Goal: Task Accomplishment & Management: Manage account settings

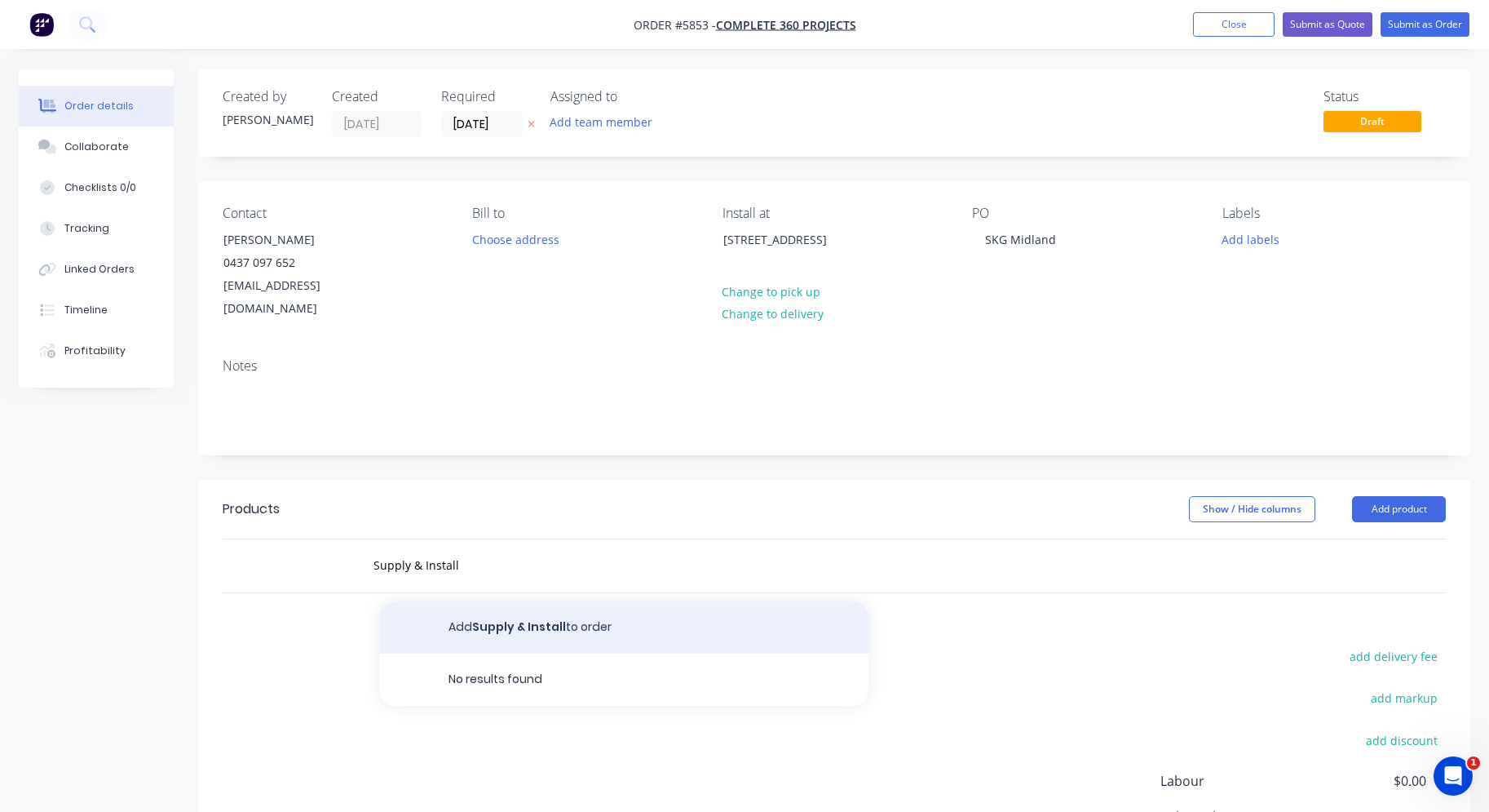
type input "Supply & Install"
click at [583, 602] on button "Add Supply & Install to order" at bounding box center [623, 627] width 489 height 52
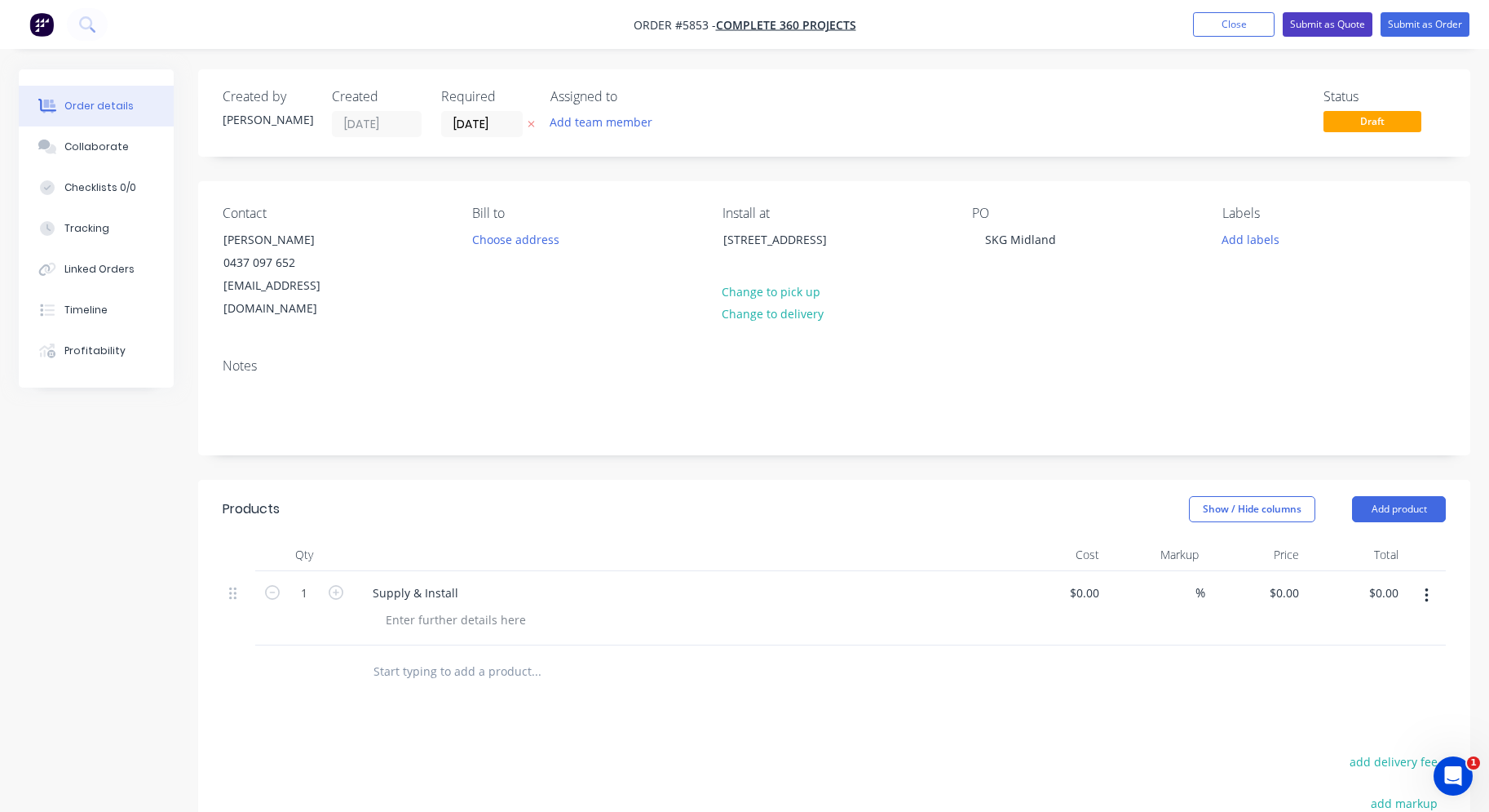
click at [1331, 23] on button "Submit as Quote" at bounding box center [1328, 24] width 89 height 24
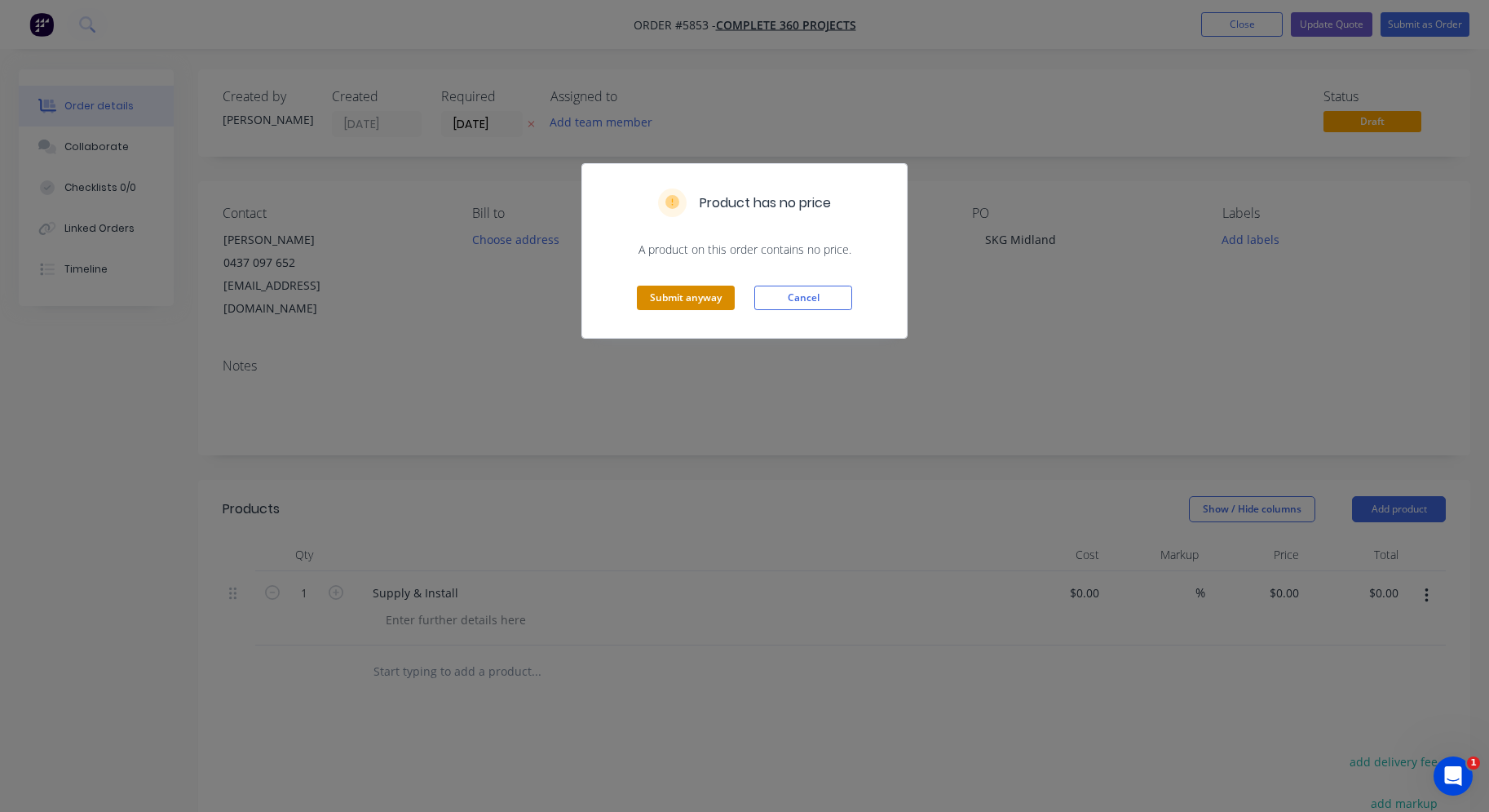
click at [699, 292] on button "Submit anyway" at bounding box center [685, 297] width 97 height 24
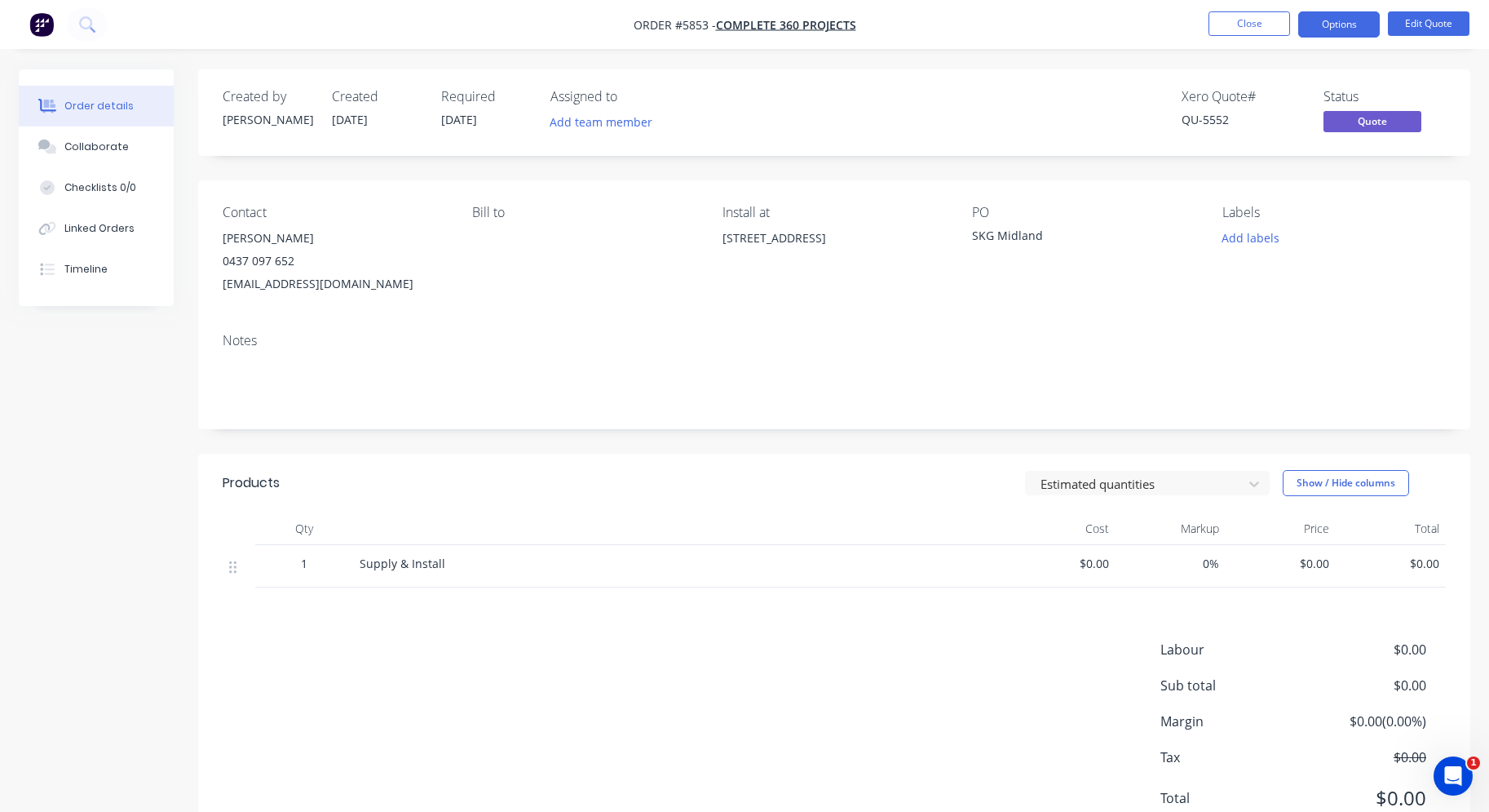
click at [1255, 30] on button "Close" at bounding box center [1249, 23] width 81 height 24
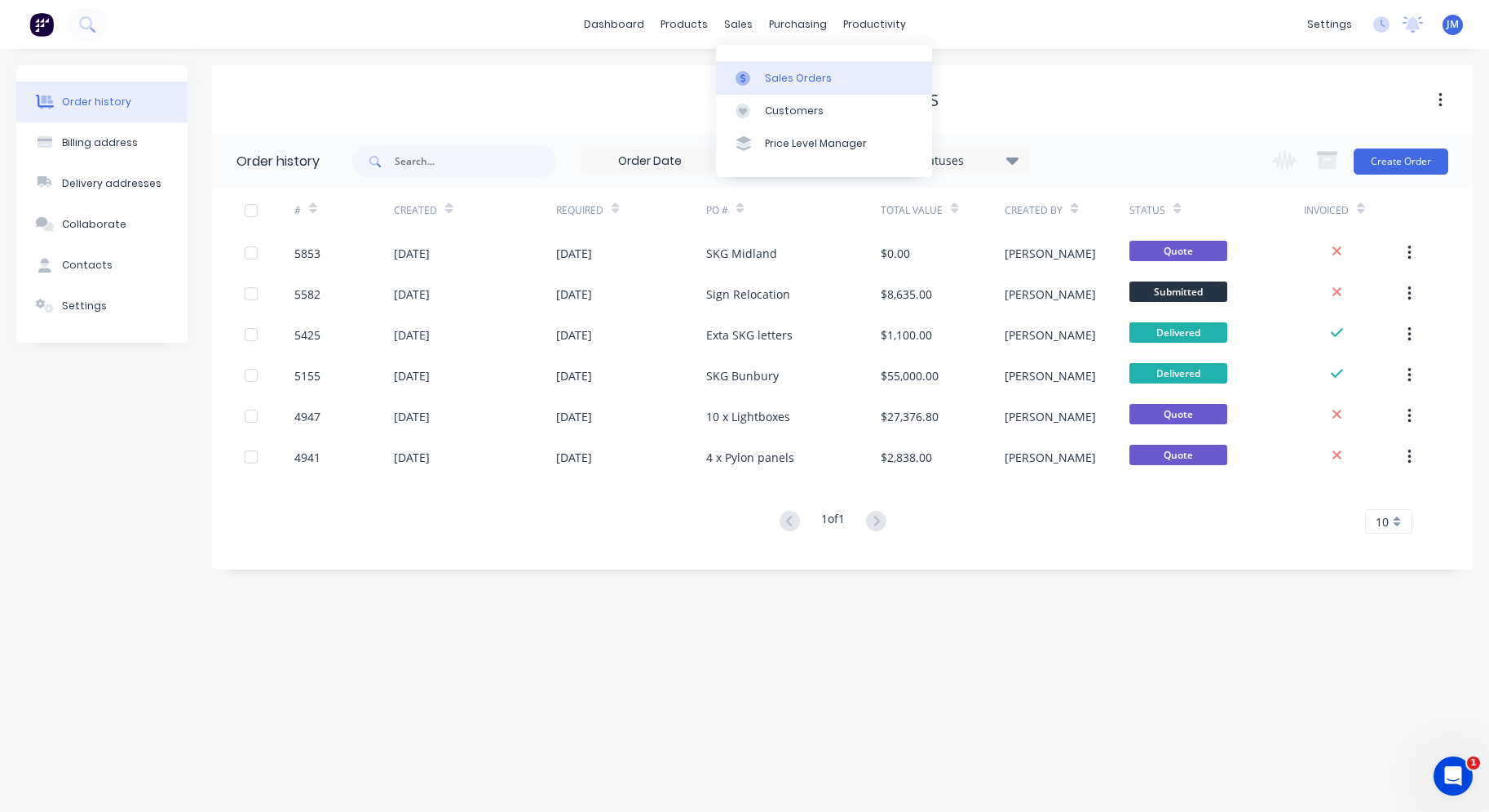
click at [779, 71] on div "Sales Orders" at bounding box center [799, 78] width 67 height 14
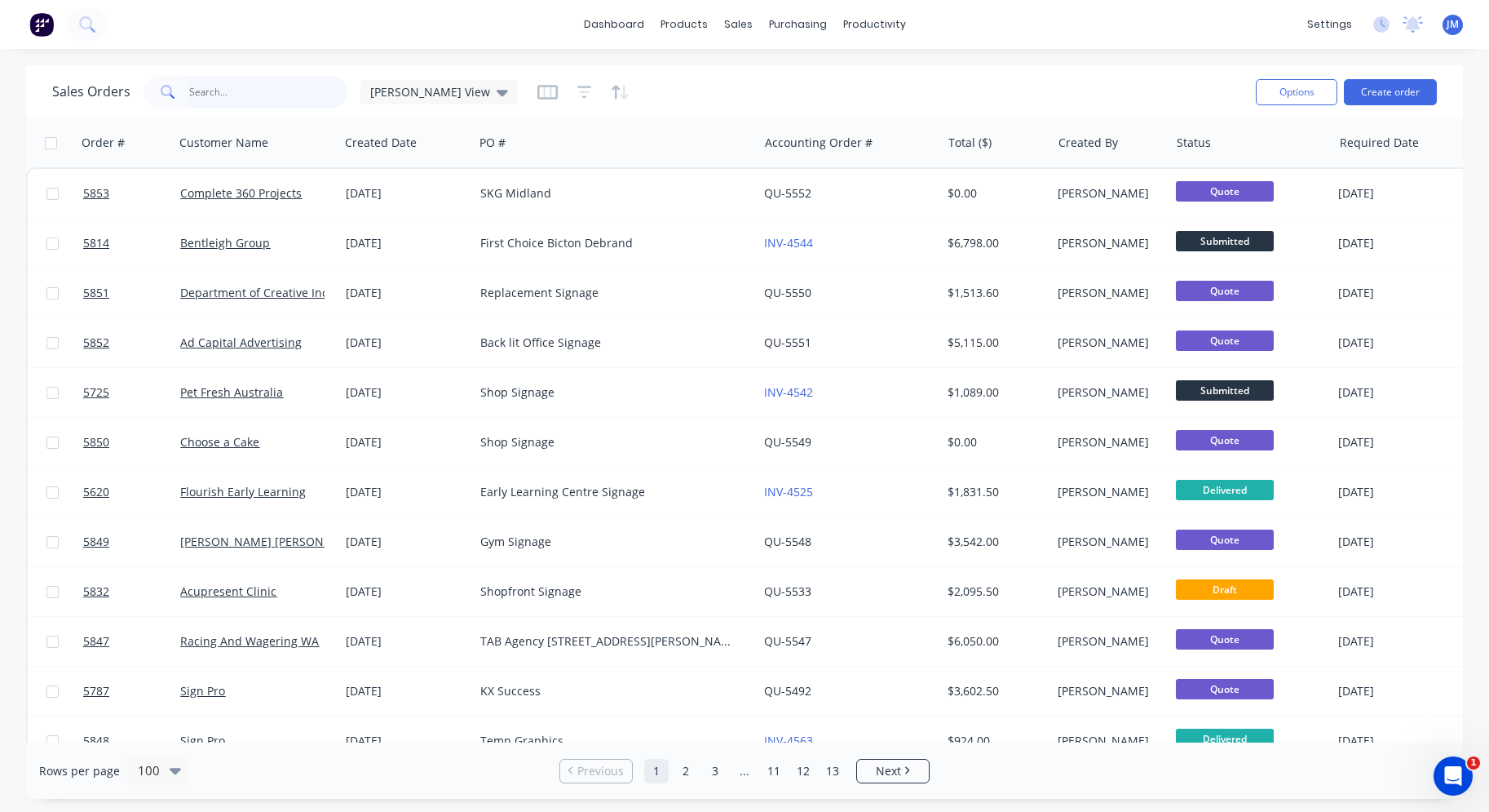
click at [268, 106] on input "text" at bounding box center [269, 92] width 159 height 32
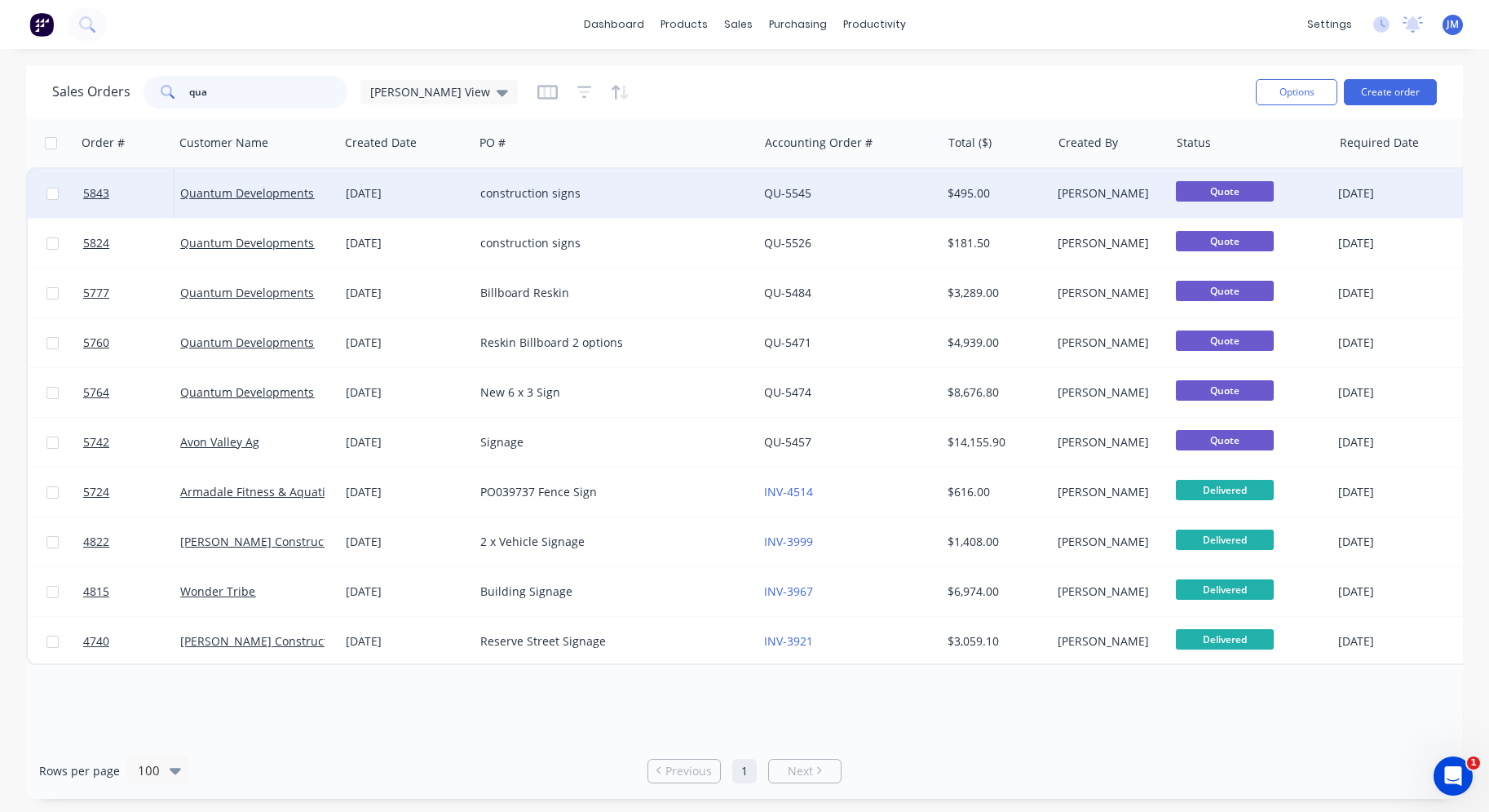
type input "qua"
click at [325, 184] on div "Quantum Developments" at bounding box center [256, 193] width 165 height 49
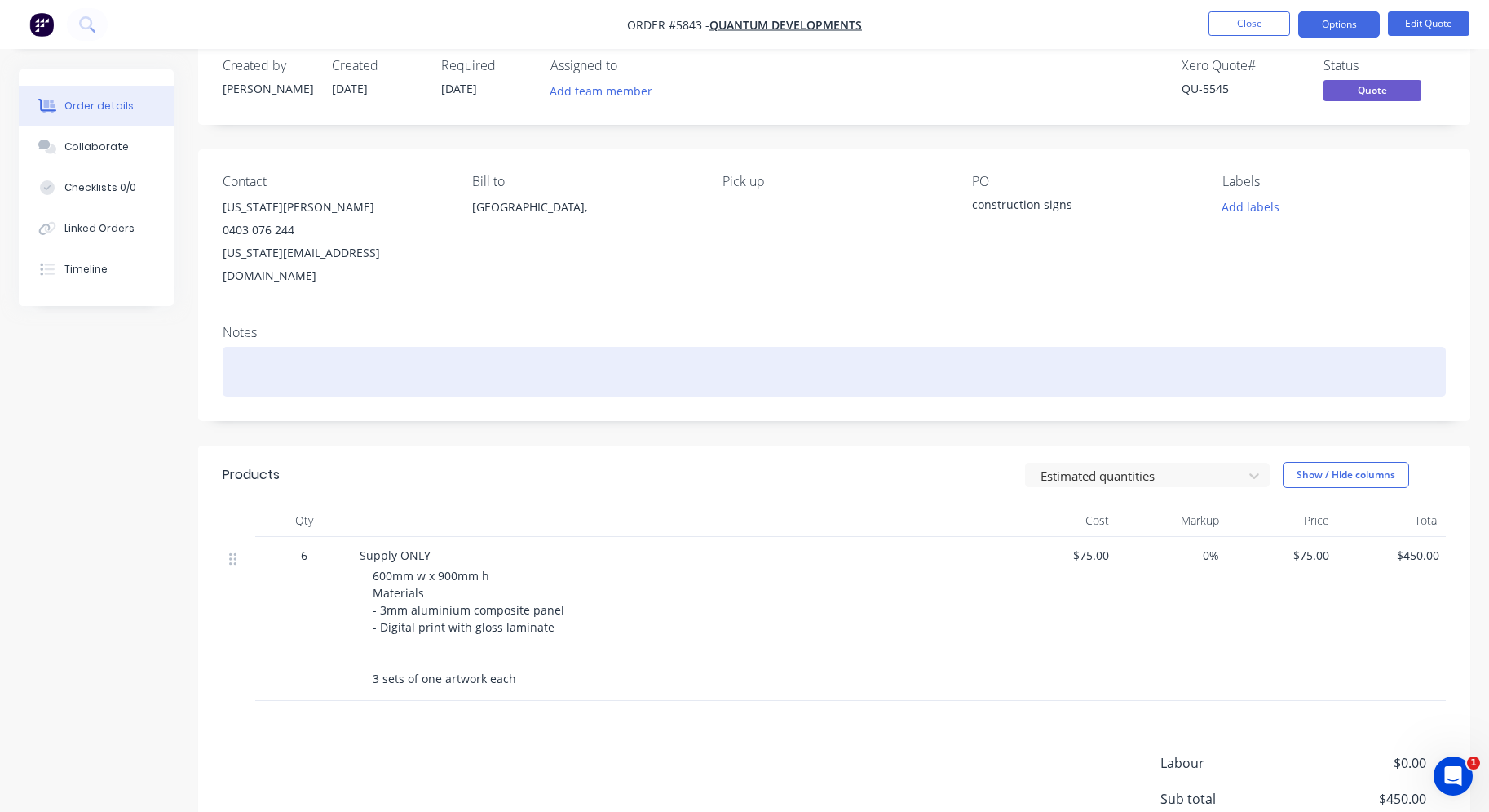
scroll to position [15, 0]
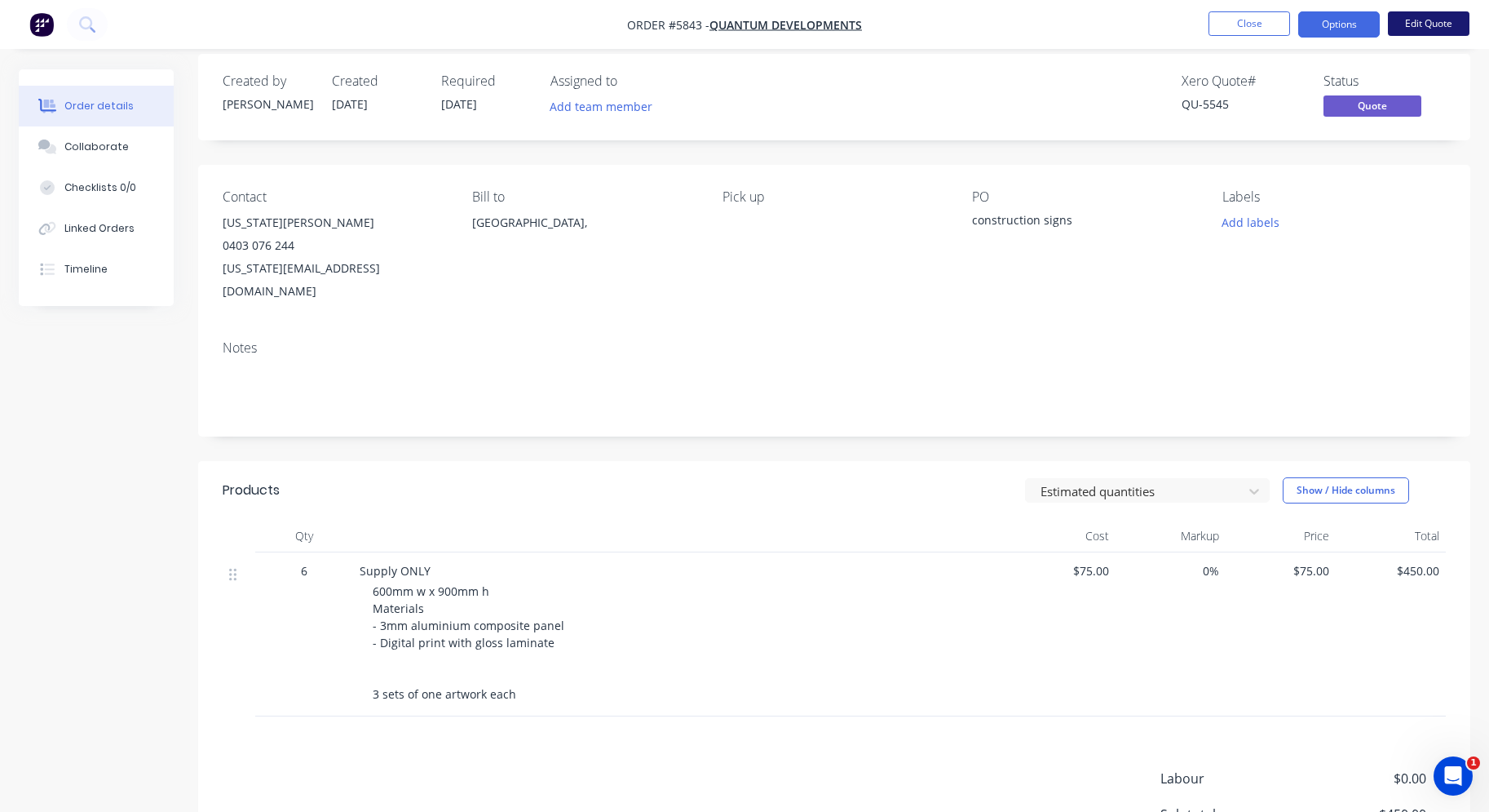
click at [1423, 30] on button "Edit Quote" at bounding box center [1428, 23] width 81 height 24
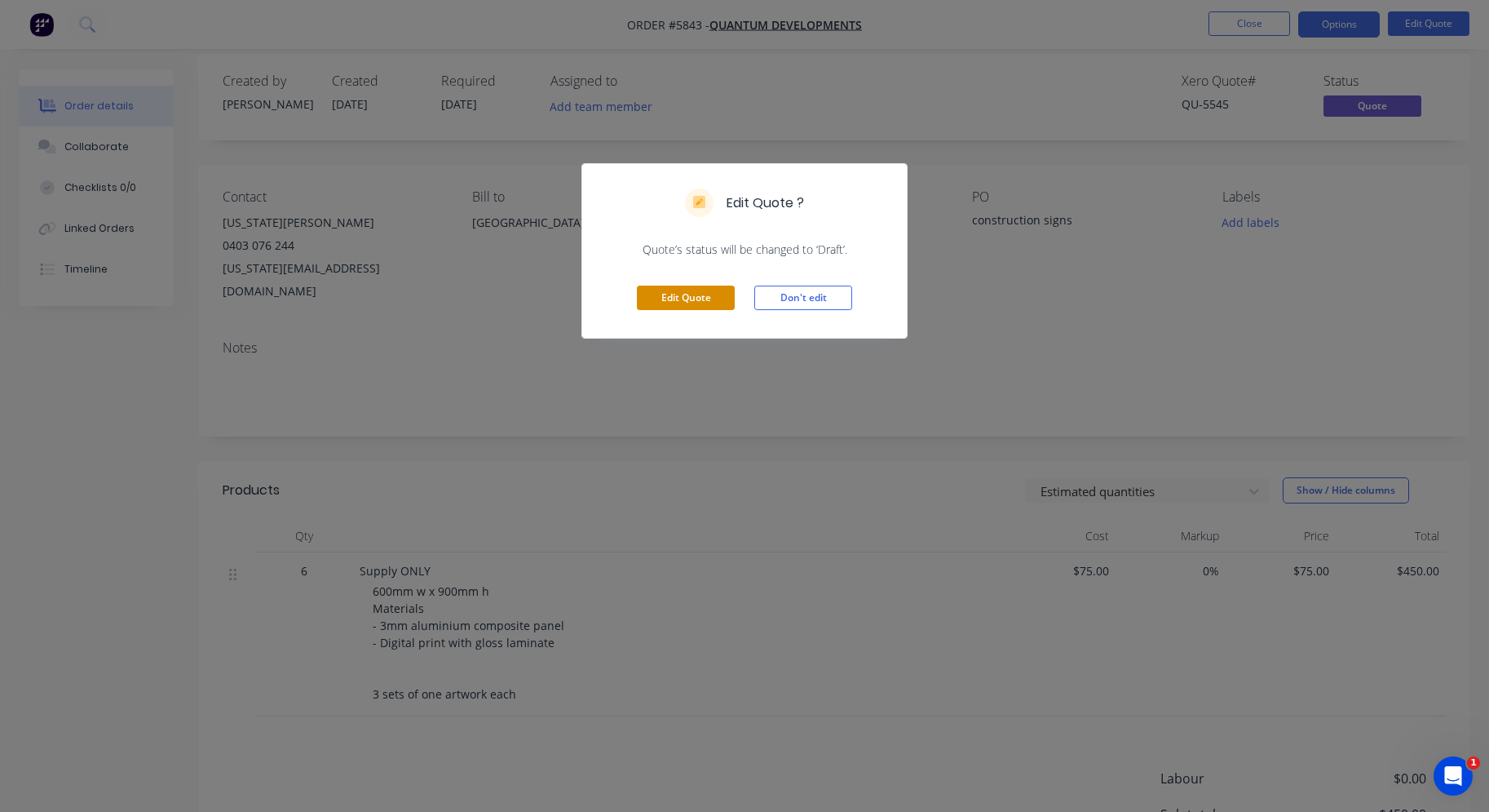
click at [706, 298] on button "Edit Quote" at bounding box center [685, 297] width 97 height 24
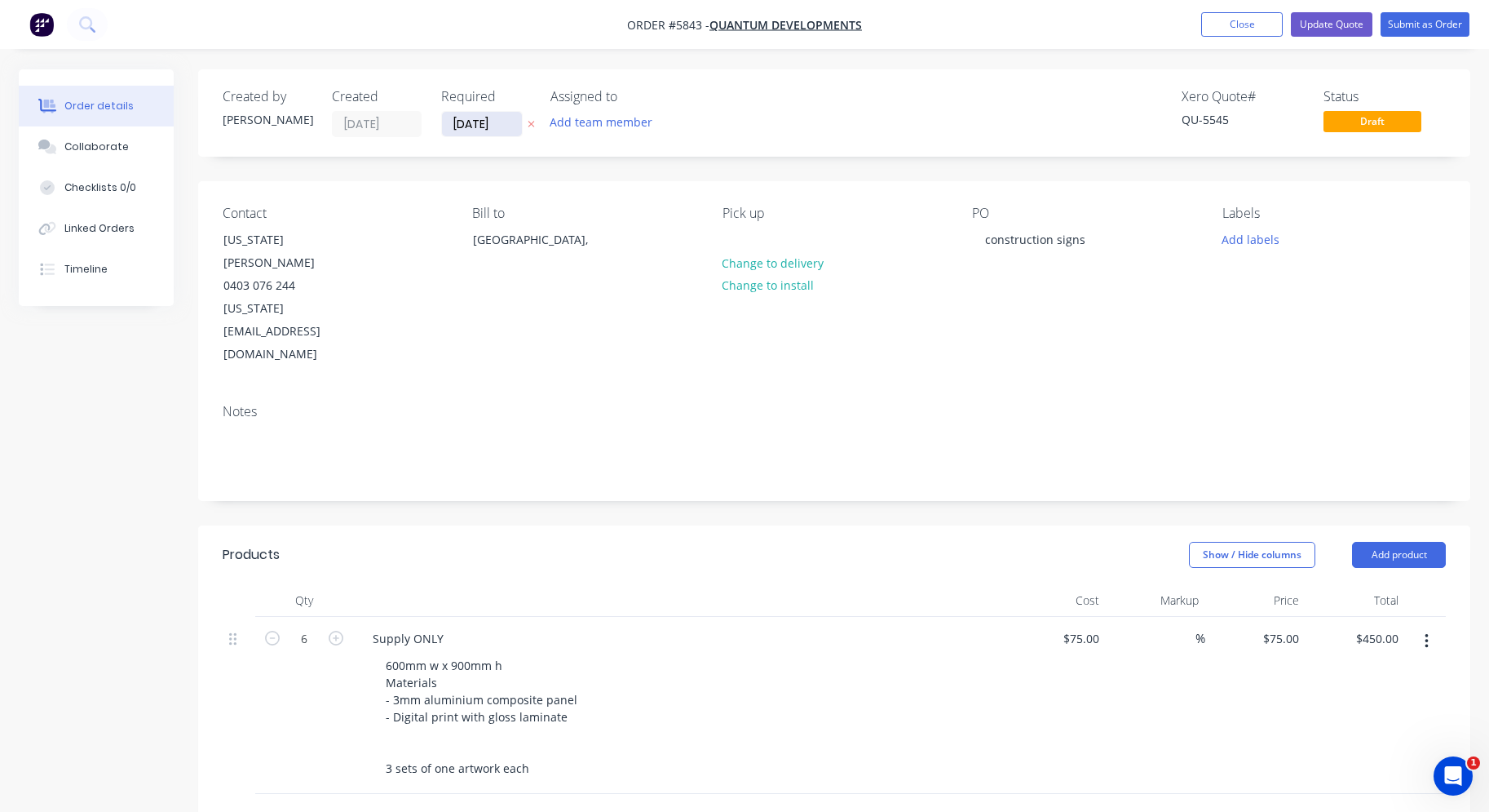
click at [478, 125] on input "[DATE]" at bounding box center [481, 123] width 80 height 24
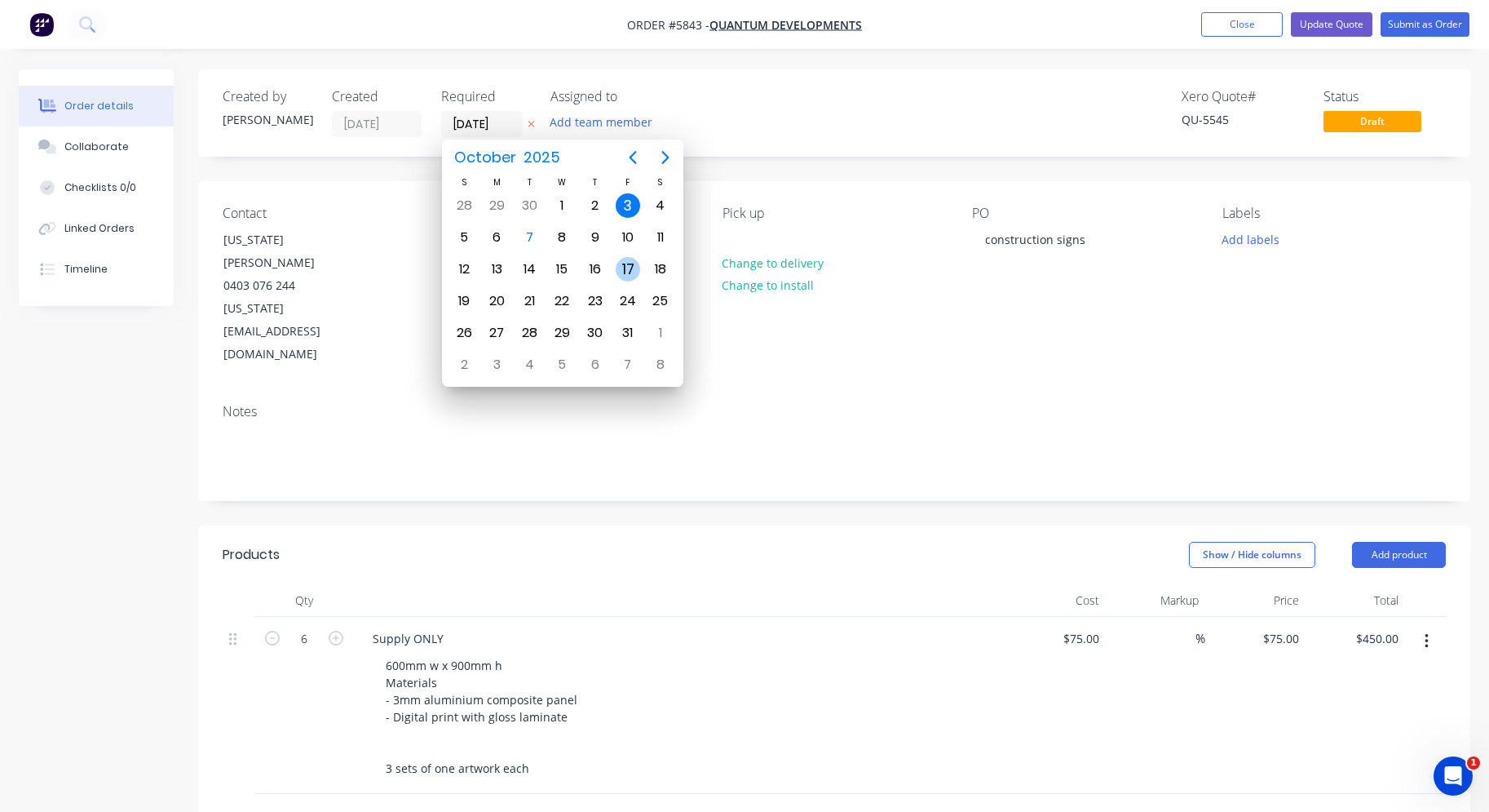
click at [621, 269] on div "17" at bounding box center [628, 268] width 24 height 24
type input "[DATE]"
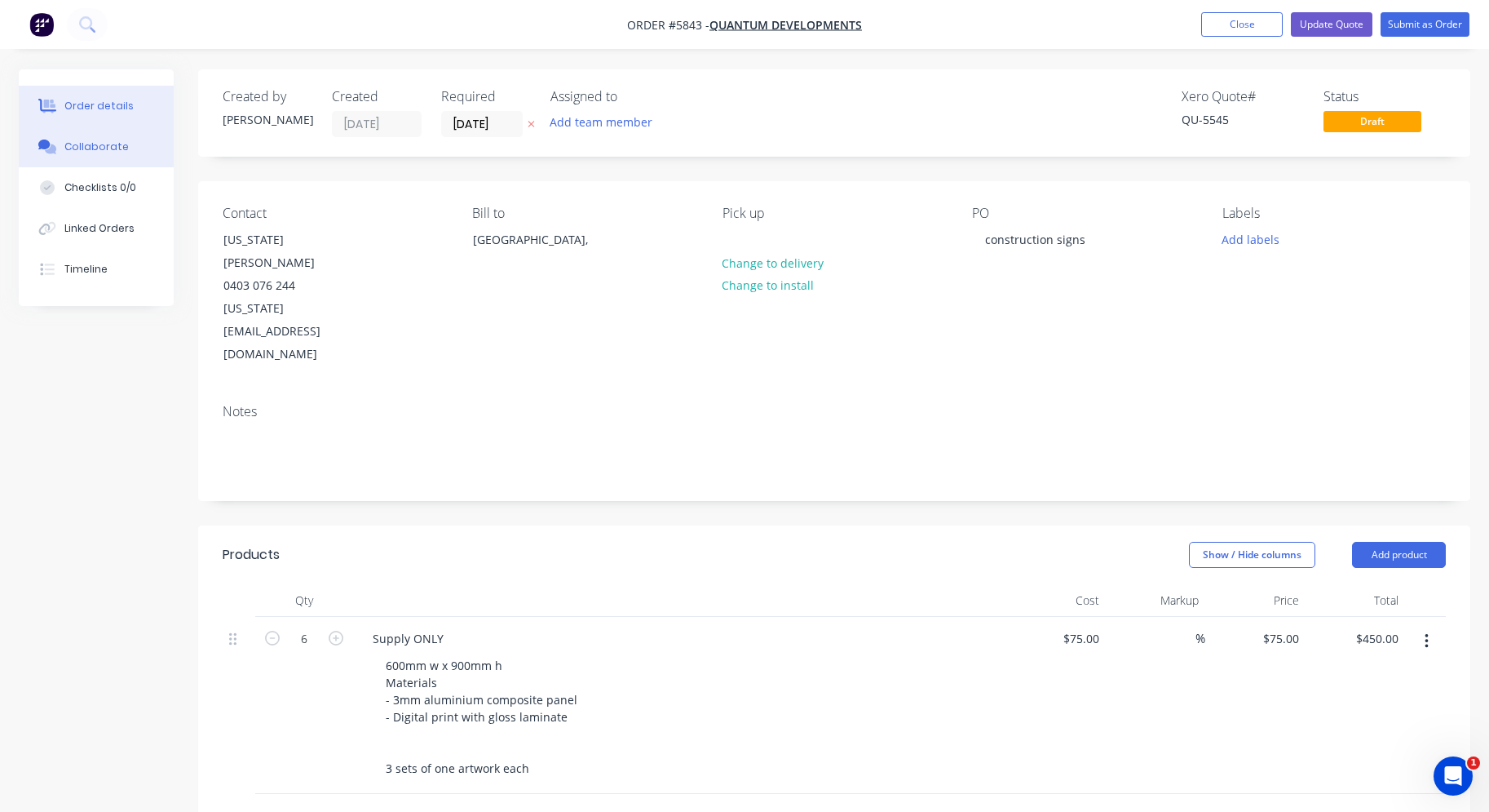
click at [101, 157] on button "Collaborate" at bounding box center [96, 147] width 155 height 41
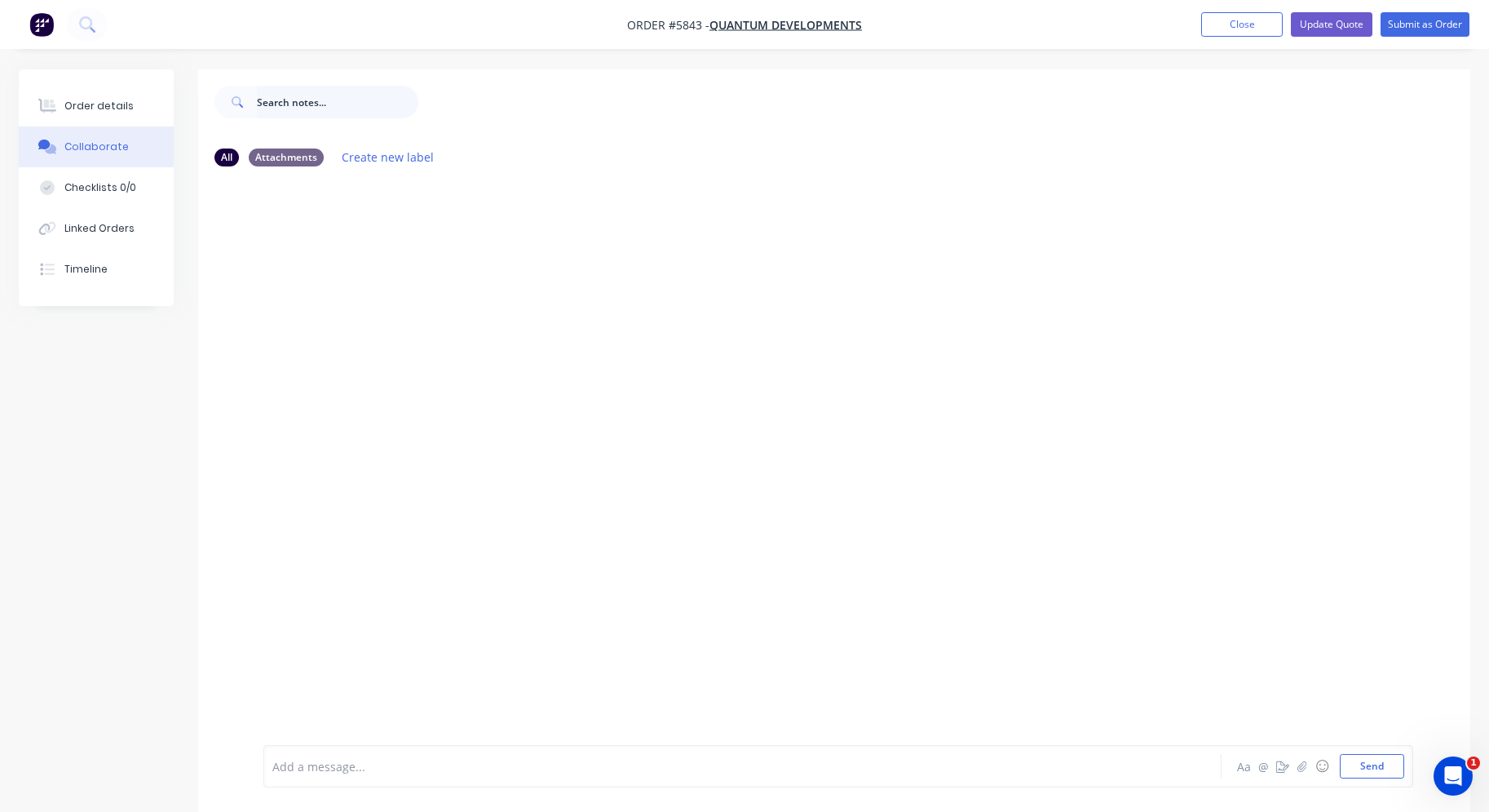
click at [300, 110] on input "text" at bounding box center [337, 102] width 162 height 32
click at [1378, 768] on button "Send" at bounding box center [1373, 765] width 64 height 24
click at [114, 106] on div "Order details" at bounding box center [99, 106] width 70 height 14
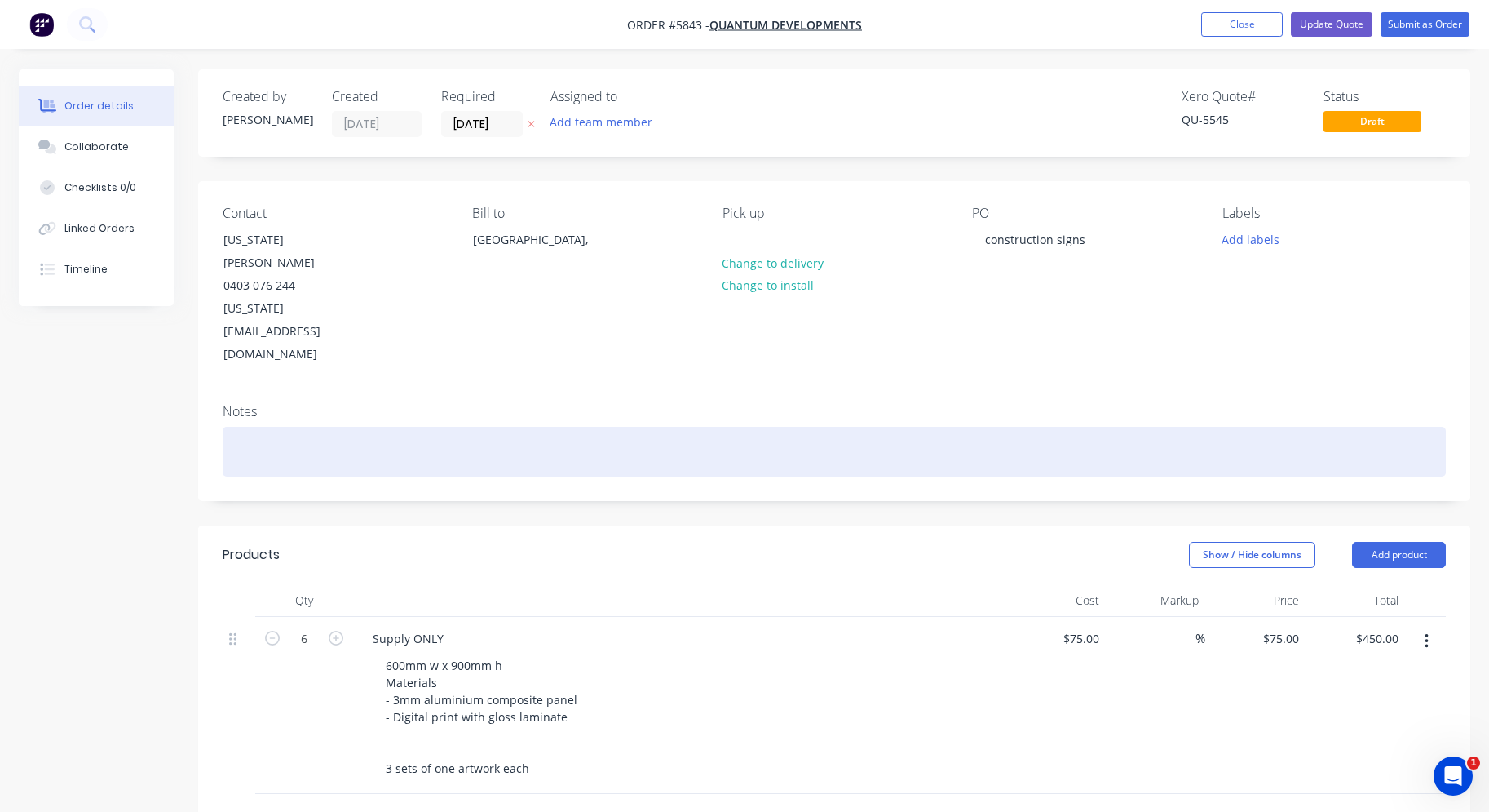
click at [389, 427] on div at bounding box center [834, 452] width 1223 height 50
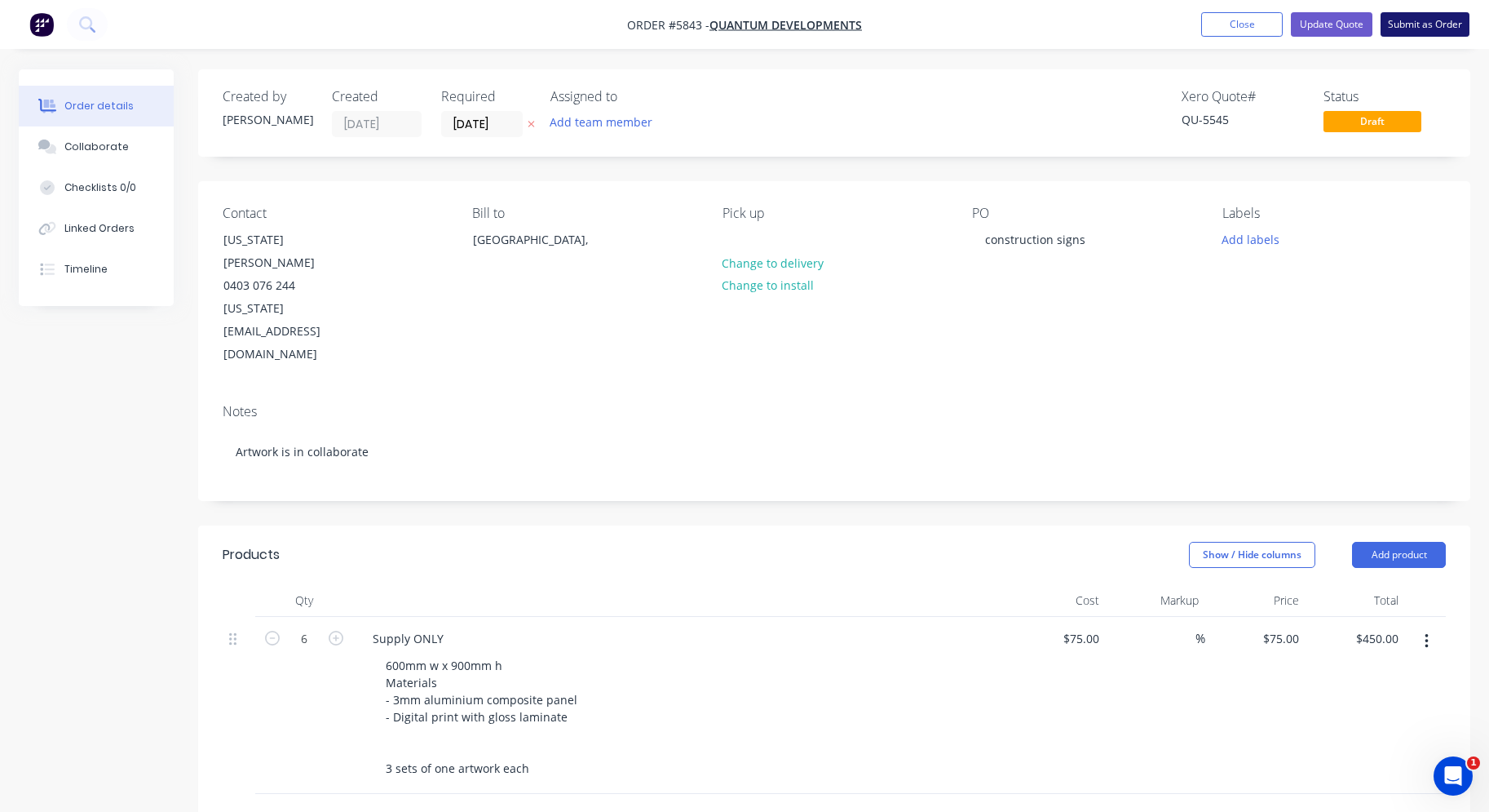
click at [1442, 30] on button "Submit as Order" at bounding box center [1425, 24] width 89 height 24
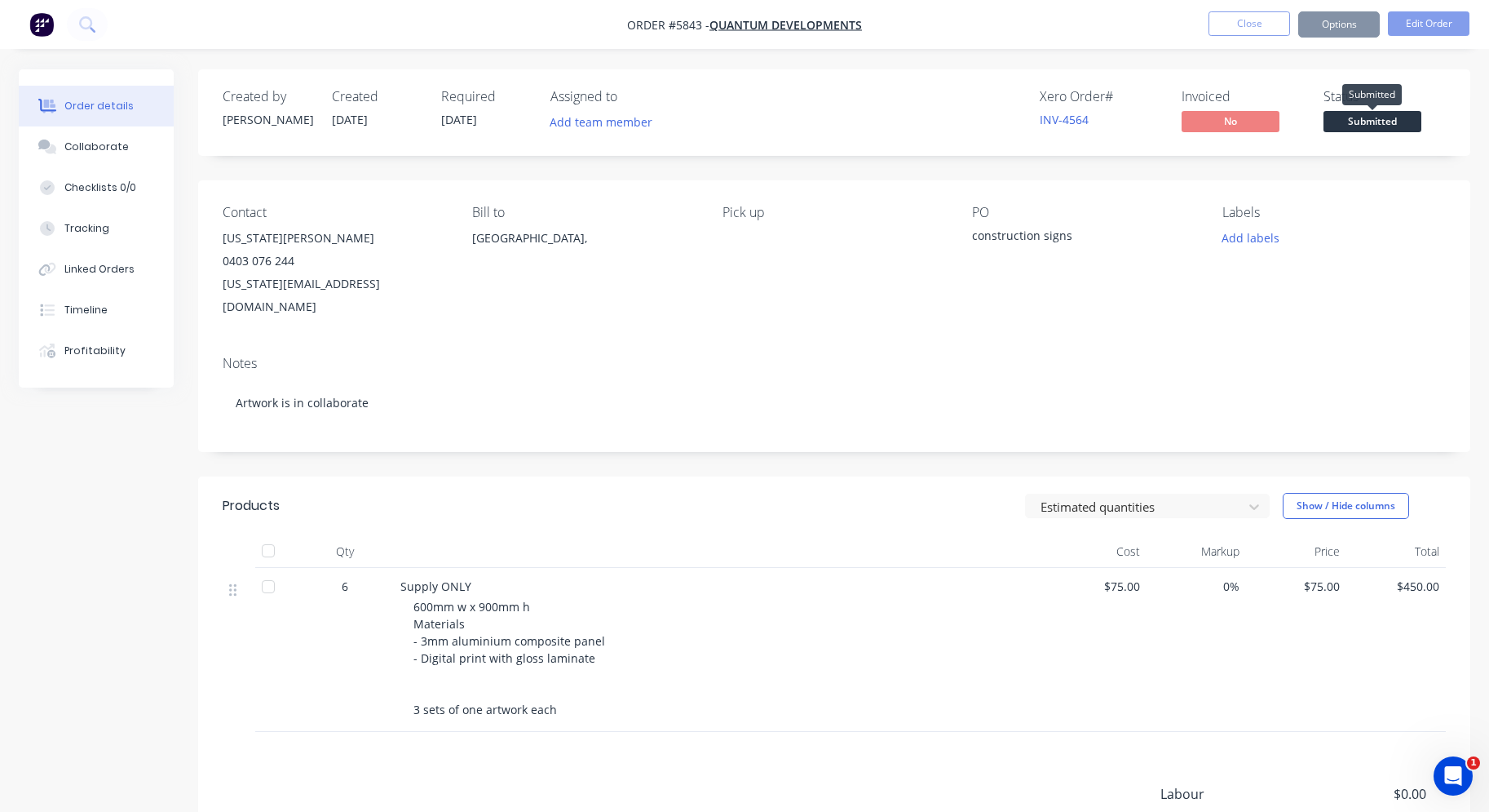
click at [1361, 116] on span "Submitted" at bounding box center [1372, 121] width 97 height 21
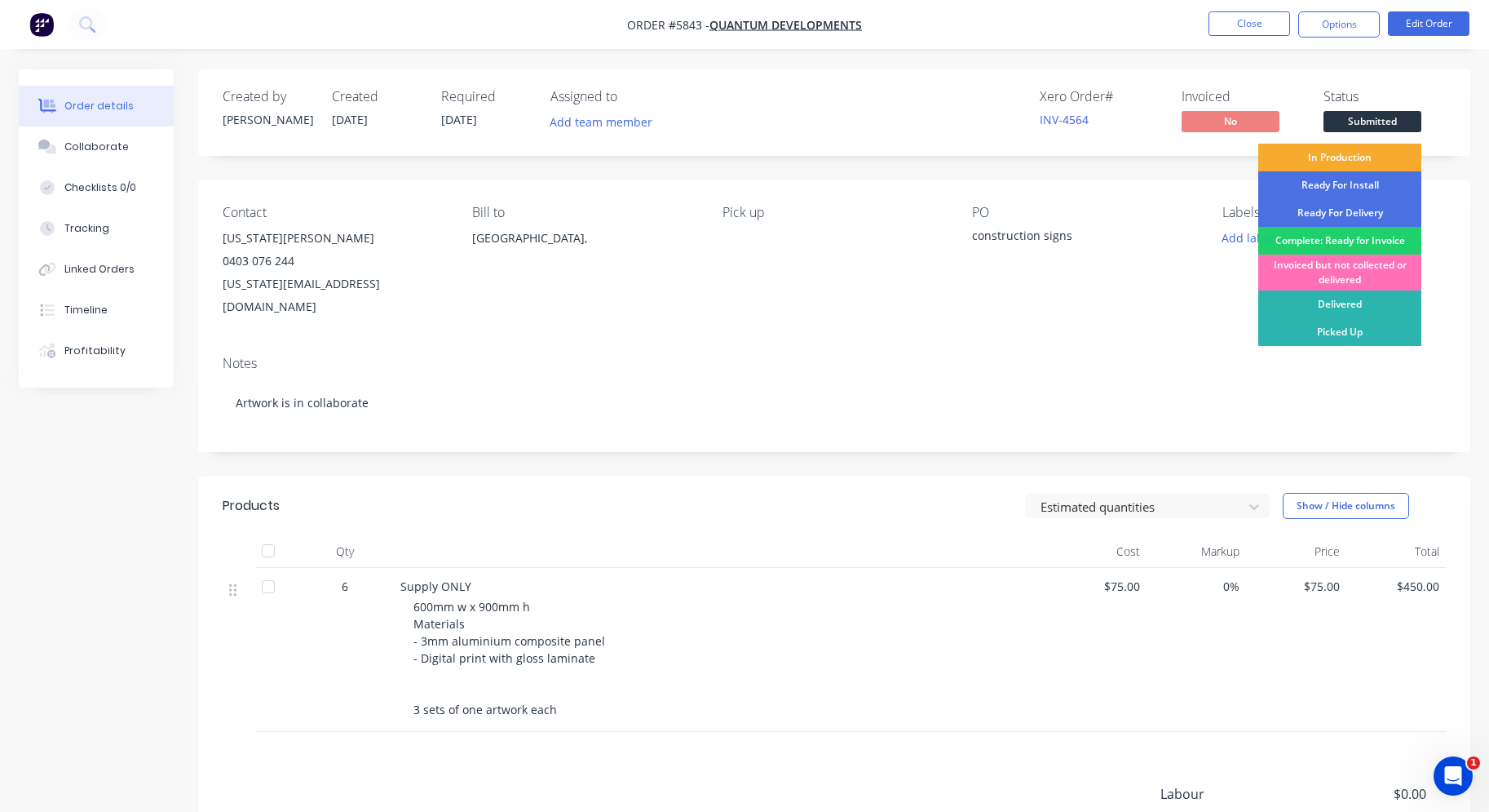
click at [1351, 156] on div "In Production" at bounding box center [1340, 157] width 163 height 28
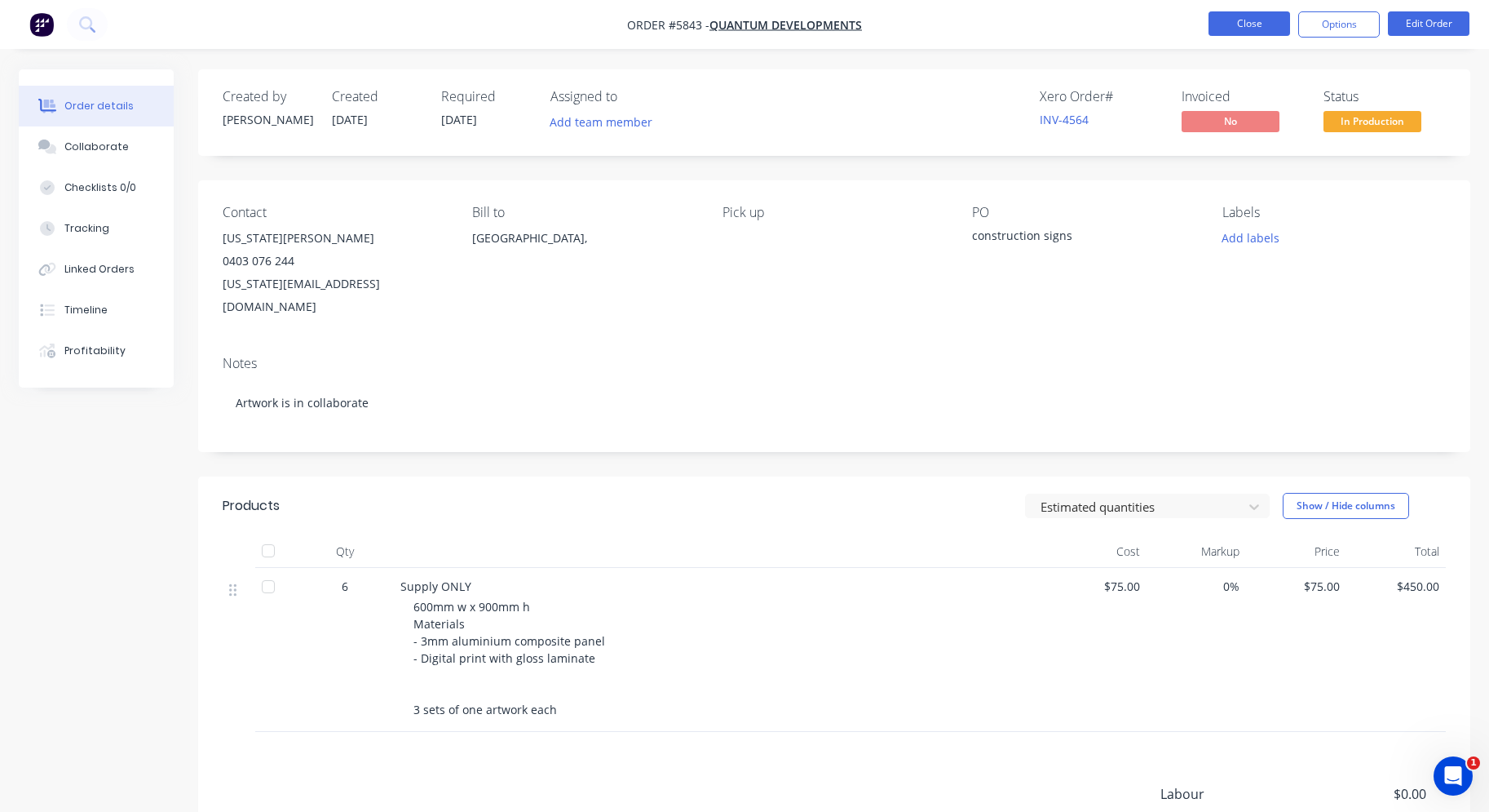
click at [1251, 28] on button "Close" at bounding box center [1249, 23] width 81 height 24
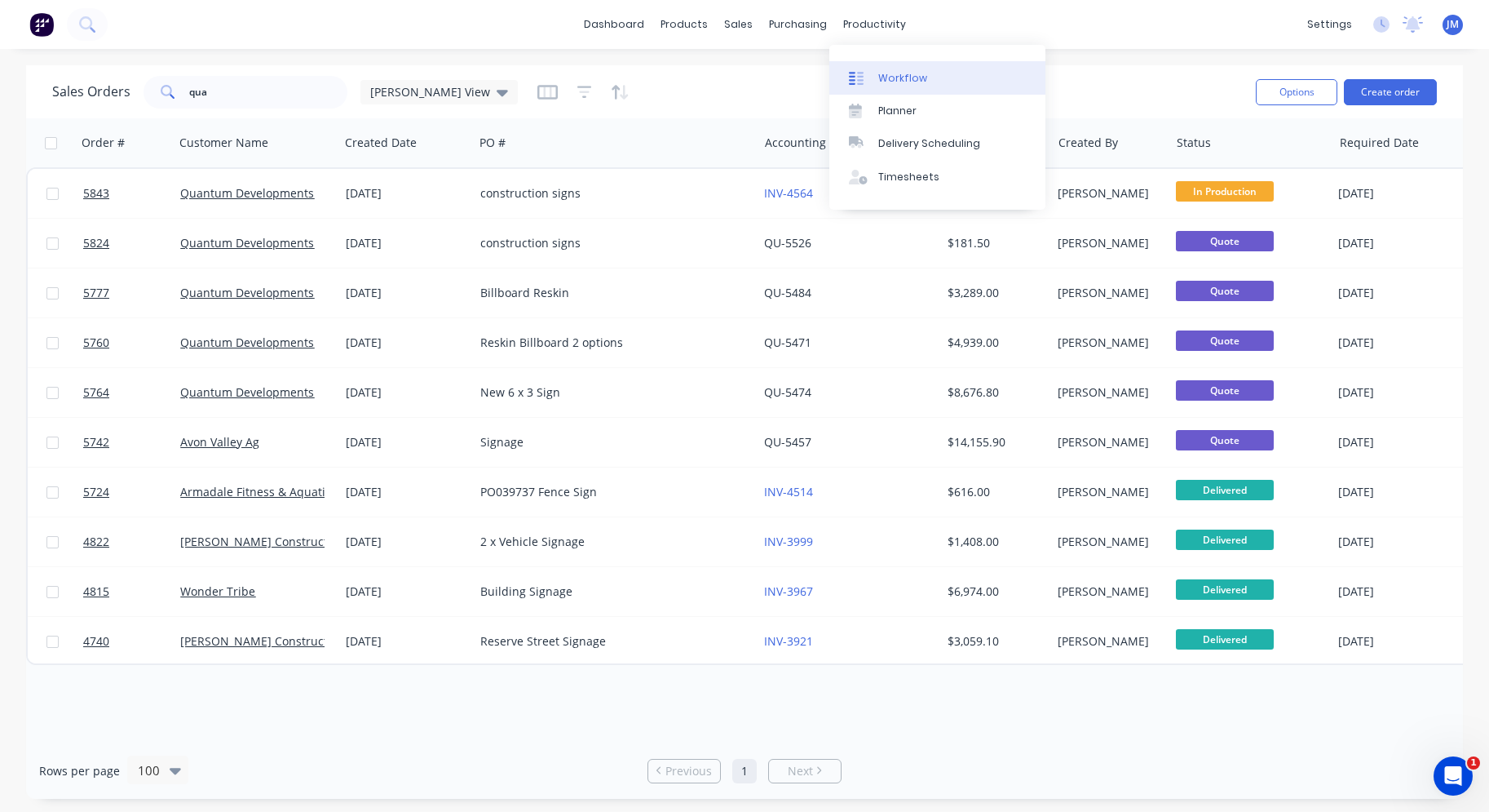
click at [906, 69] on link "Workflow" at bounding box center [938, 77] width 216 height 32
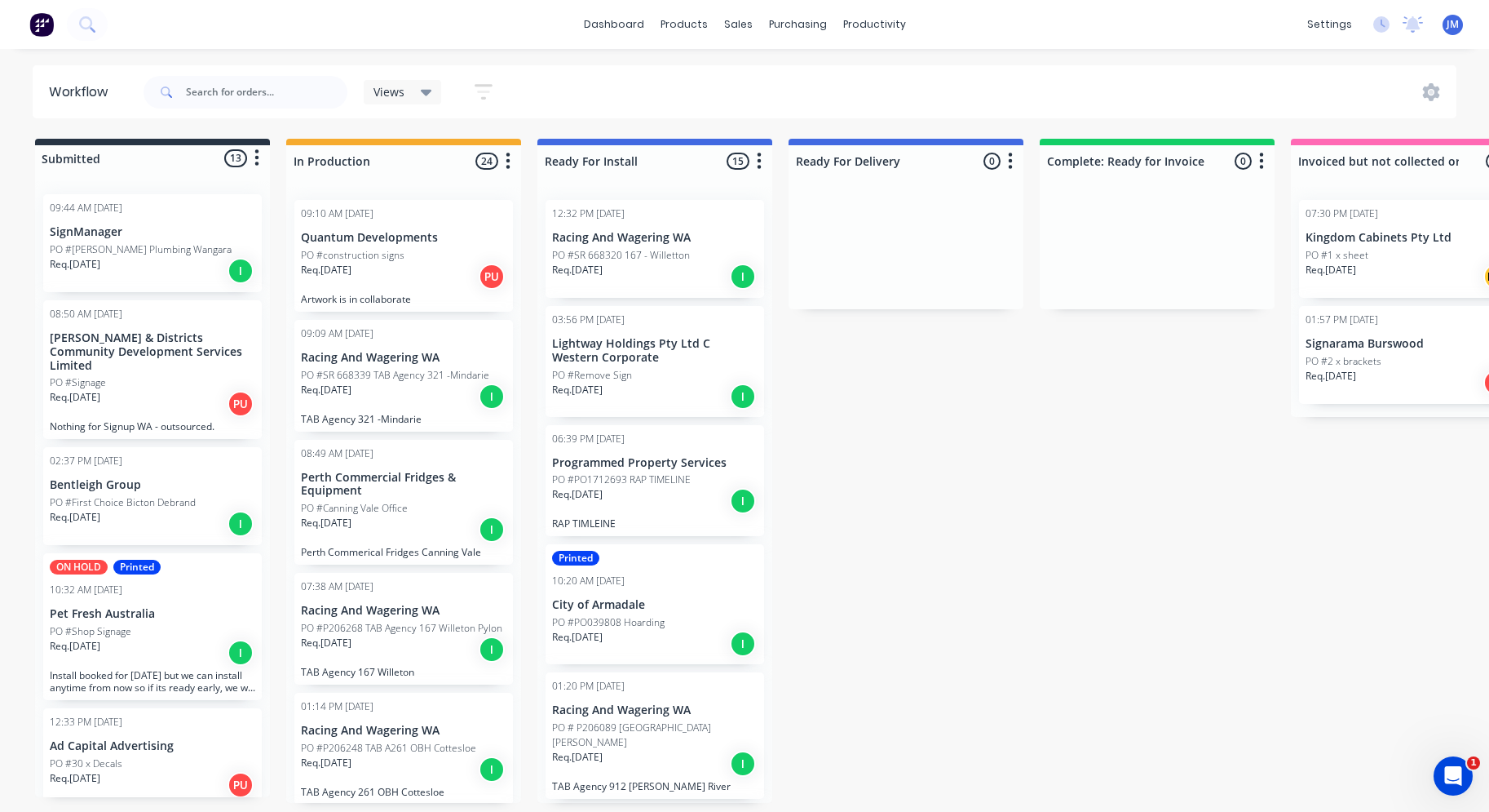
click at [403, 390] on div "Req. [DATE] I" at bounding box center [404, 396] width 206 height 28
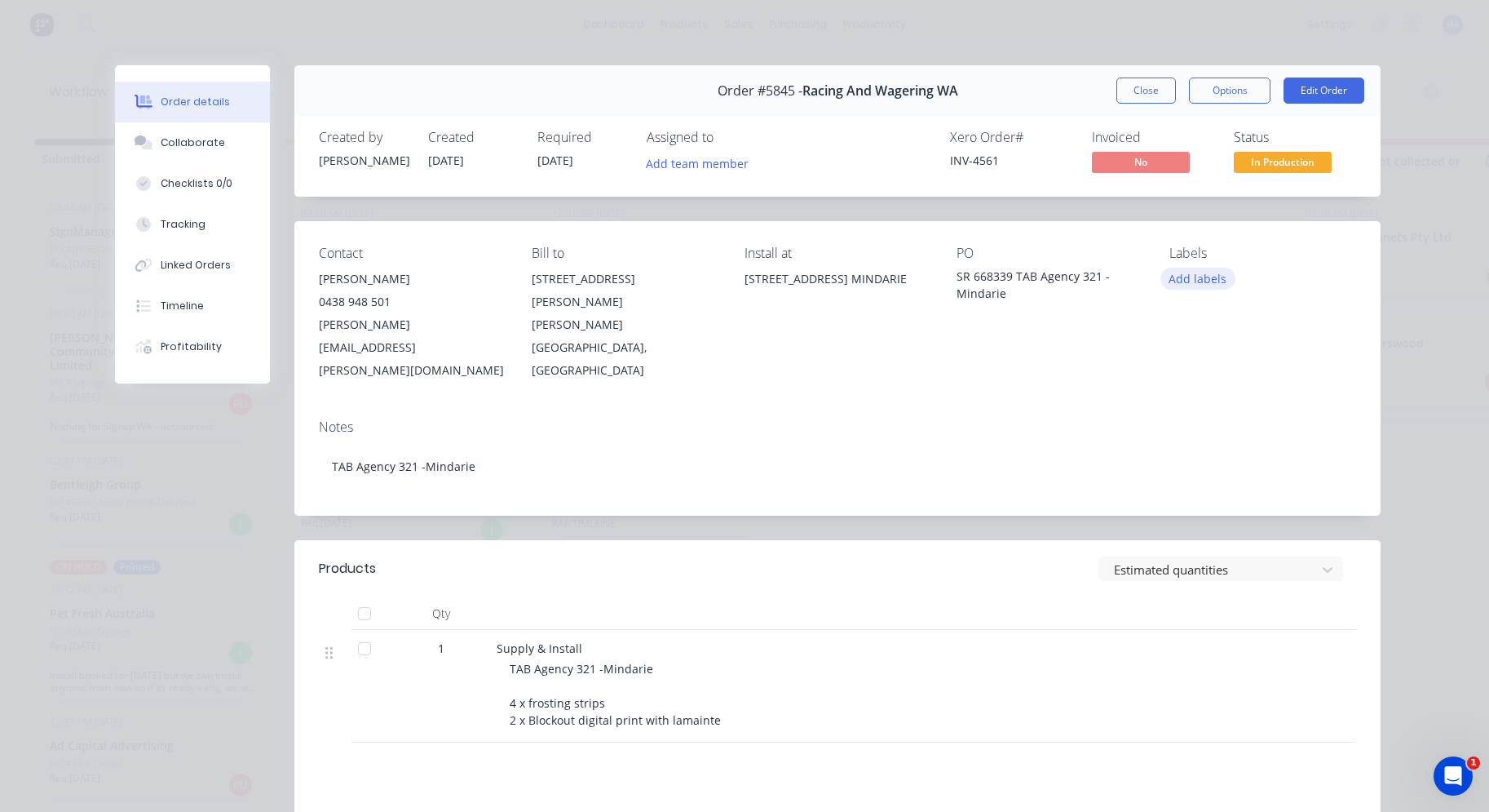
click at [1214, 279] on button "Add labels" at bounding box center [1198, 278] width 75 height 22
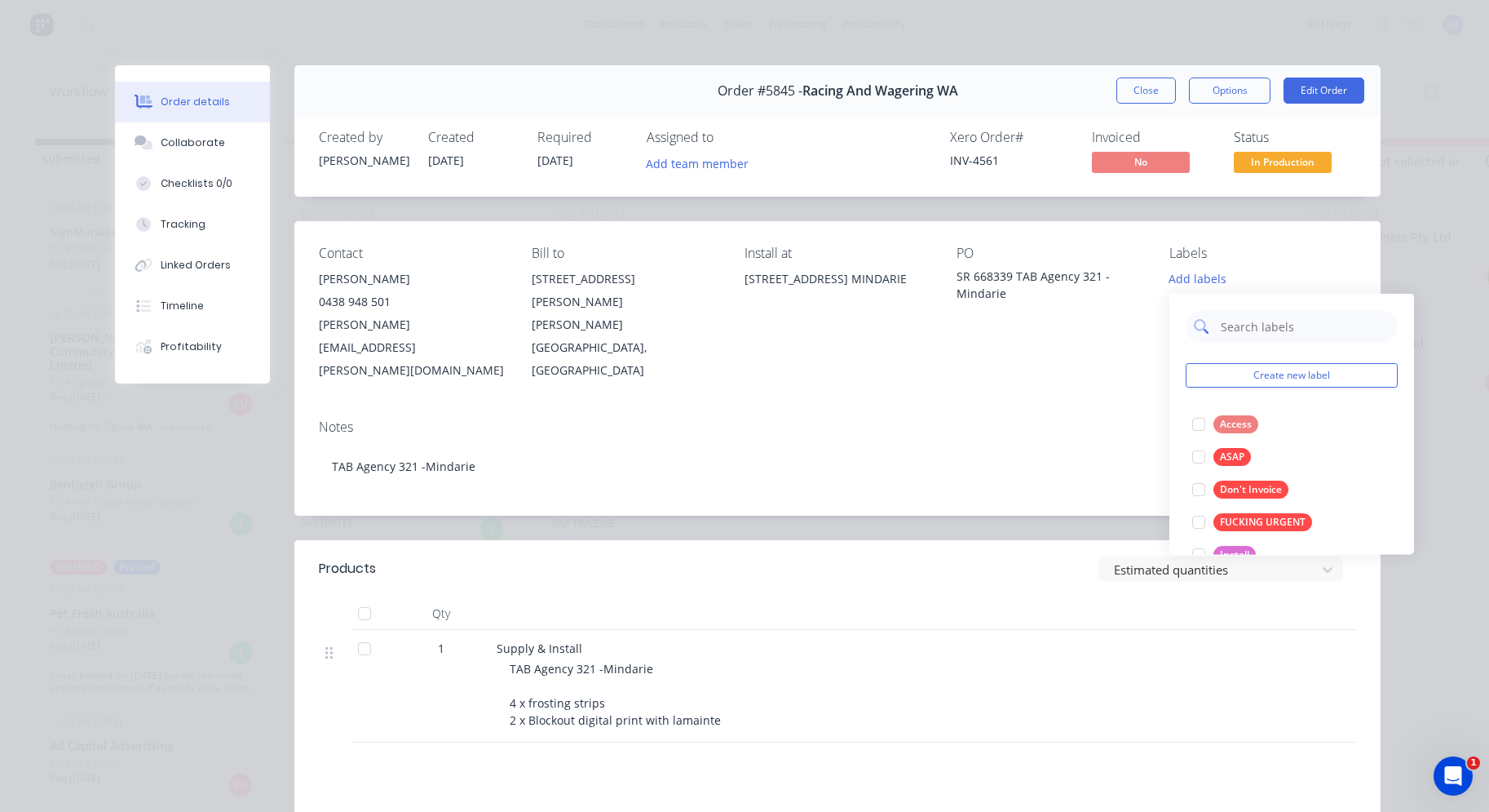
click at [1239, 329] on input "text" at bounding box center [1305, 326] width 171 height 32
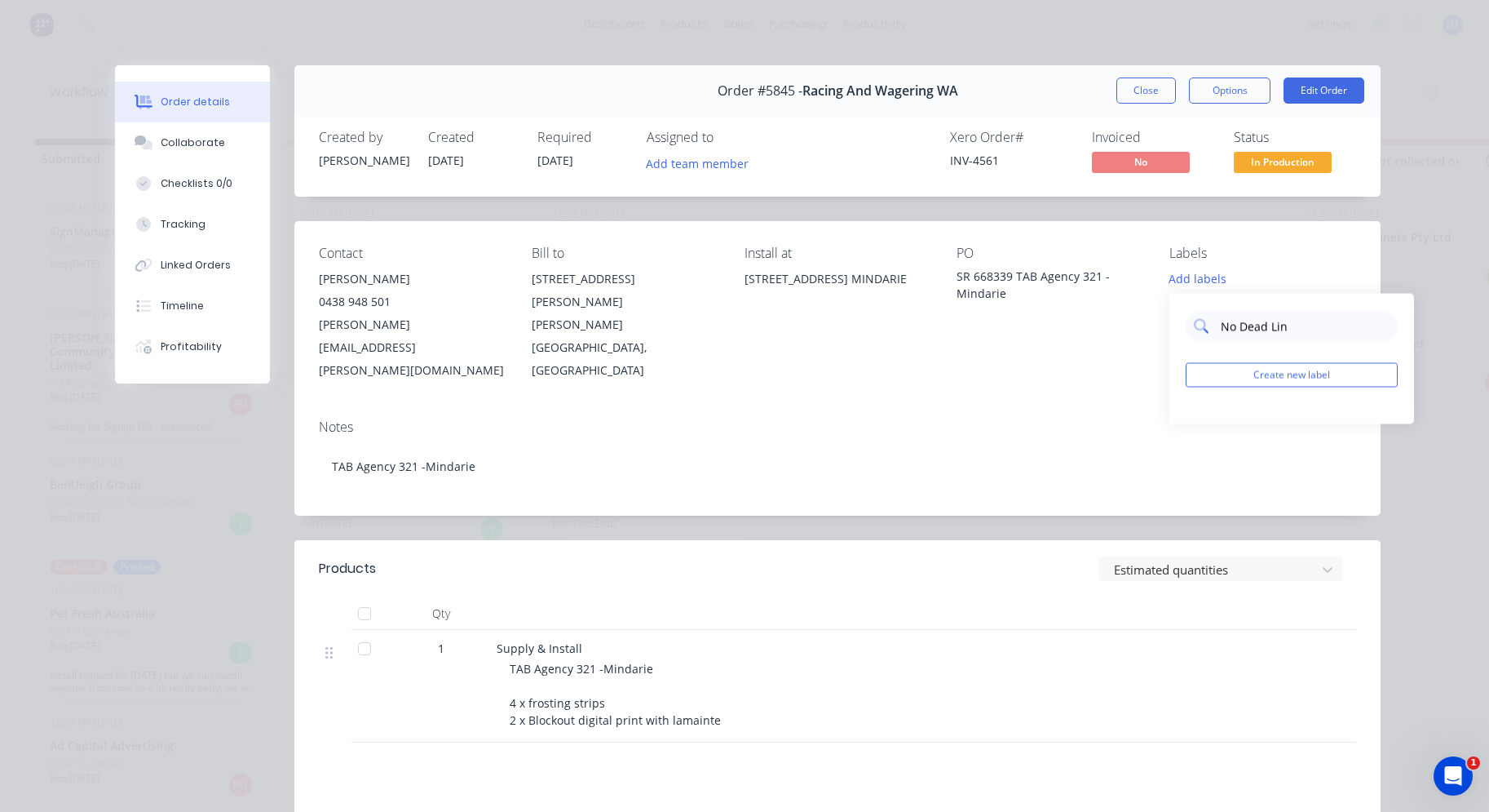
type input "No Dead Line"
drag, startPoint x: 1304, startPoint y: 324, endPoint x: 1180, endPoint y: 325, distance: 124.0
click at [1180, 325] on div "No Dead Line Create new label" at bounding box center [1292, 359] width 245 height 131
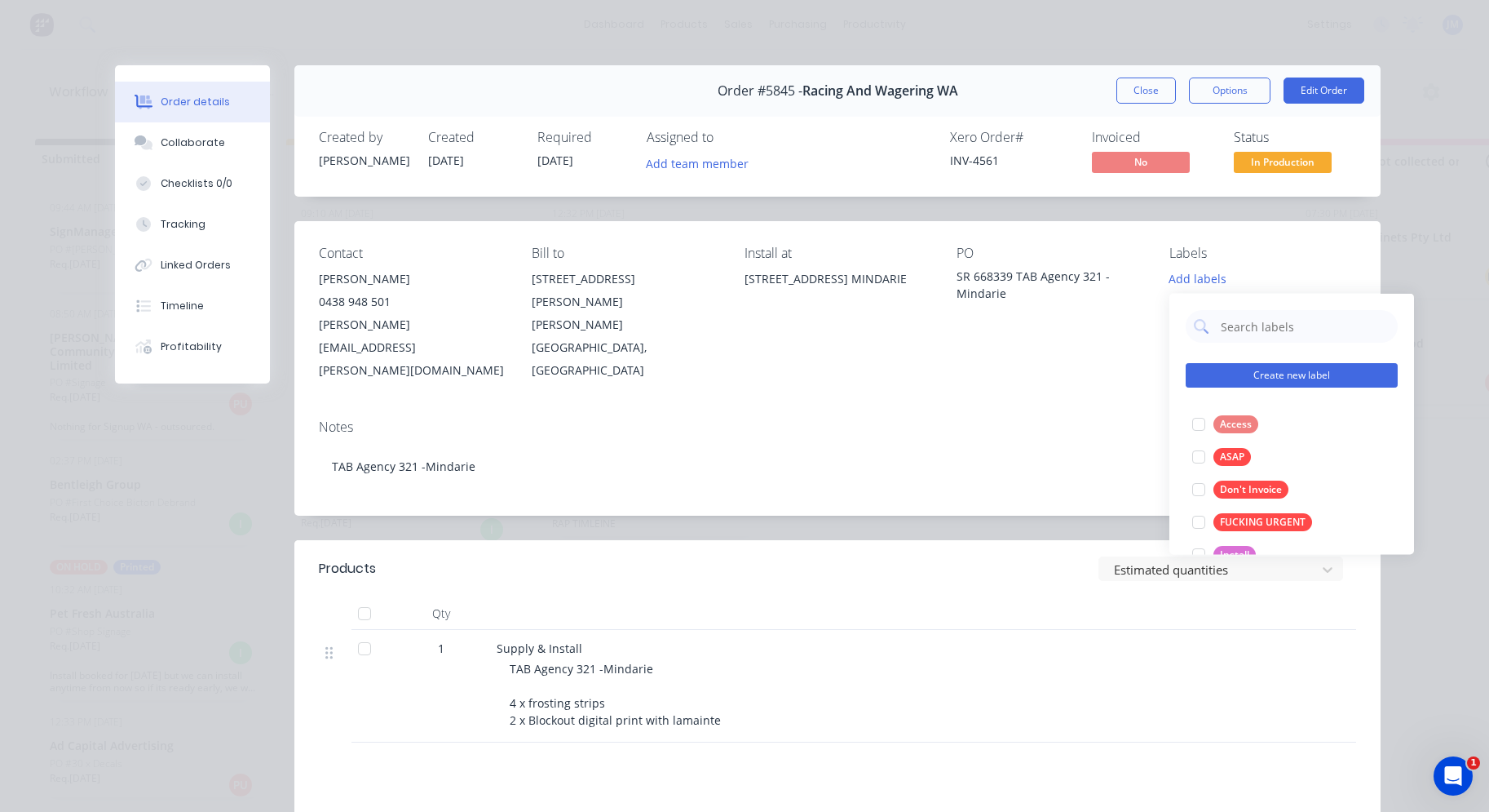
click at [1310, 371] on button "Create new label" at bounding box center [1291, 375] width 212 height 24
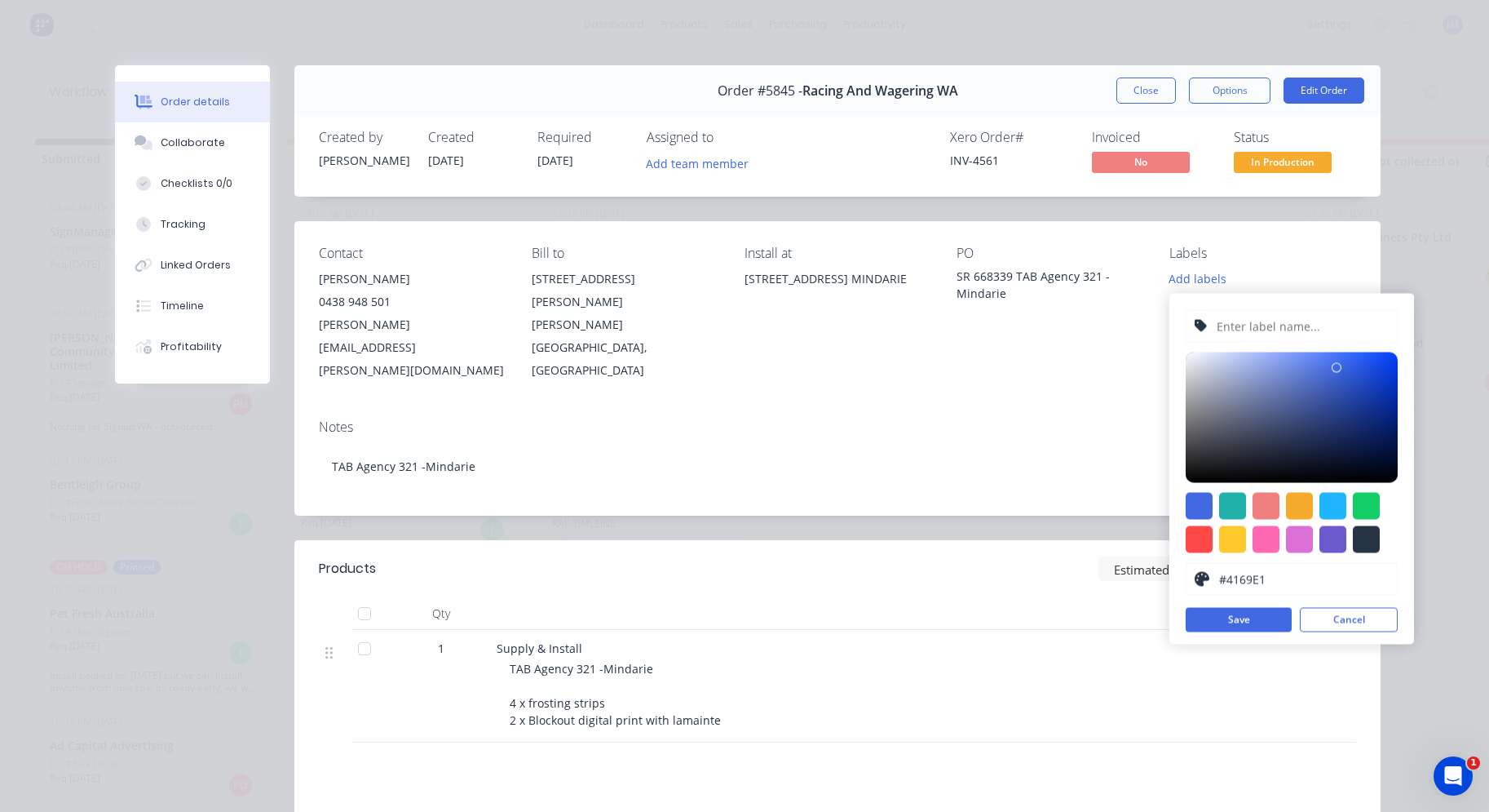
click at [1269, 324] on input "text" at bounding box center [1302, 326] width 173 height 31
paste input "No Dead Line"
drag, startPoint x: 1309, startPoint y: 327, endPoint x: 1208, endPoint y: 327, distance: 101.0
click at [1208, 327] on div "No Dead Line" at bounding box center [1291, 326] width 212 height 32
type input "No Due Date"
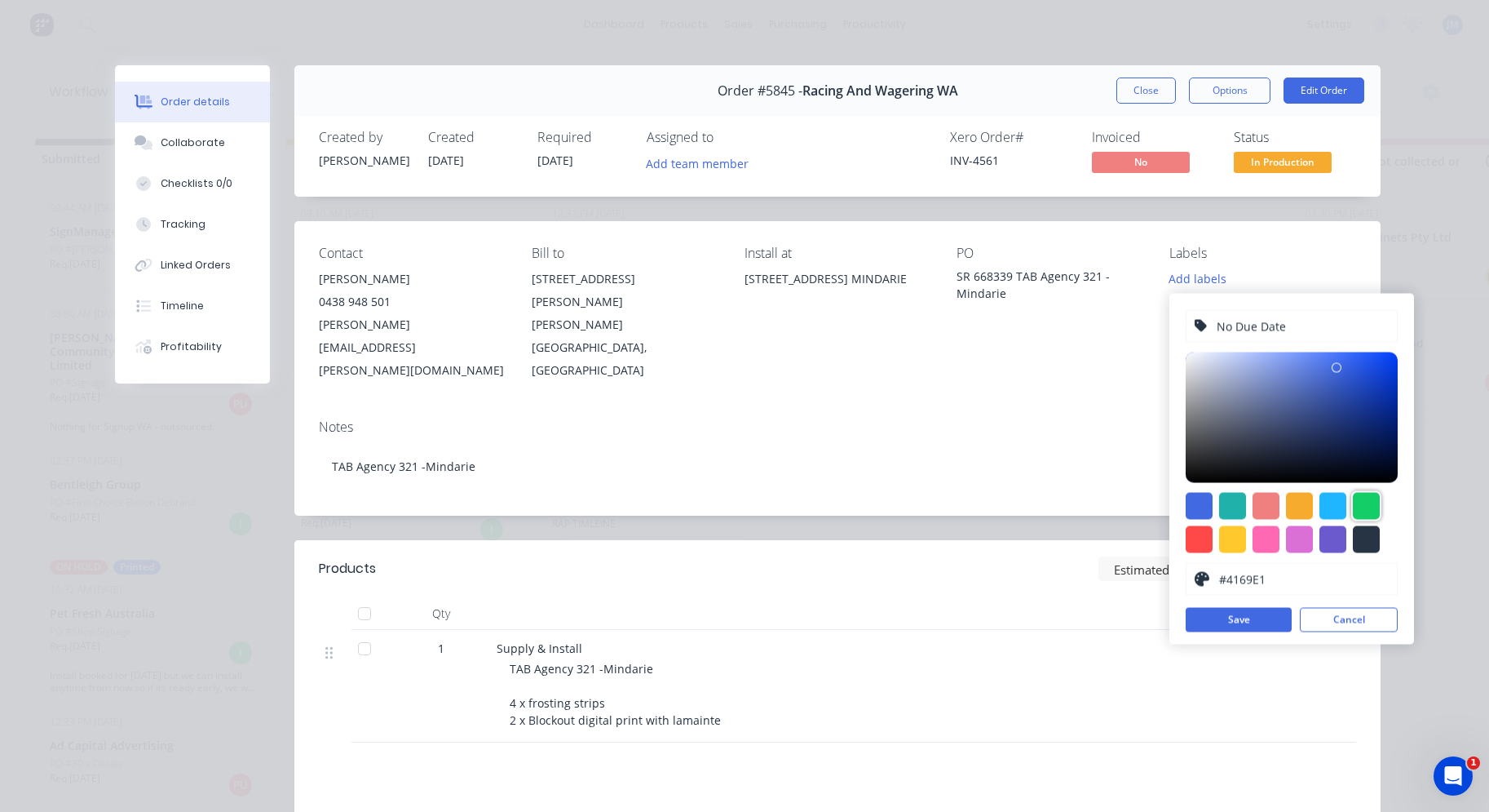
click at [1369, 504] on div at bounding box center [1366, 506] width 27 height 27
type input "#13CE66"
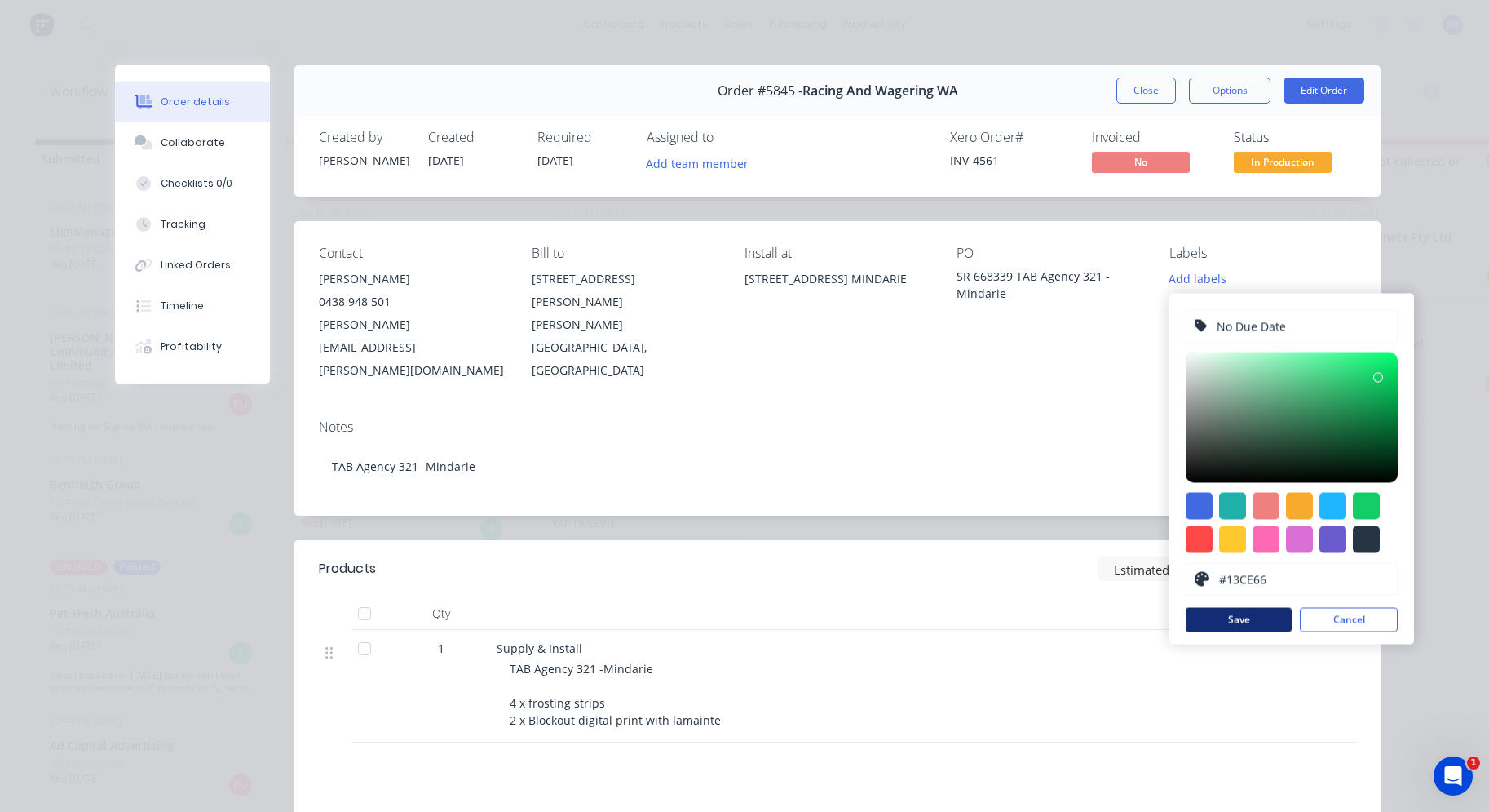
click at [1263, 617] on button "Save" at bounding box center [1239, 620] width 106 height 24
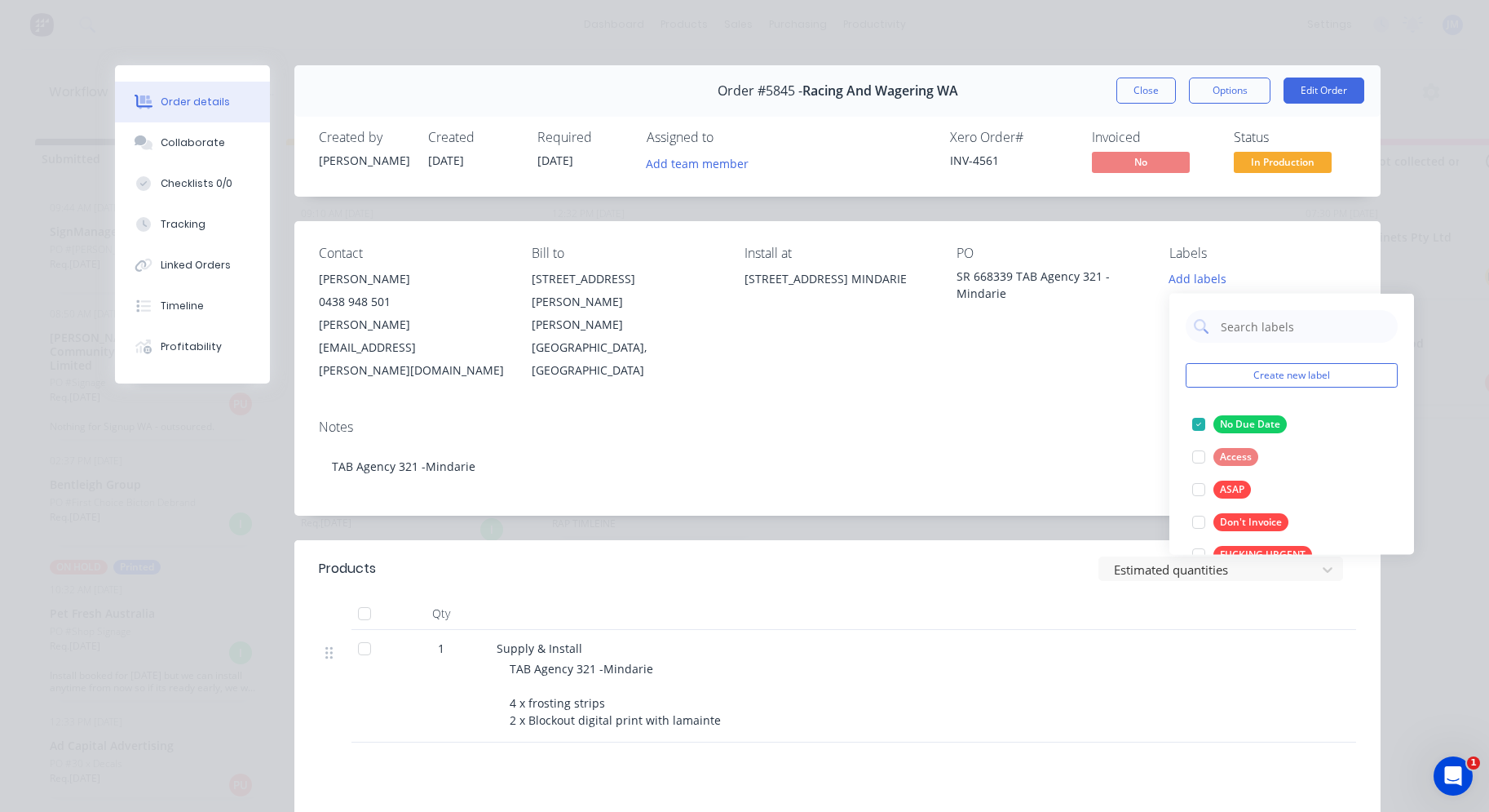
click at [1100, 419] on div "Notes" at bounding box center [838, 427] width 1037 height 15
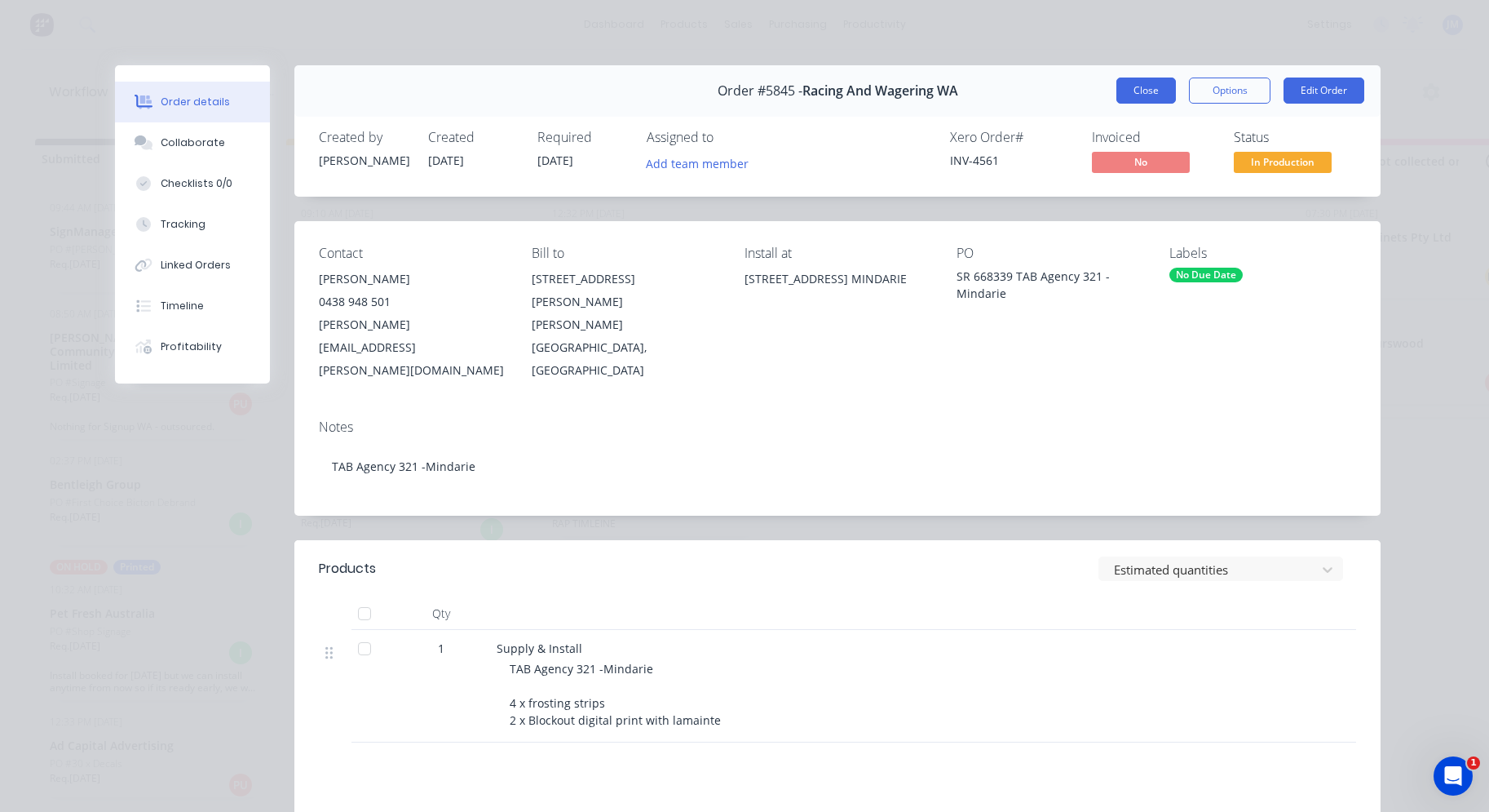
click at [1155, 95] on button "Close" at bounding box center [1146, 90] width 60 height 26
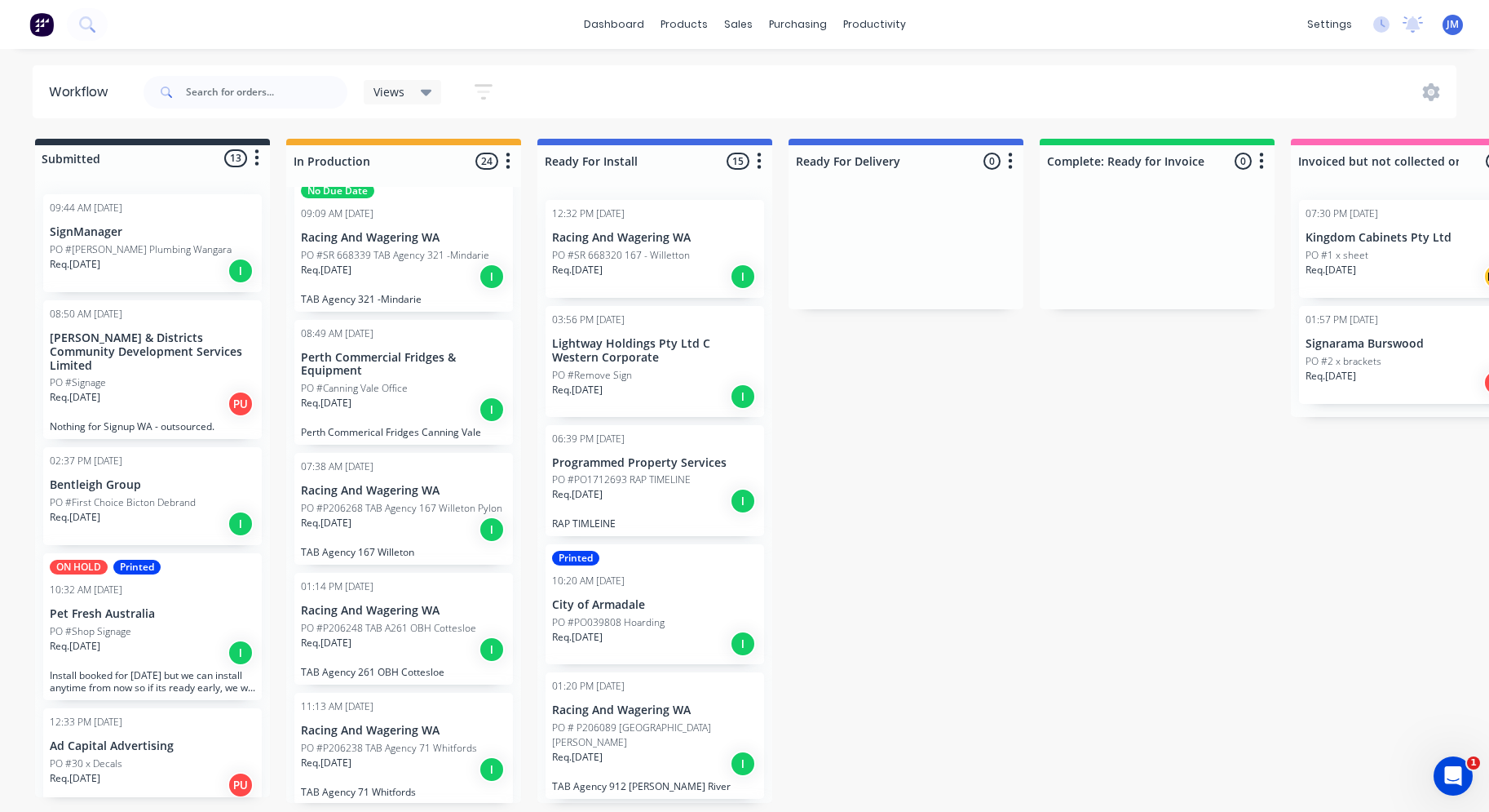
scroll to position [145, 0]
click at [396, 507] on p "PO #P206268 TAB Agency 167 Willeton Pylon" at bounding box center [402, 505] width 201 height 14
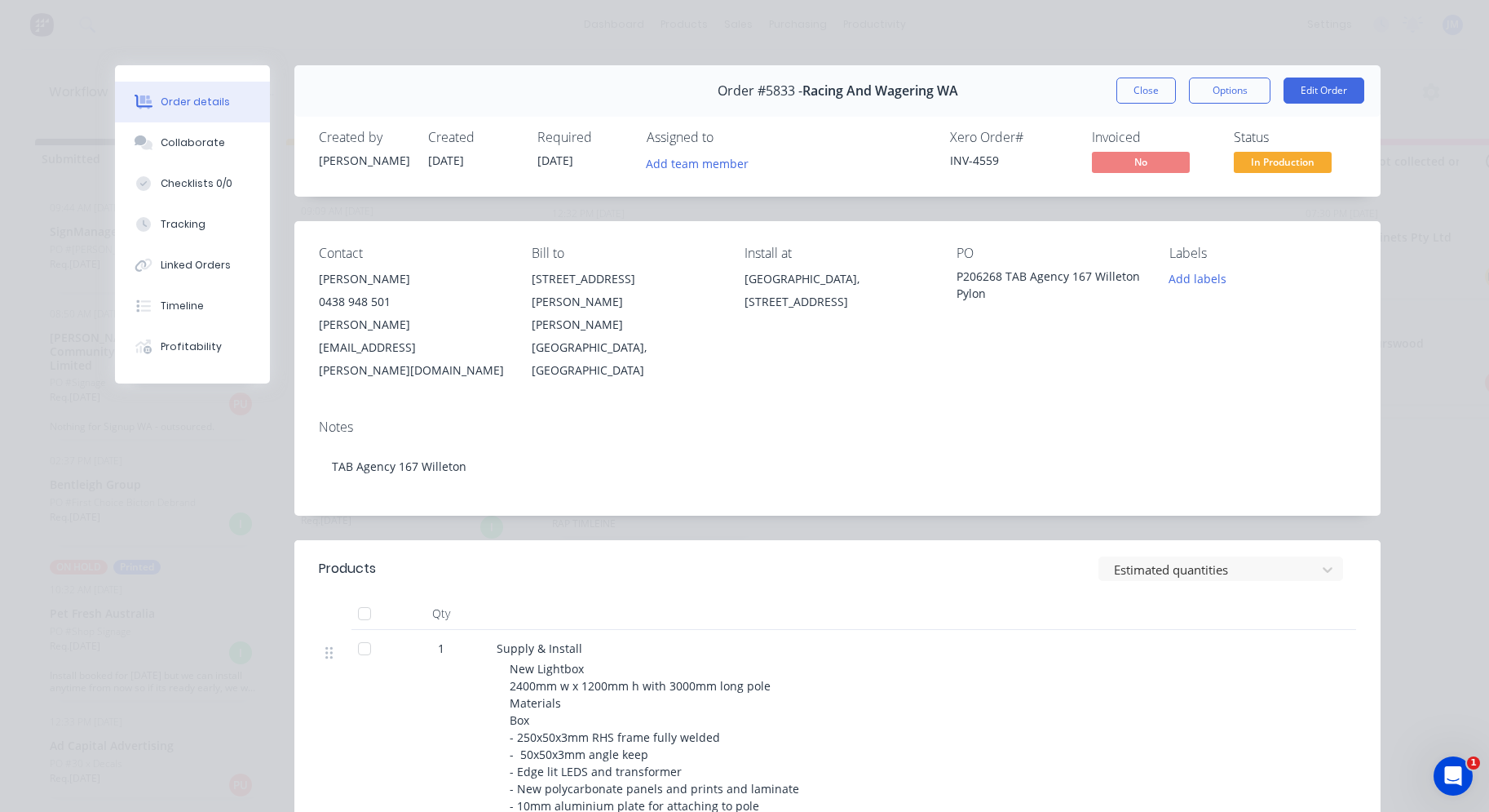
click at [1201, 290] on div "Labels Add labels" at bounding box center [1263, 314] width 187 height 136
click at [1193, 282] on button "Add labels" at bounding box center [1198, 278] width 75 height 22
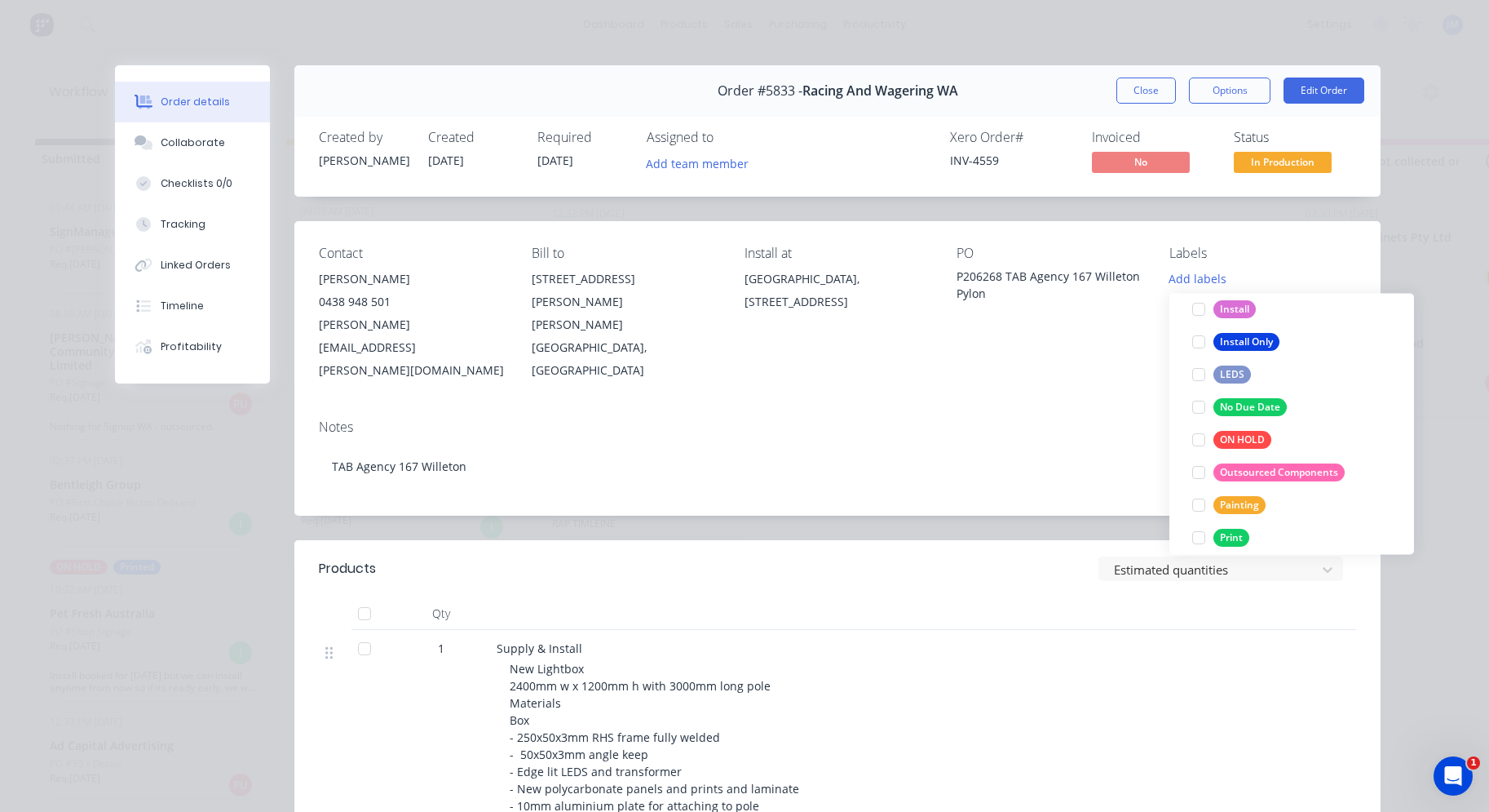
scroll to position [241, 0]
click at [1243, 415] on div "No Due Date" at bounding box center [1250, 412] width 73 height 18
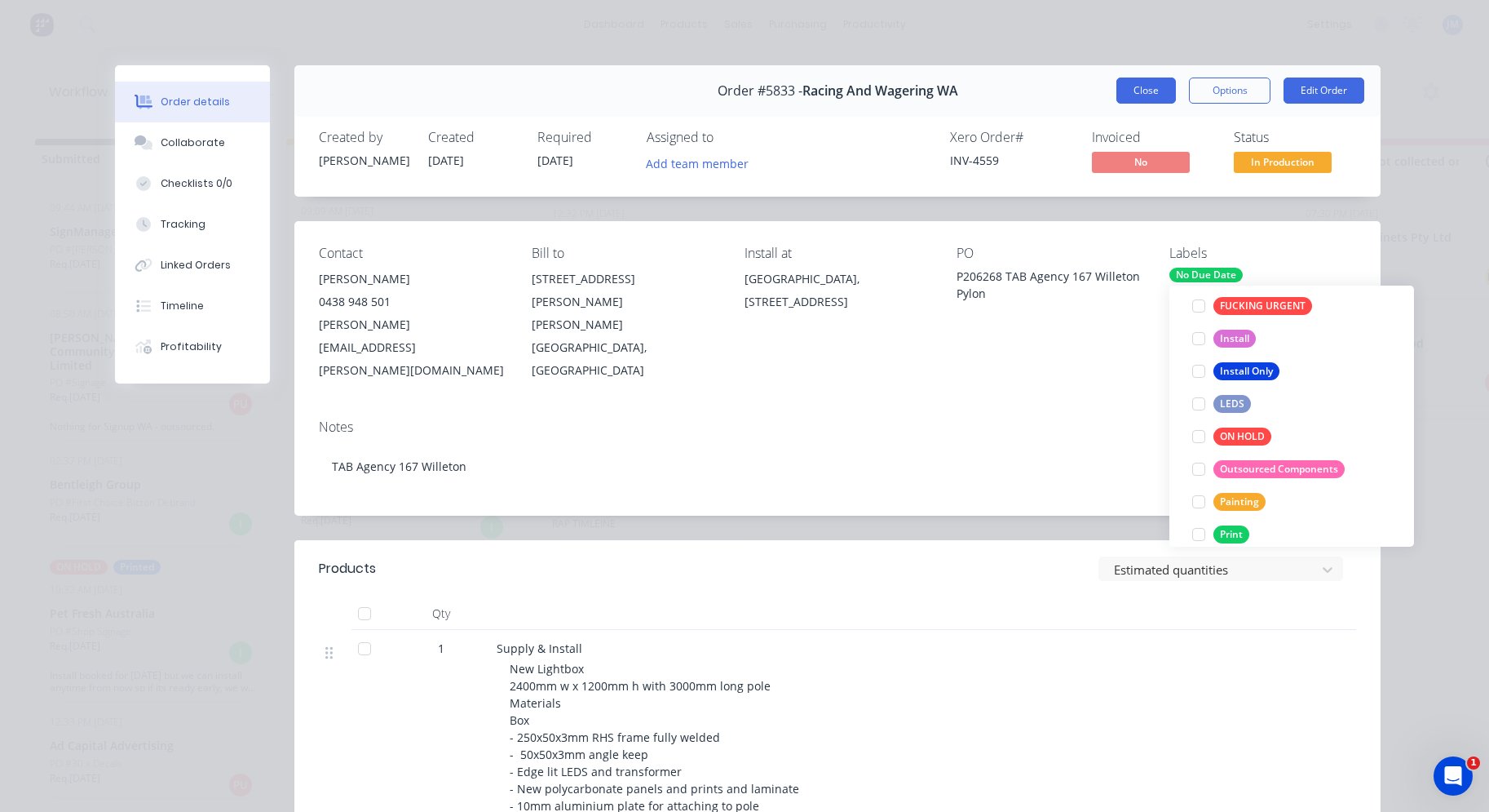
click at [1141, 98] on button "Close" at bounding box center [1146, 90] width 60 height 26
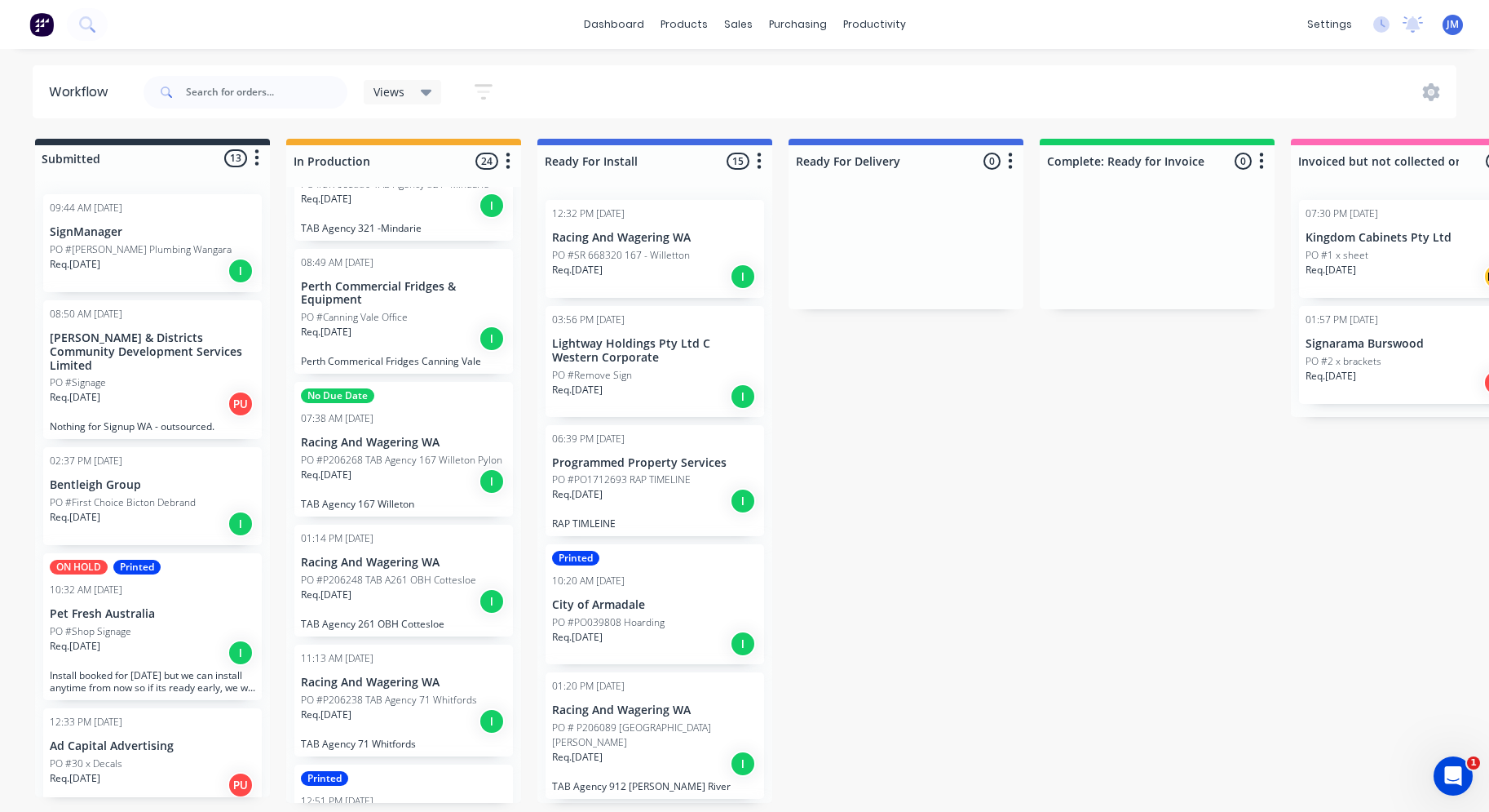
scroll to position [232, 0]
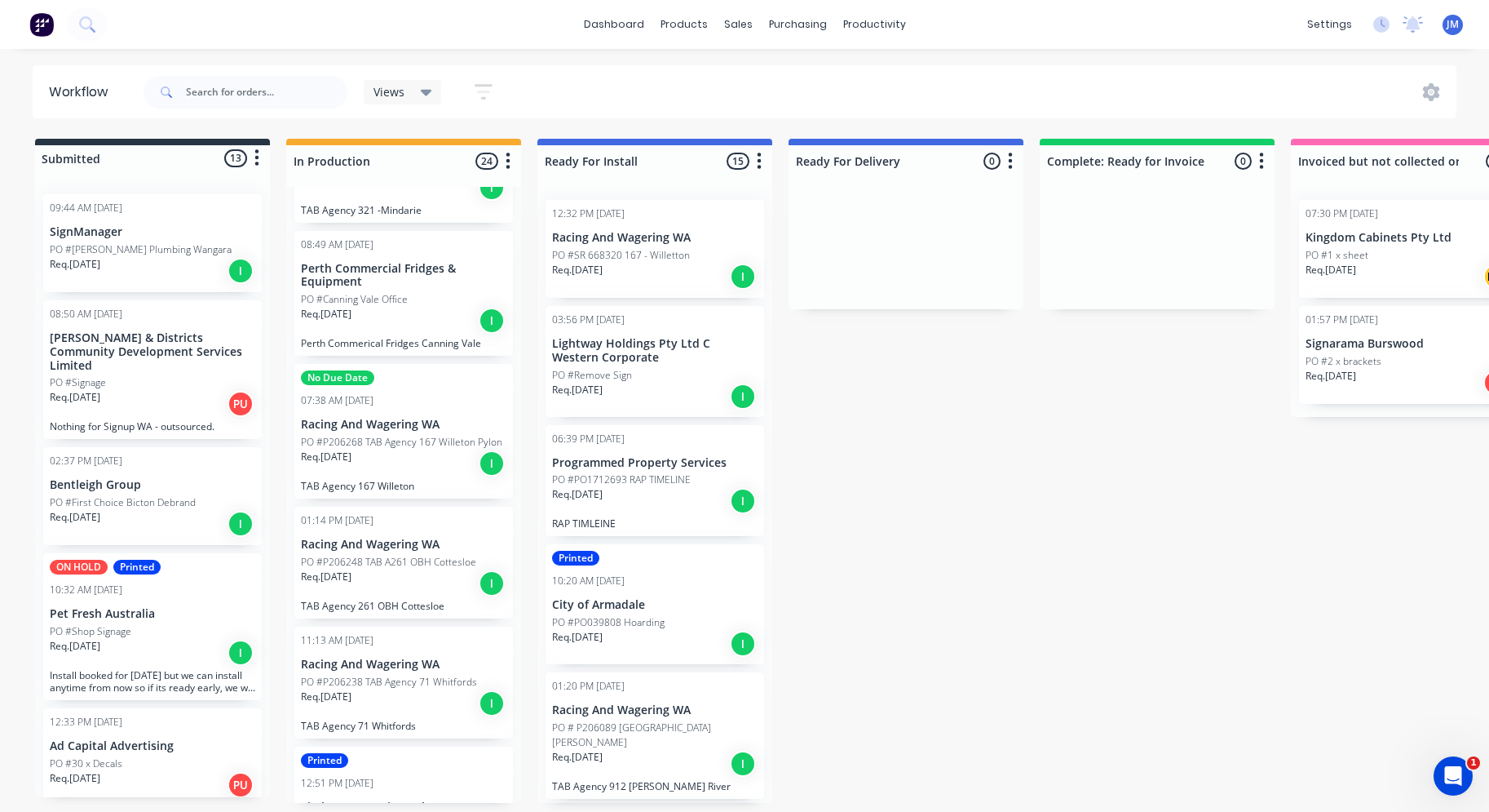
click at [416, 575] on div "Req. [DATE] I" at bounding box center [404, 583] width 206 height 28
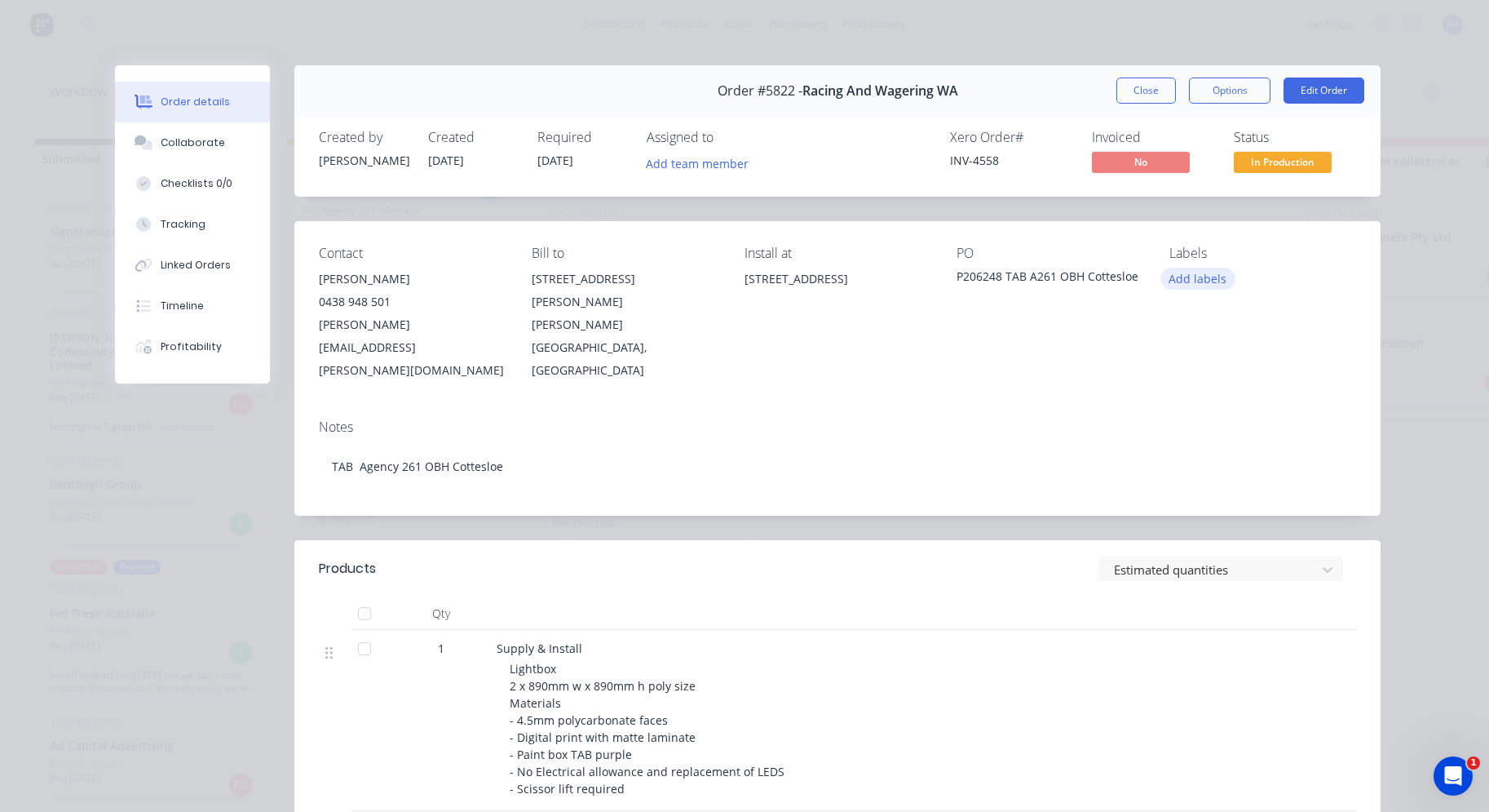
click at [1204, 287] on button "Add labels" at bounding box center [1198, 278] width 75 height 22
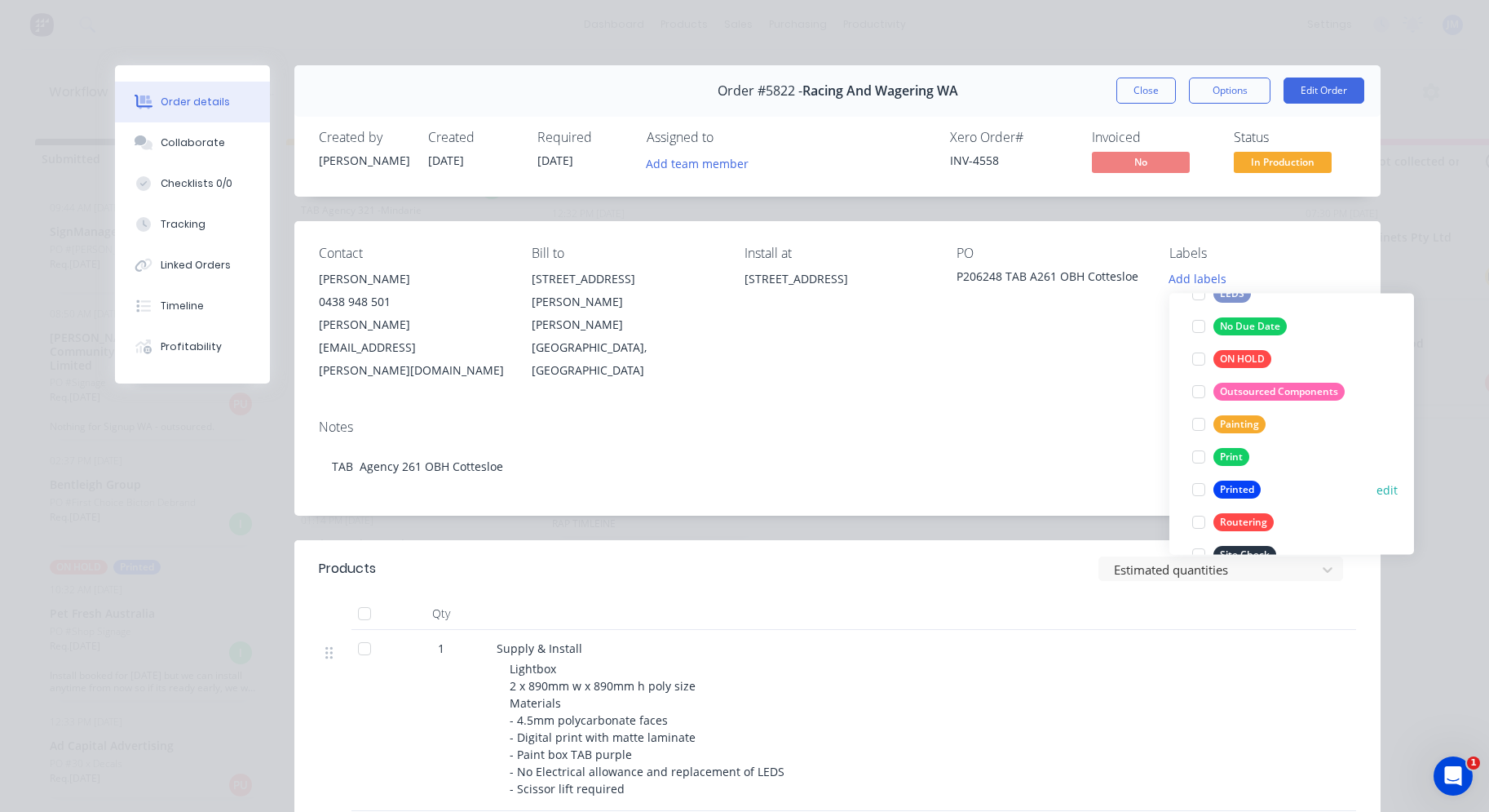
scroll to position [312, 0]
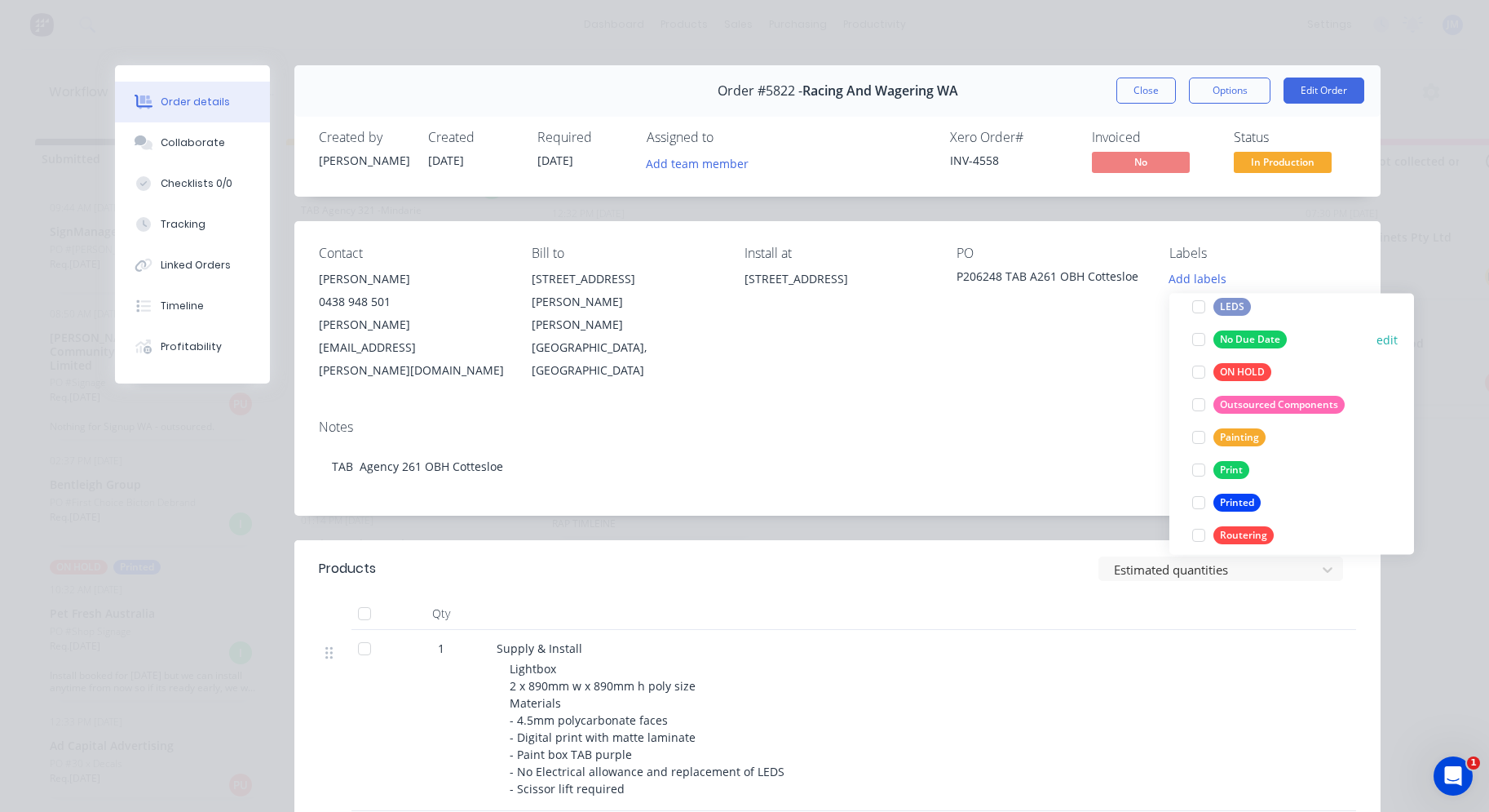
click at [1238, 335] on div "No Due Date" at bounding box center [1250, 340] width 73 height 18
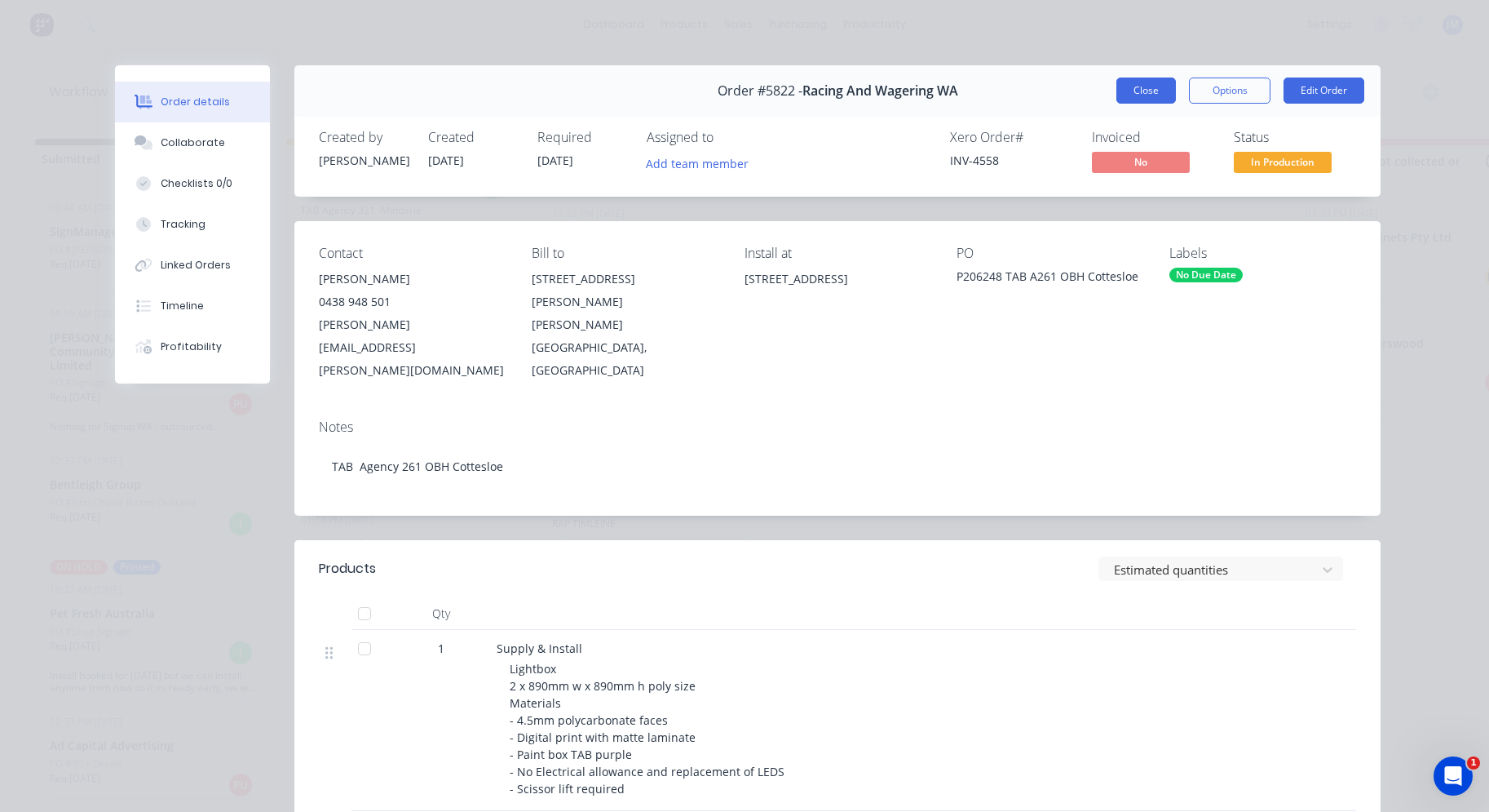
click at [1151, 97] on button "Close" at bounding box center [1146, 90] width 60 height 26
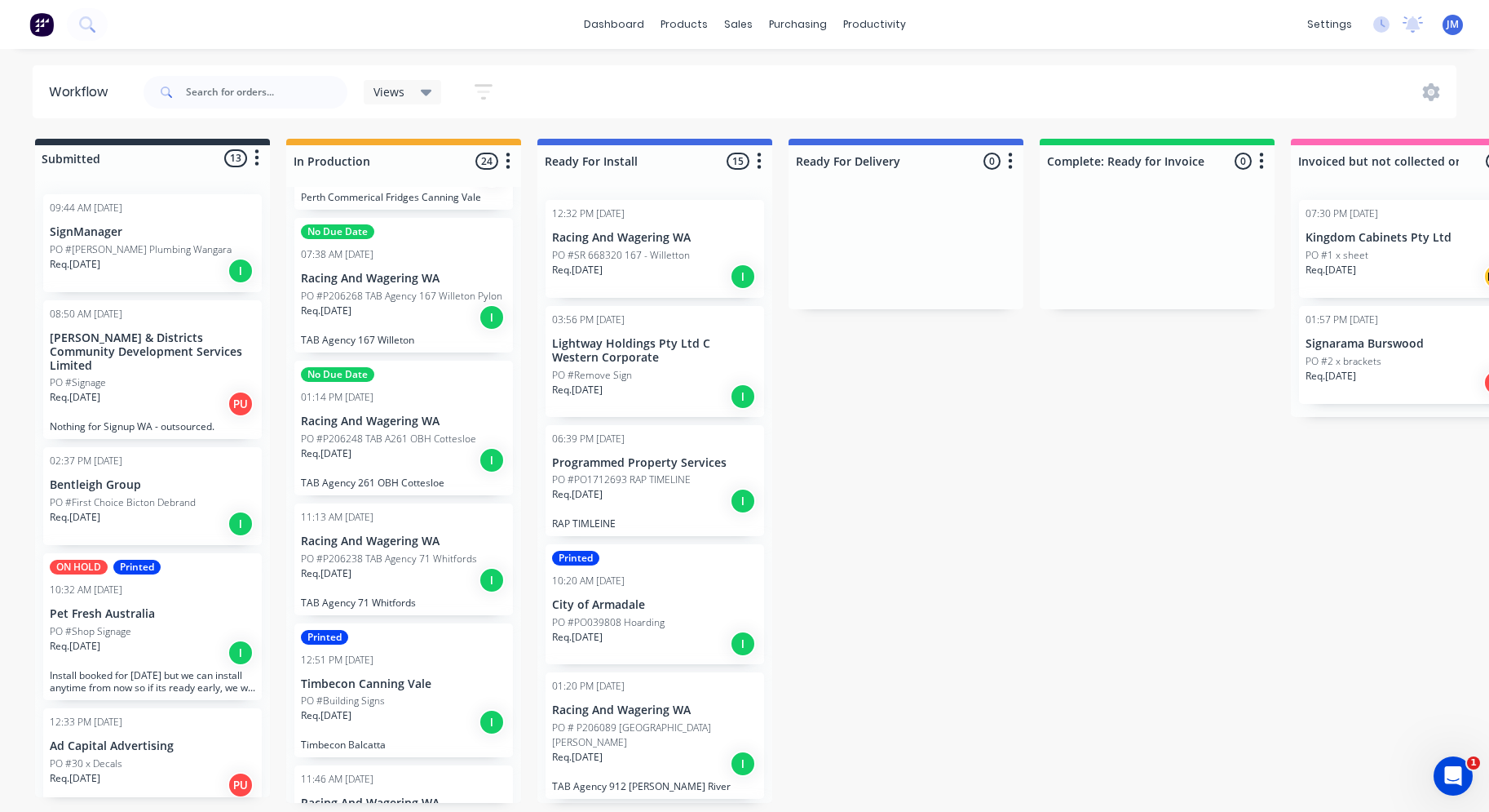
scroll to position [410, 0]
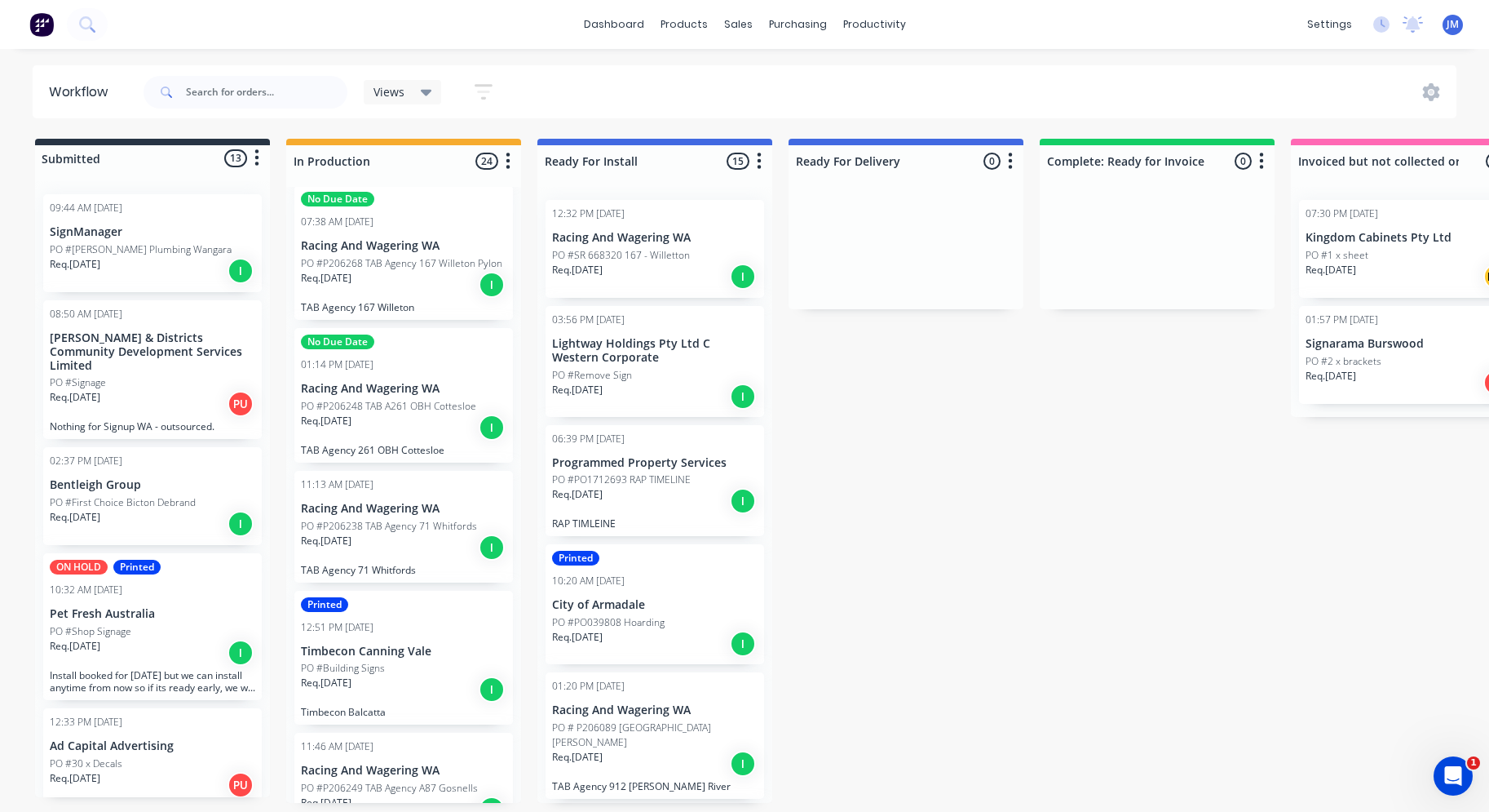
click at [395, 543] on div "Req. [DATE] I" at bounding box center [404, 547] width 206 height 28
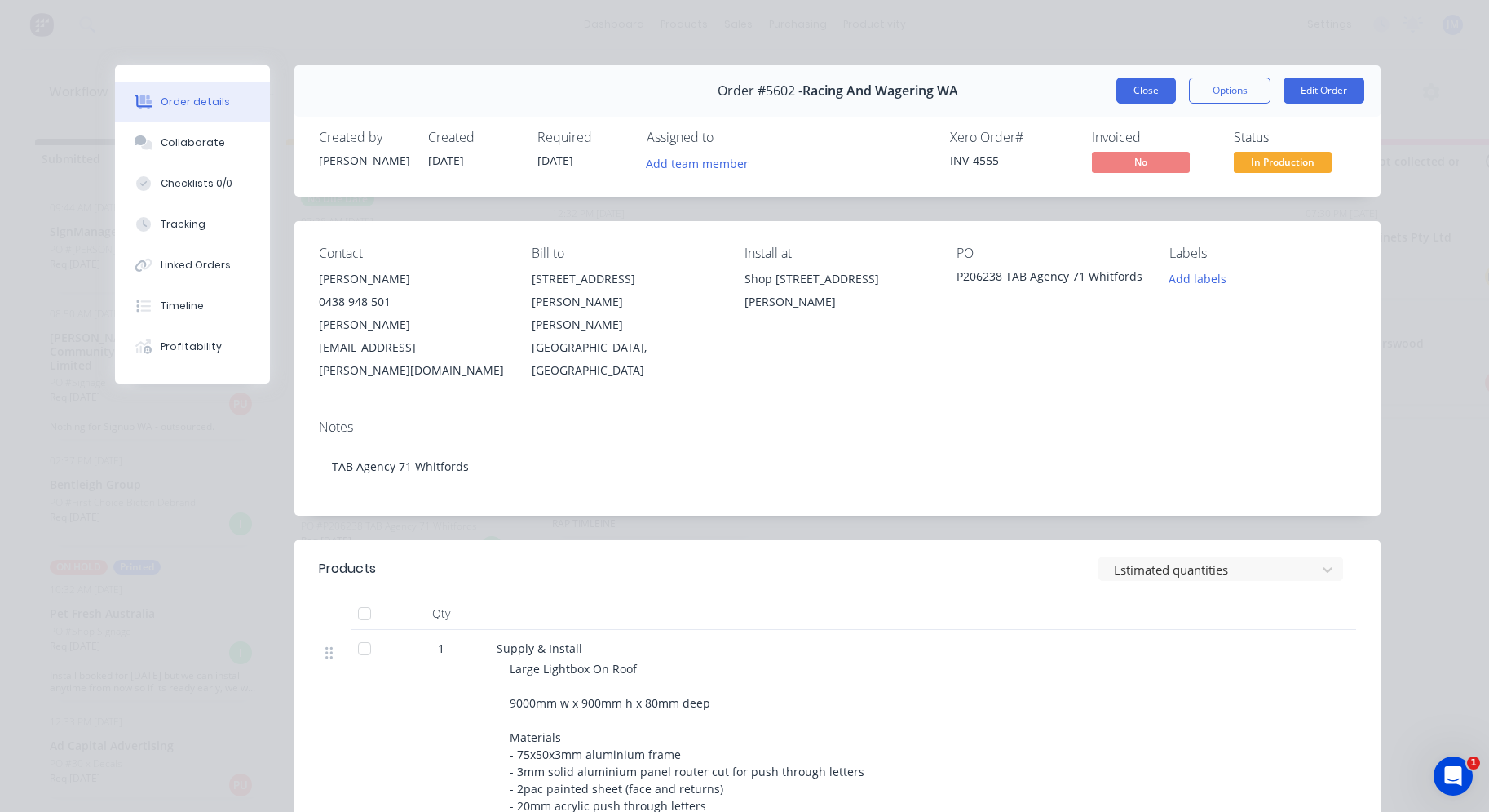
click at [1159, 94] on button "Close" at bounding box center [1146, 90] width 60 height 26
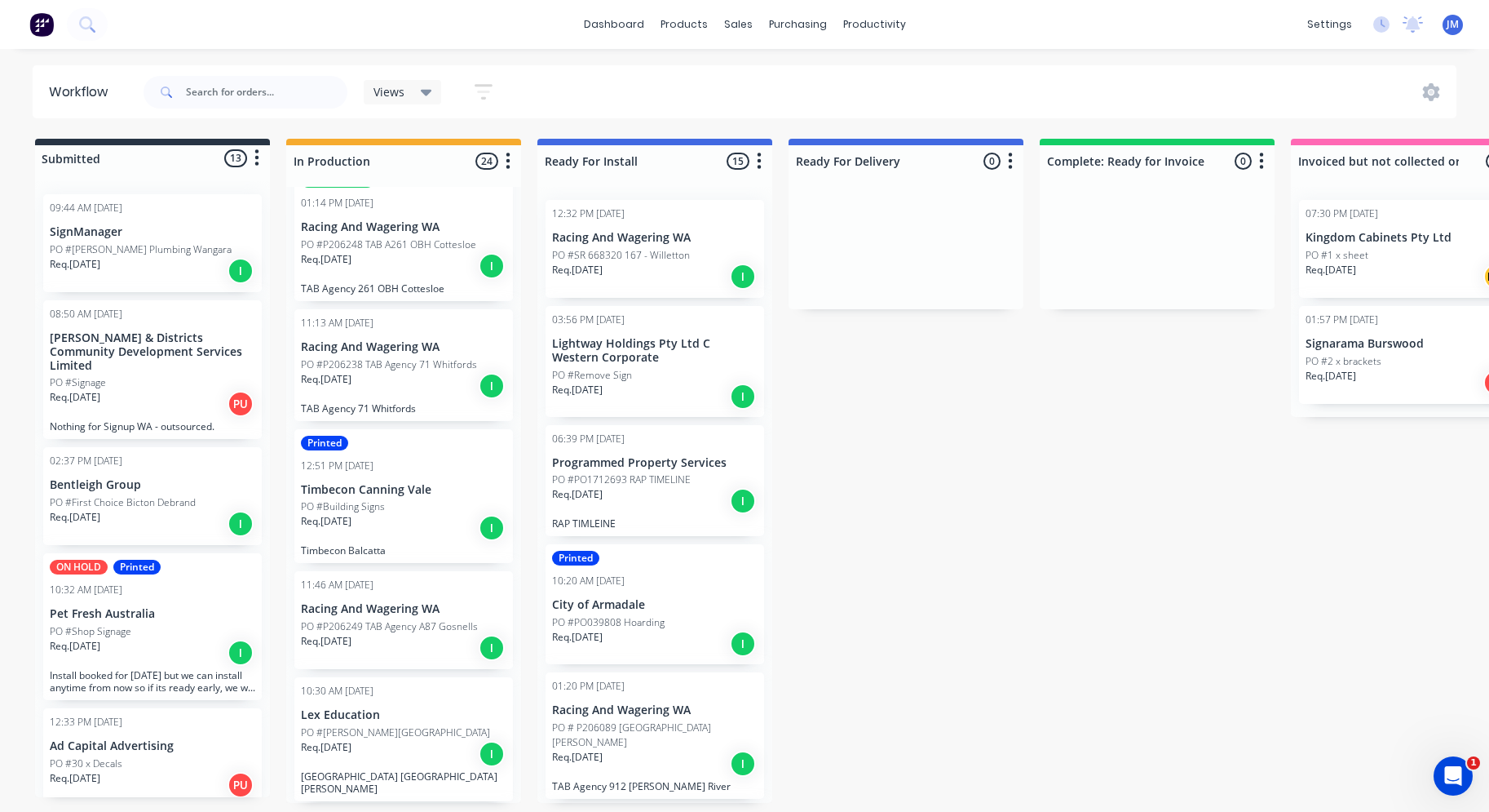
scroll to position [579, 0]
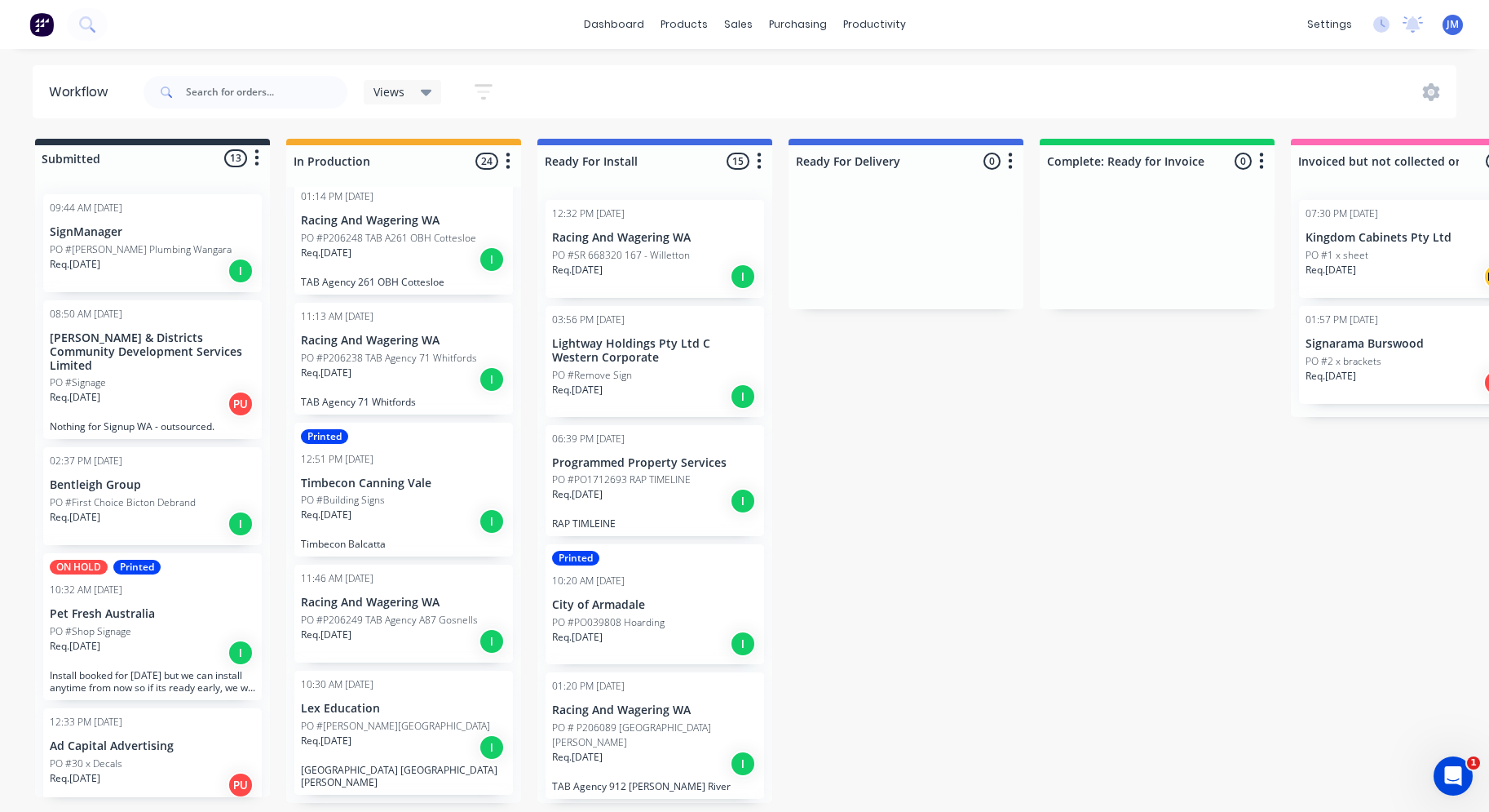
click at [413, 601] on p "Racing And Wagering WA" at bounding box center [404, 603] width 206 height 14
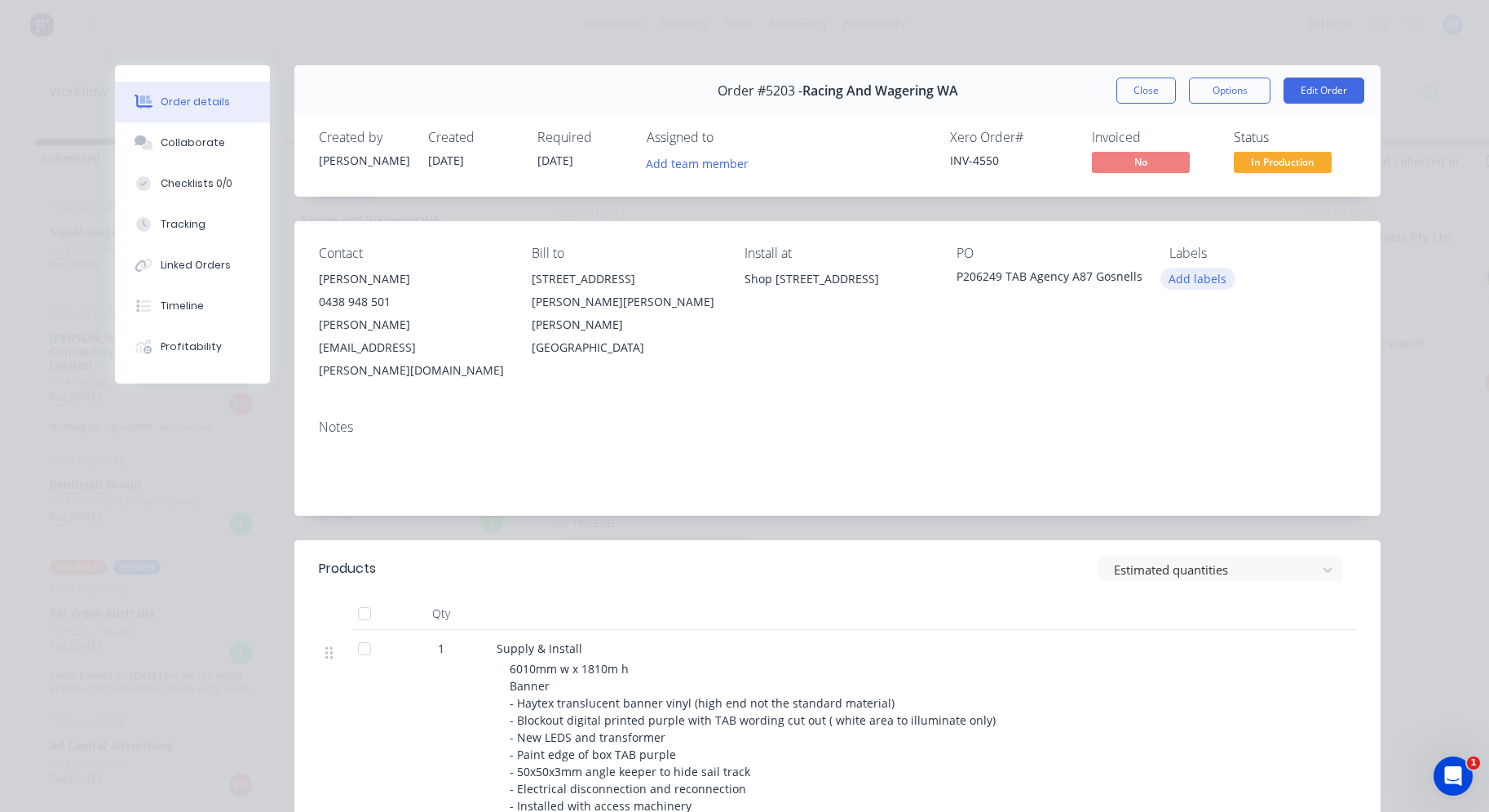
click at [1207, 282] on button "Add labels" at bounding box center [1198, 278] width 75 height 22
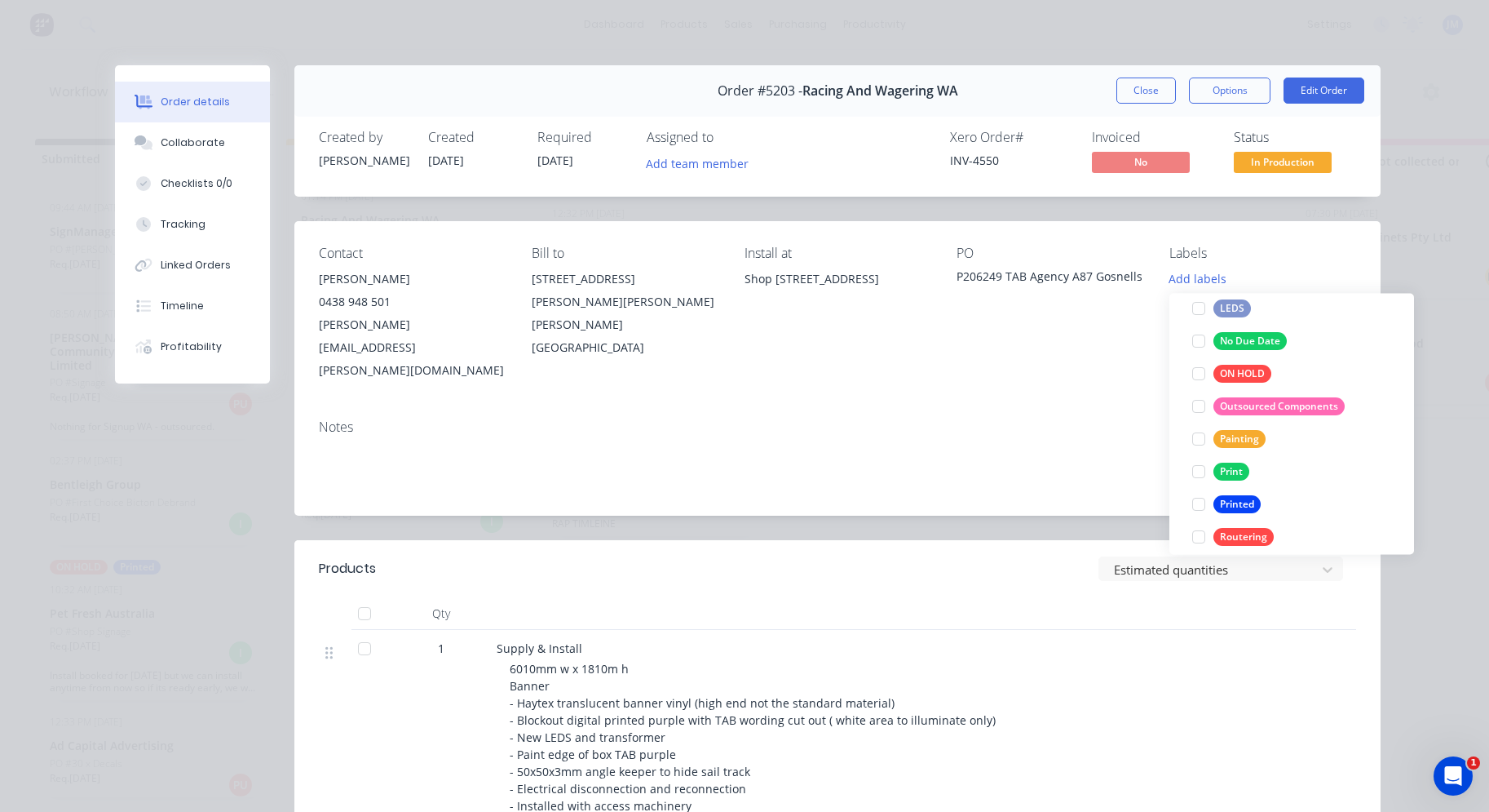
scroll to position [255, 0]
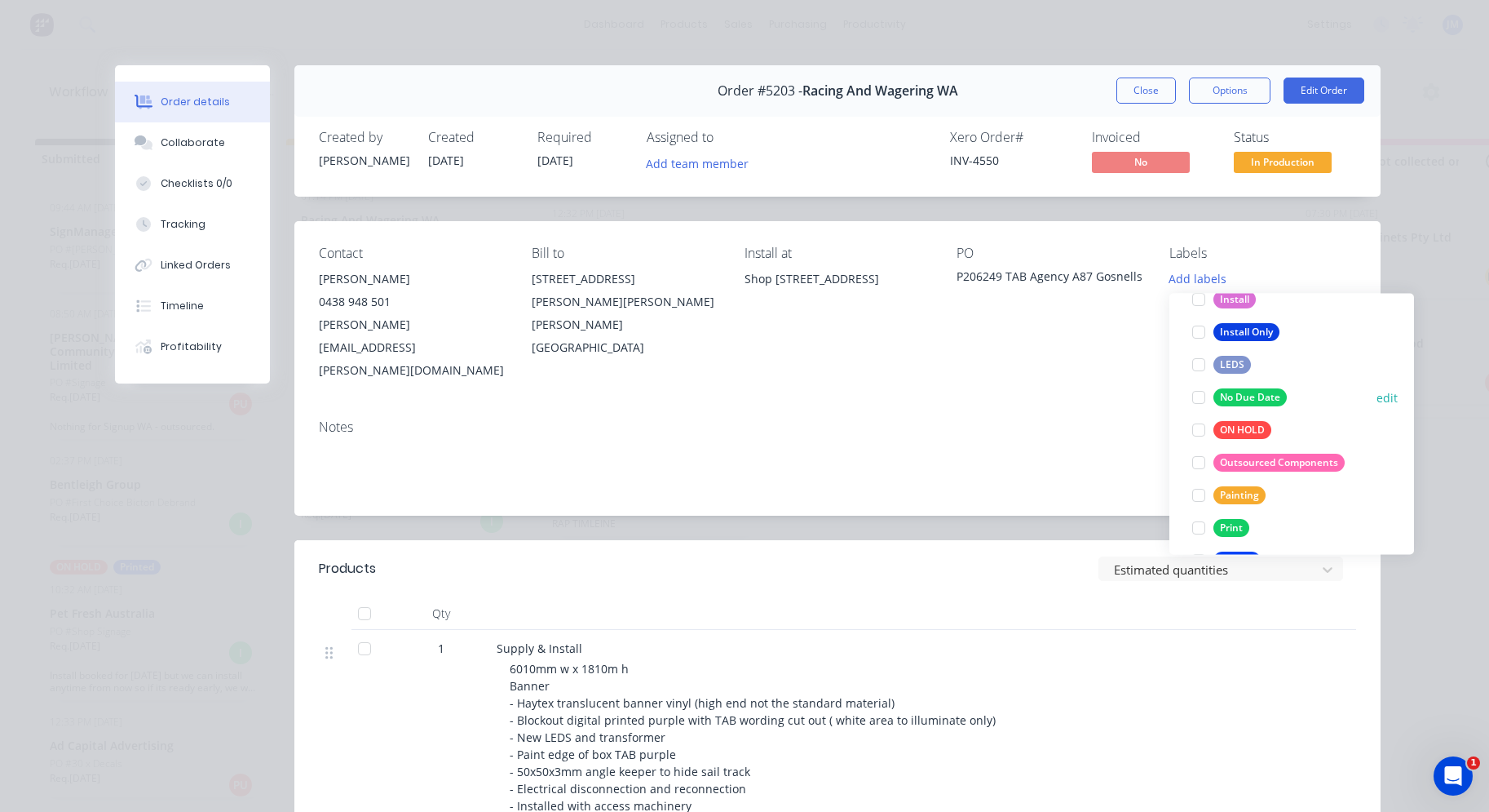
click at [1251, 385] on button "No Due Date" at bounding box center [1239, 397] width 107 height 23
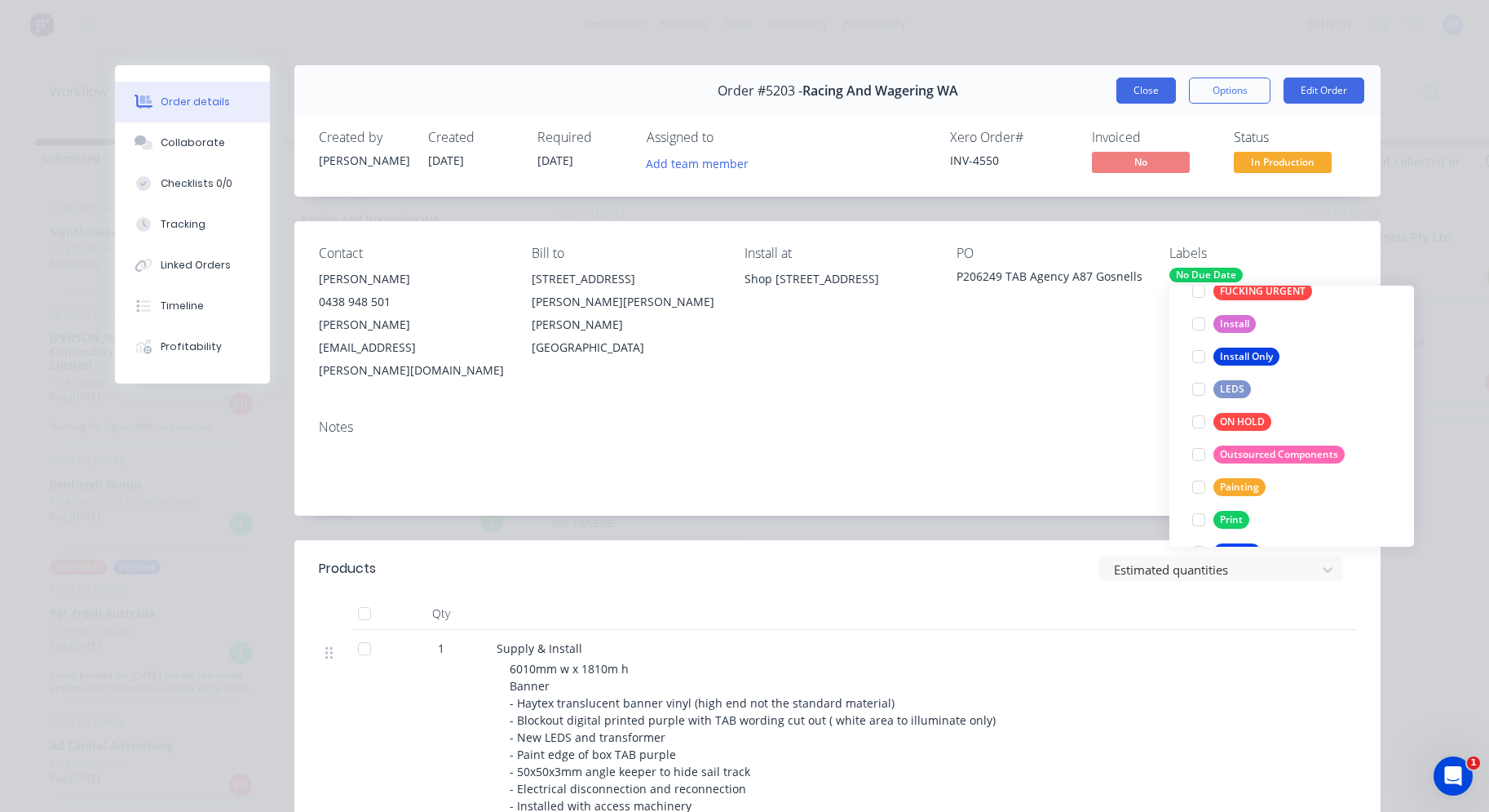
click at [1136, 90] on button "Close" at bounding box center [1146, 90] width 60 height 26
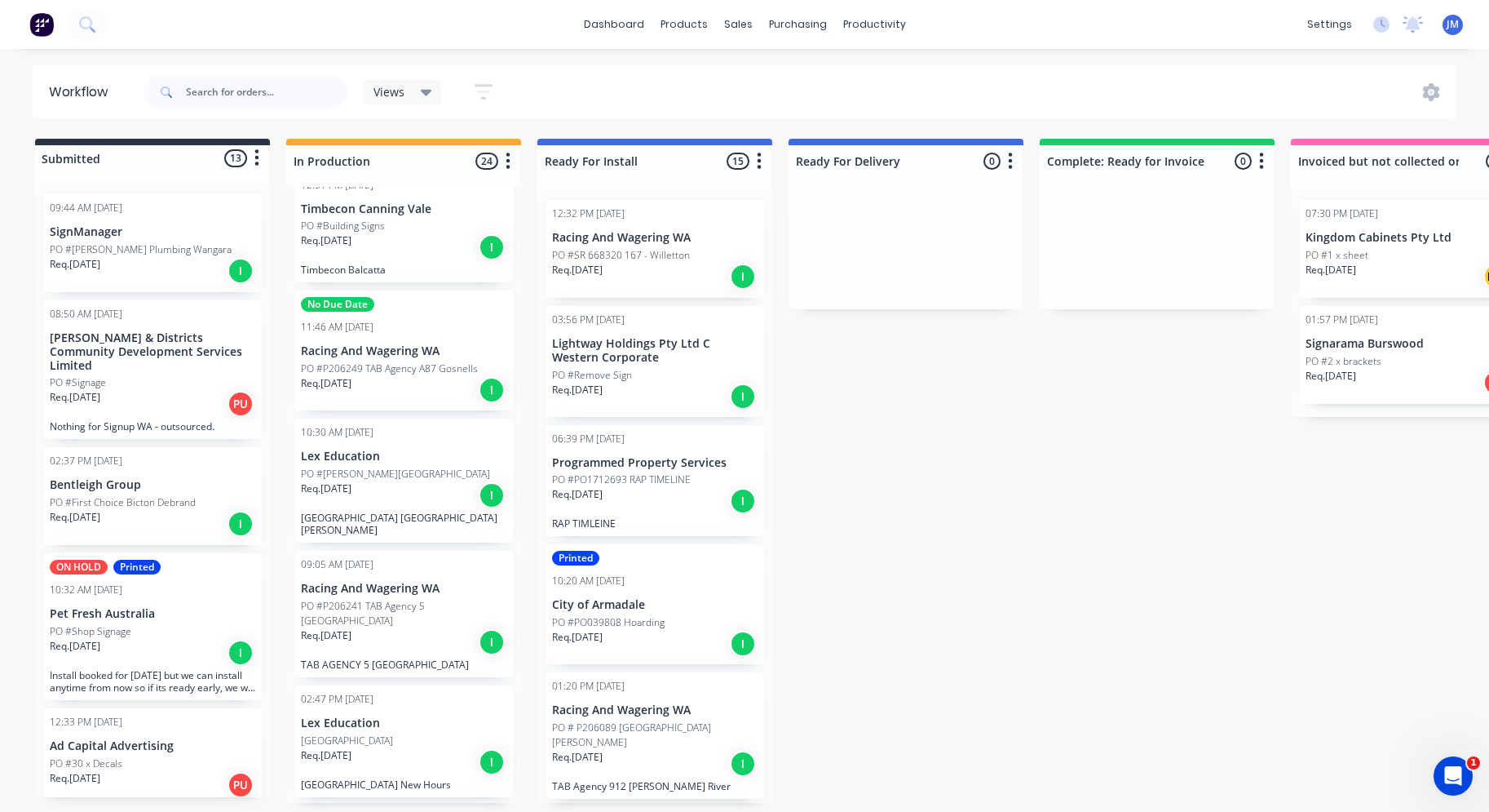
scroll to position [885, 0]
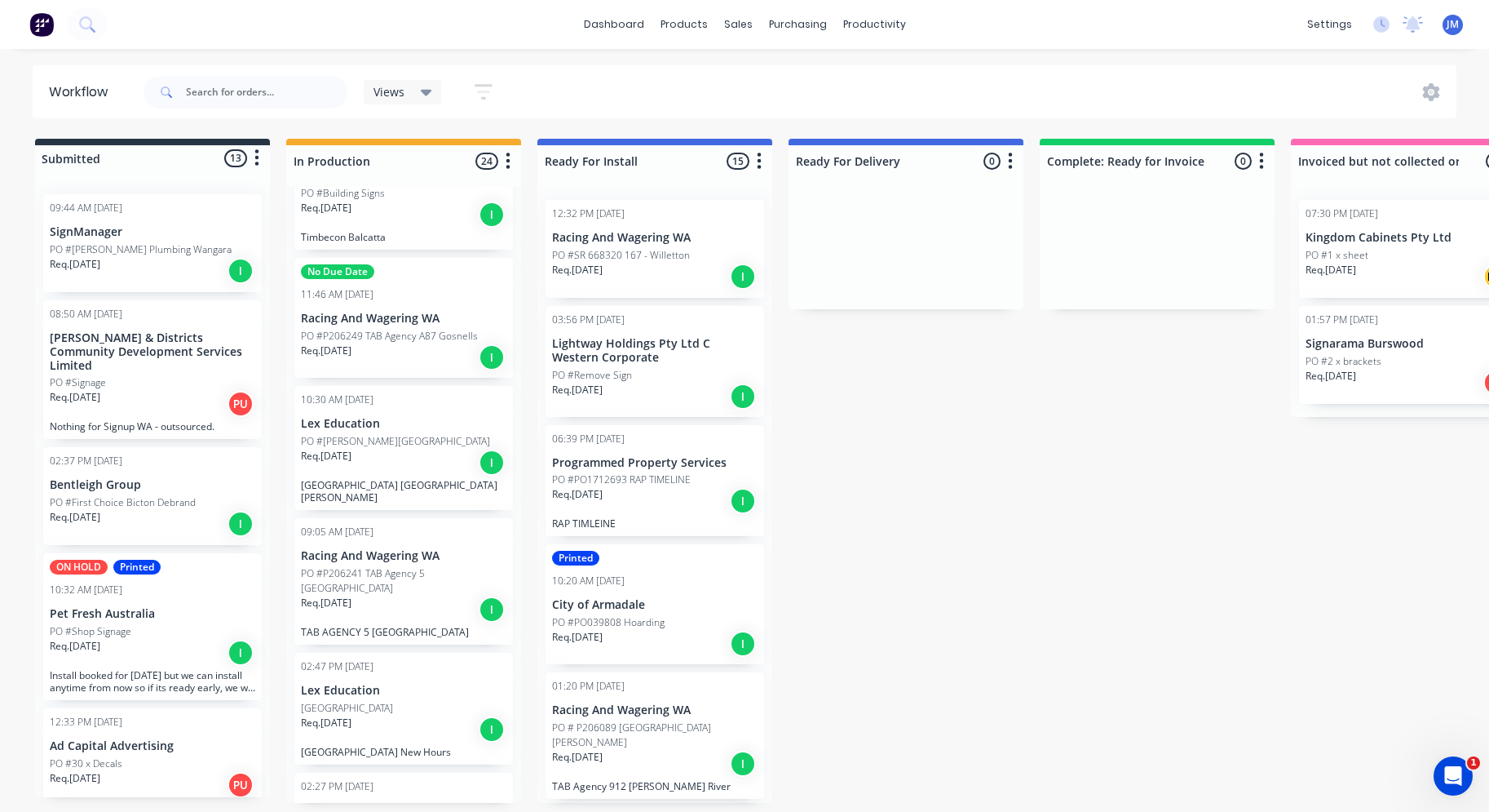
click at [393, 596] on div "Req. [DATE] I" at bounding box center [404, 609] width 206 height 28
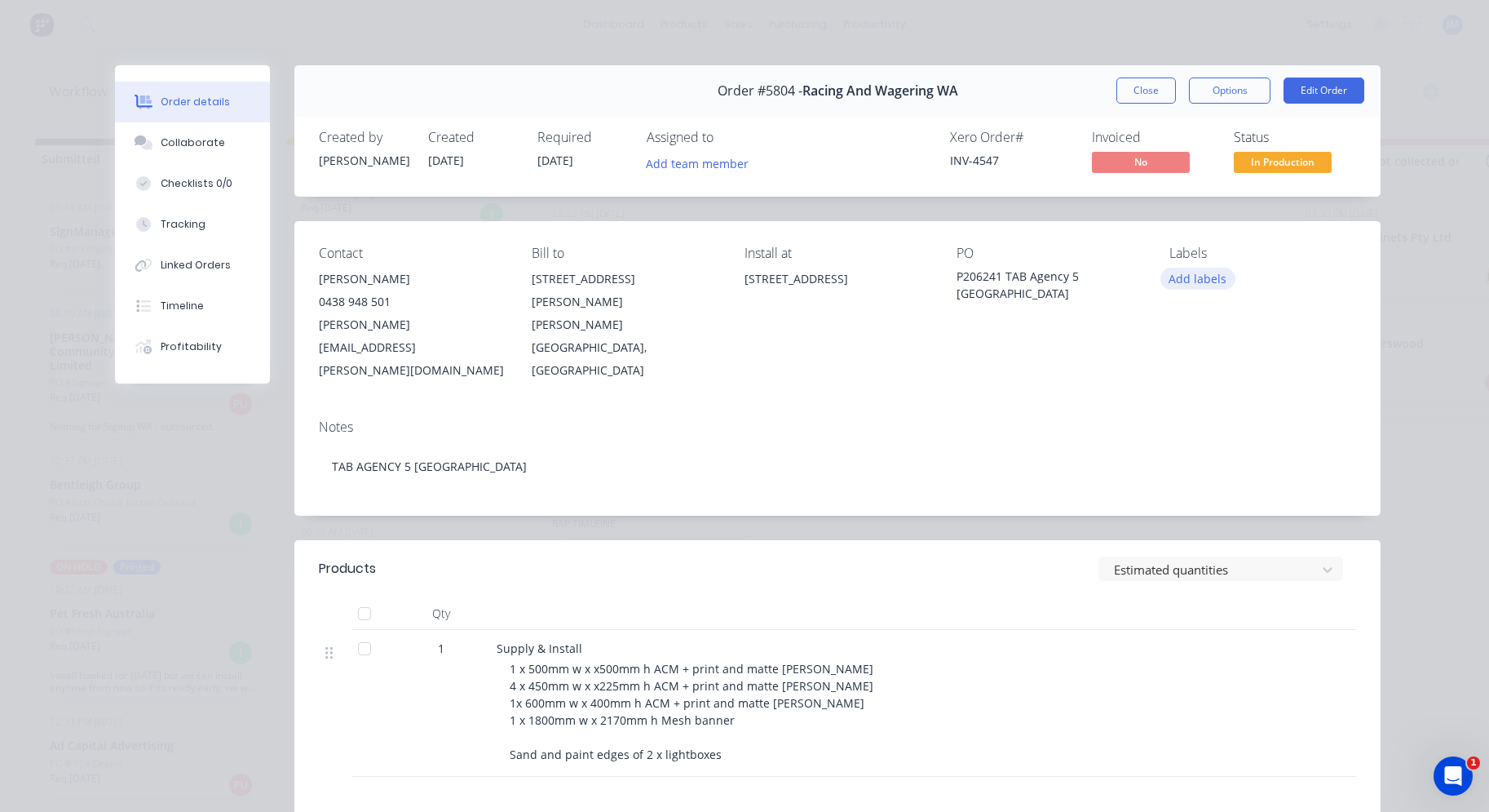
click at [1192, 287] on button "Add labels" at bounding box center [1198, 278] width 75 height 22
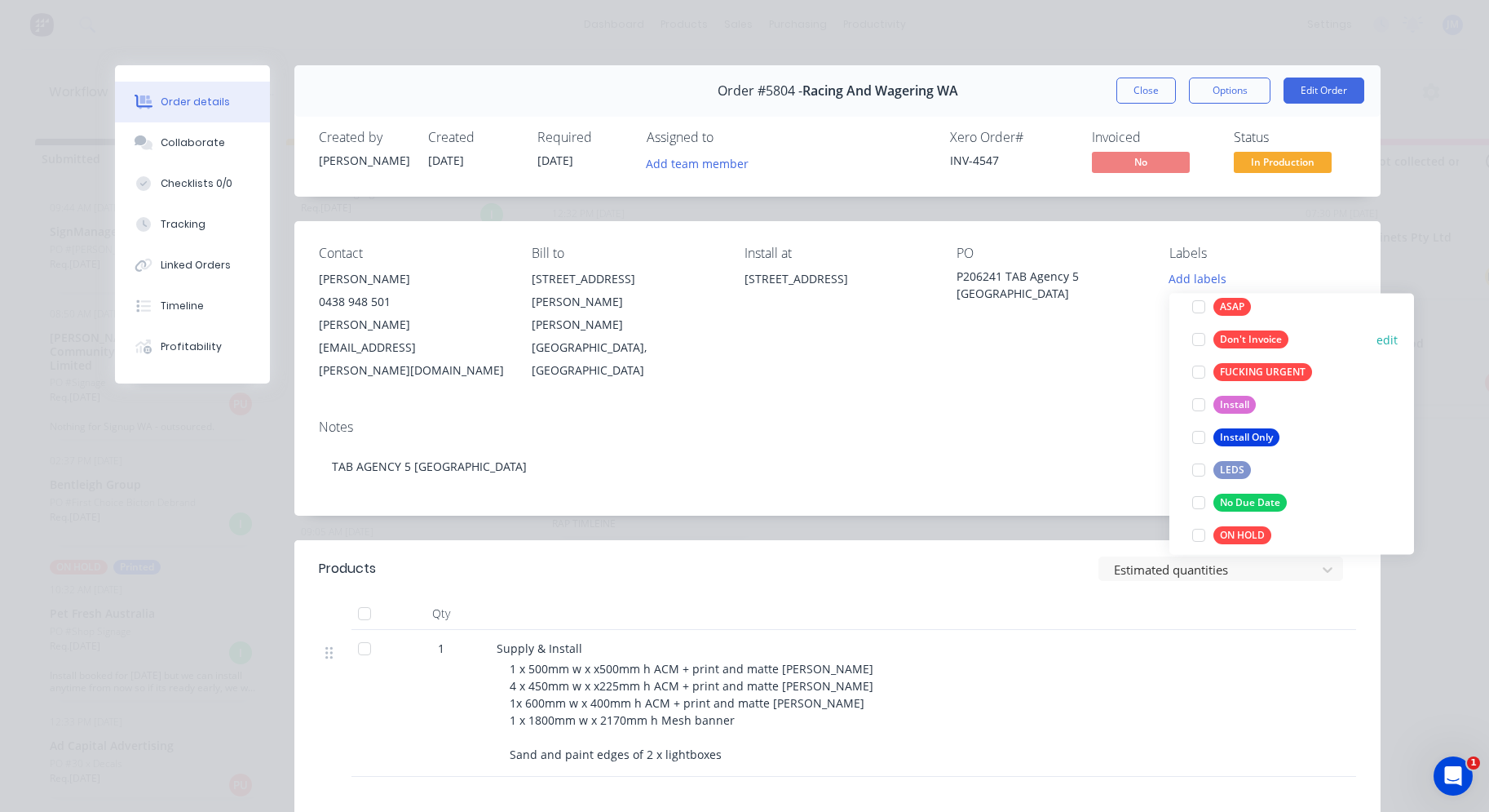
scroll to position [153, 0]
click at [1231, 498] on div "No Due Date" at bounding box center [1250, 500] width 73 height 18
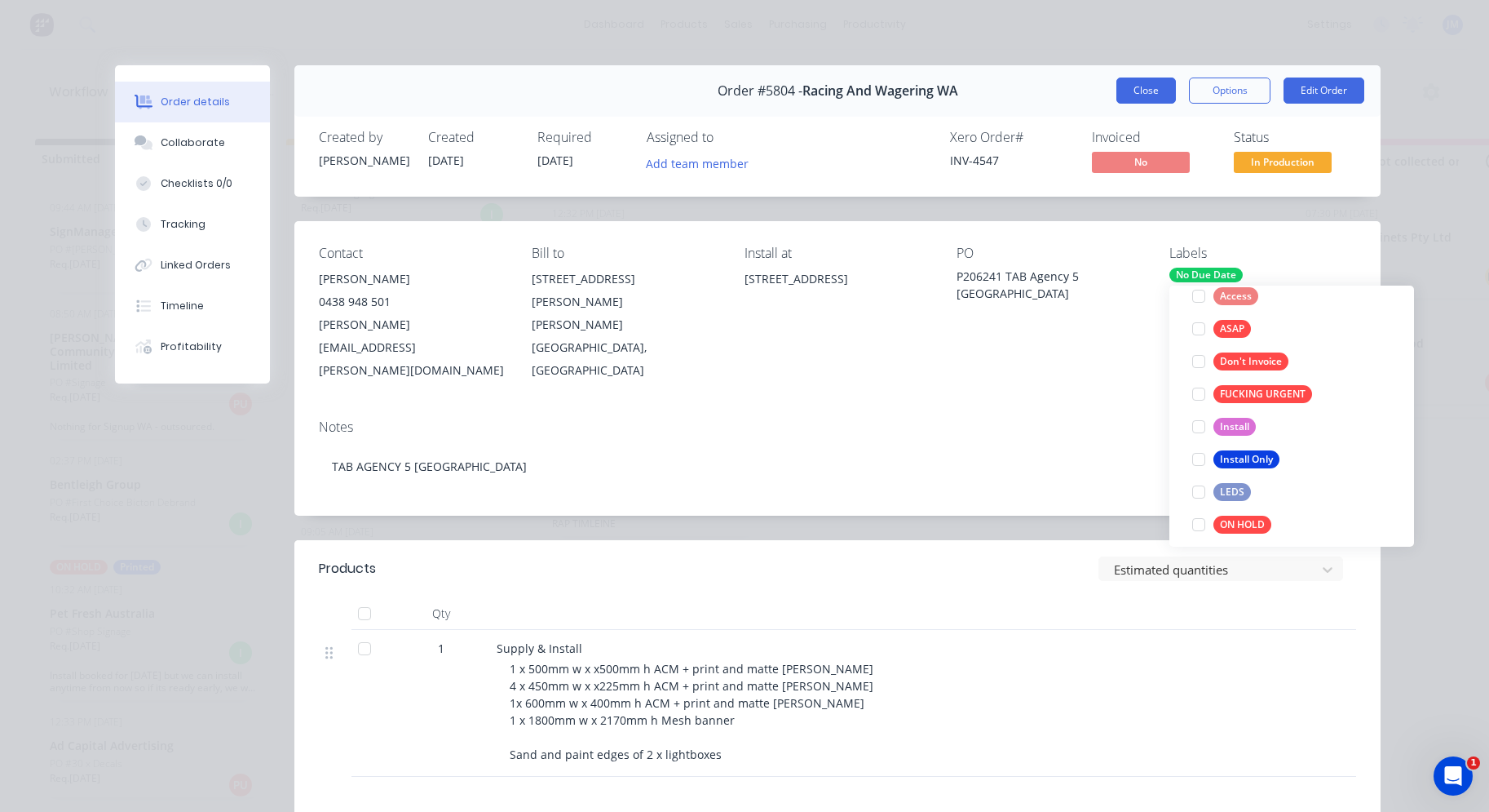
click at [1129, 91] on button "Close" at bounding box center [1146, 90] width 60 height 26
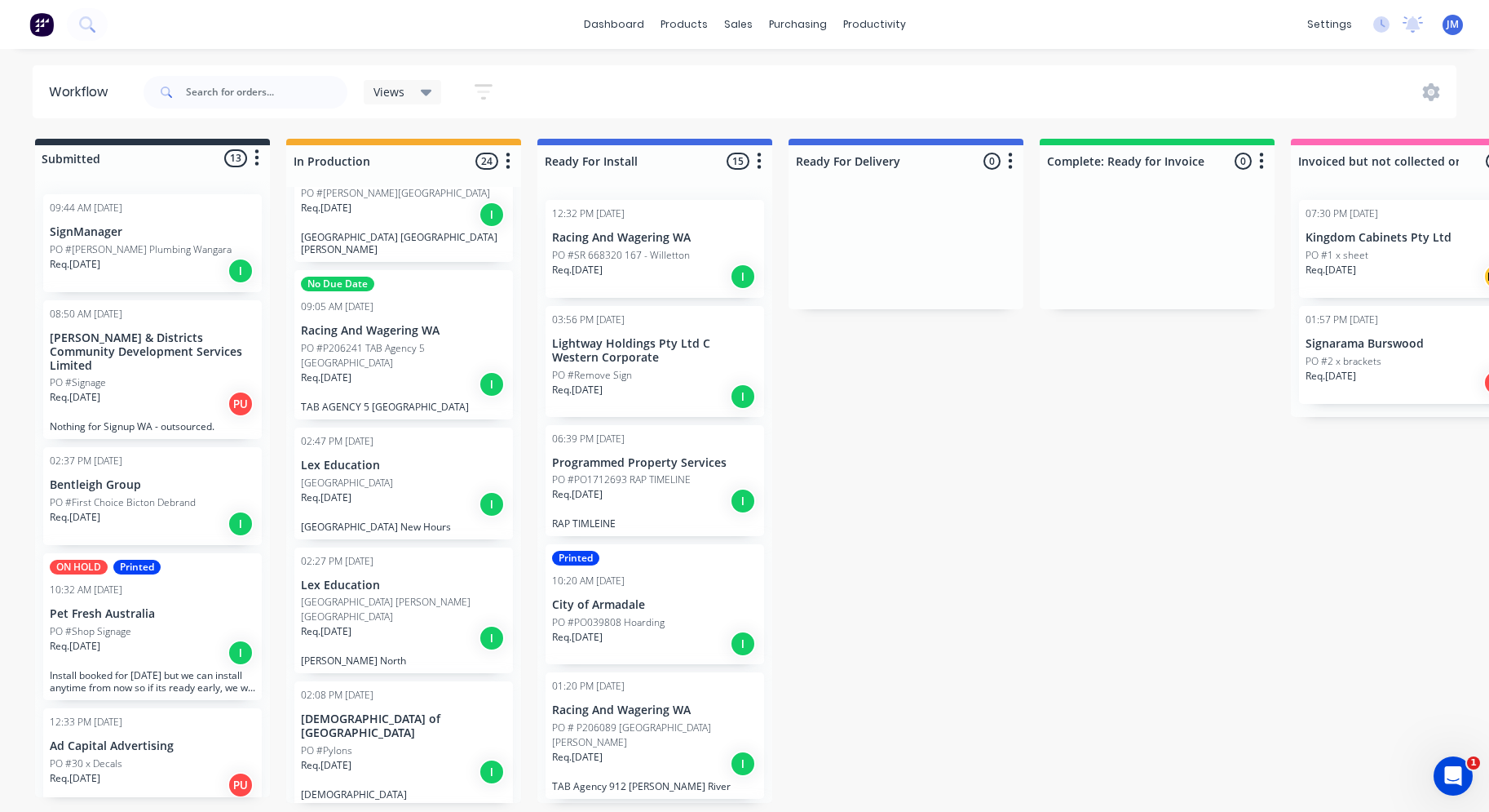
scroll to position [1129, 0]
click at [374, 496] on div "Req. [DATE] I" at bounding box center [404, 507] width 206 height 28
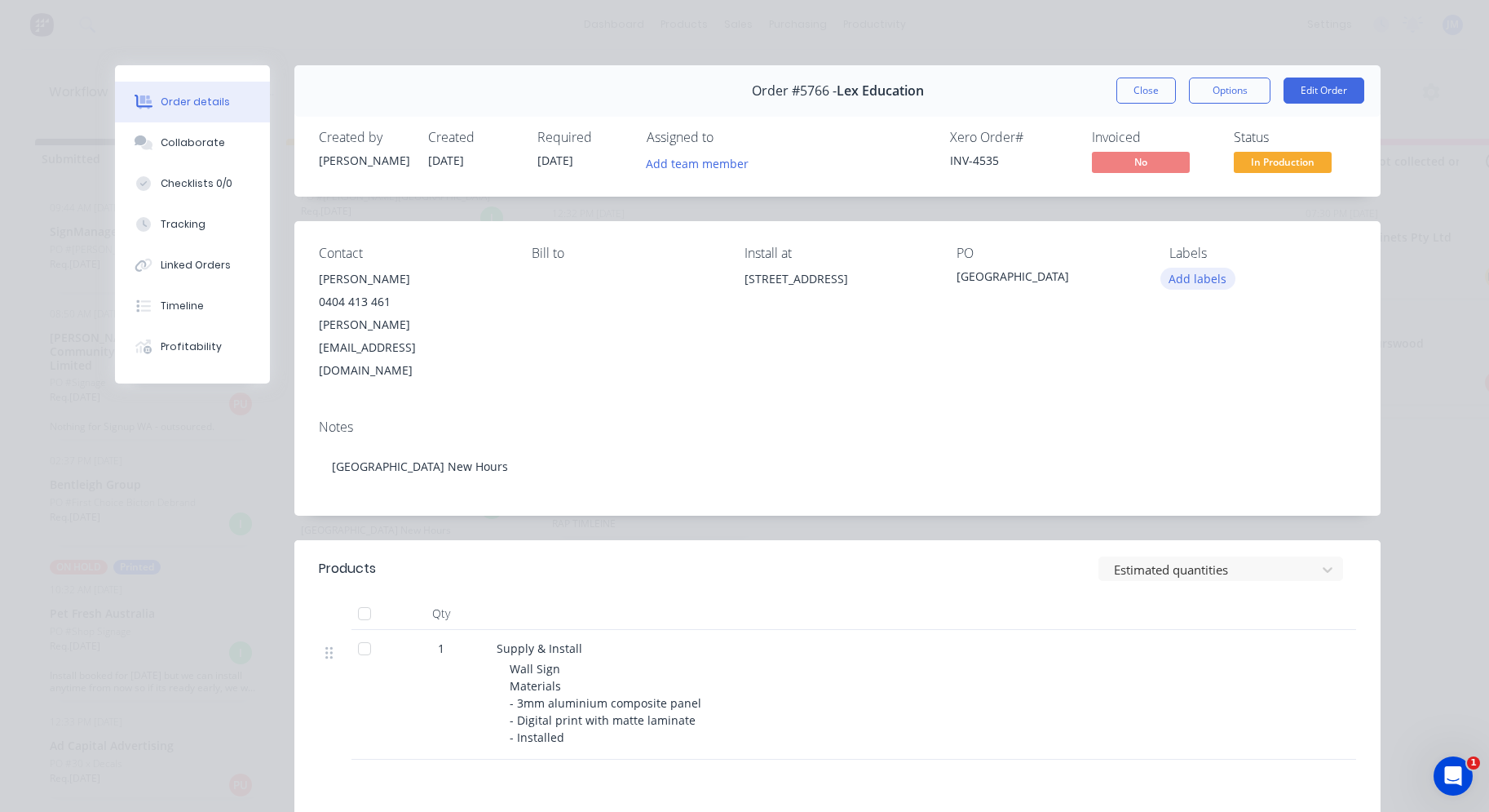
click at [1214, 274] on button "Add labels" at bounding box center [1198, 278] width 75 height 22
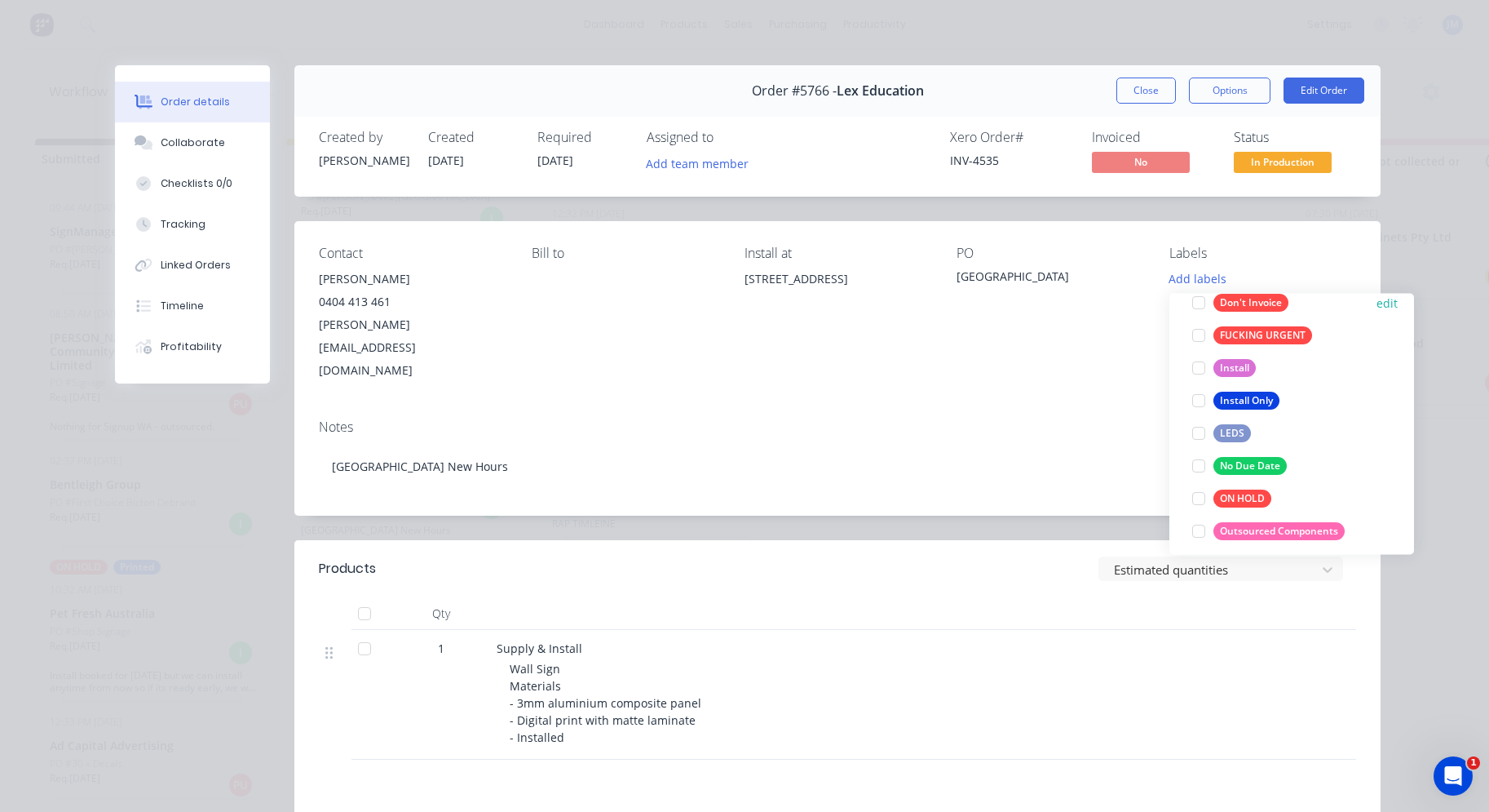
scroll to position [188, 0]
click at [1264, 468] on div "No Due Date" at bounding box center [1250, 465] width 73 height 18
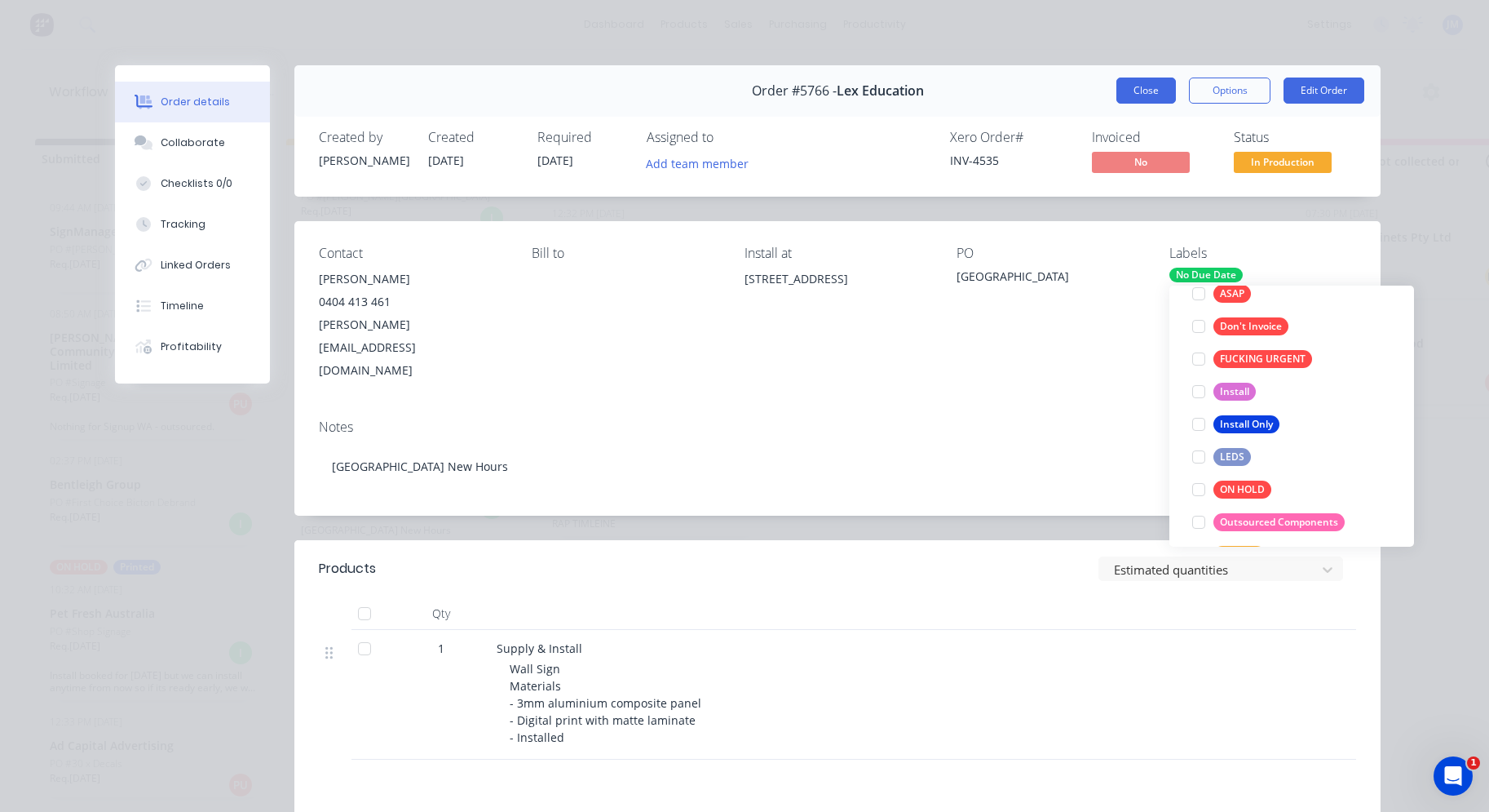
click at [1157, 95] on button "Close" at bounding box center [1146, 90] width 60 height 26
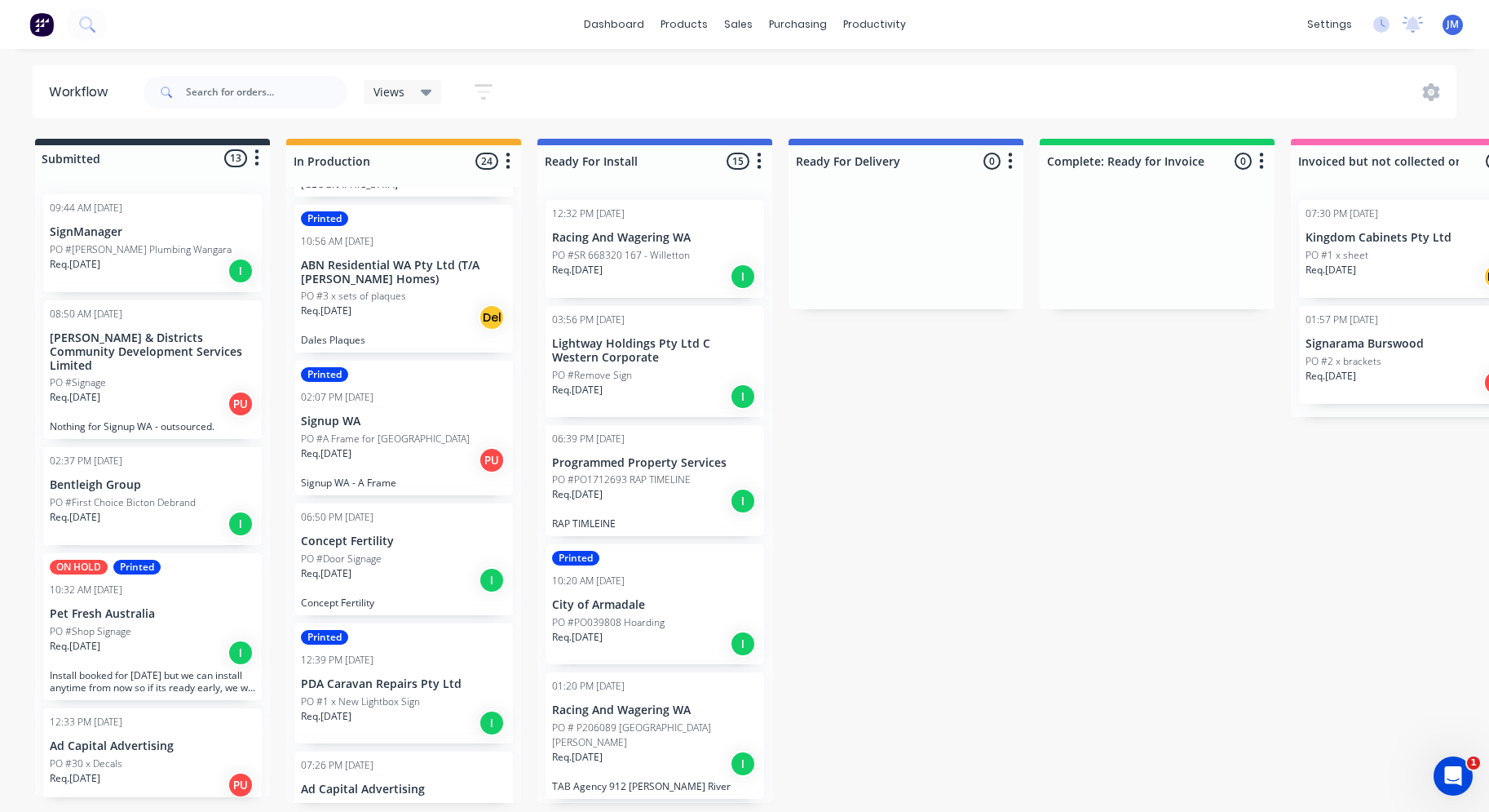
scroll to position [2584, 0]
click at [390, 710] on div "Req. [DATE] I" at bounding box center [404, 723] width 206 height 28
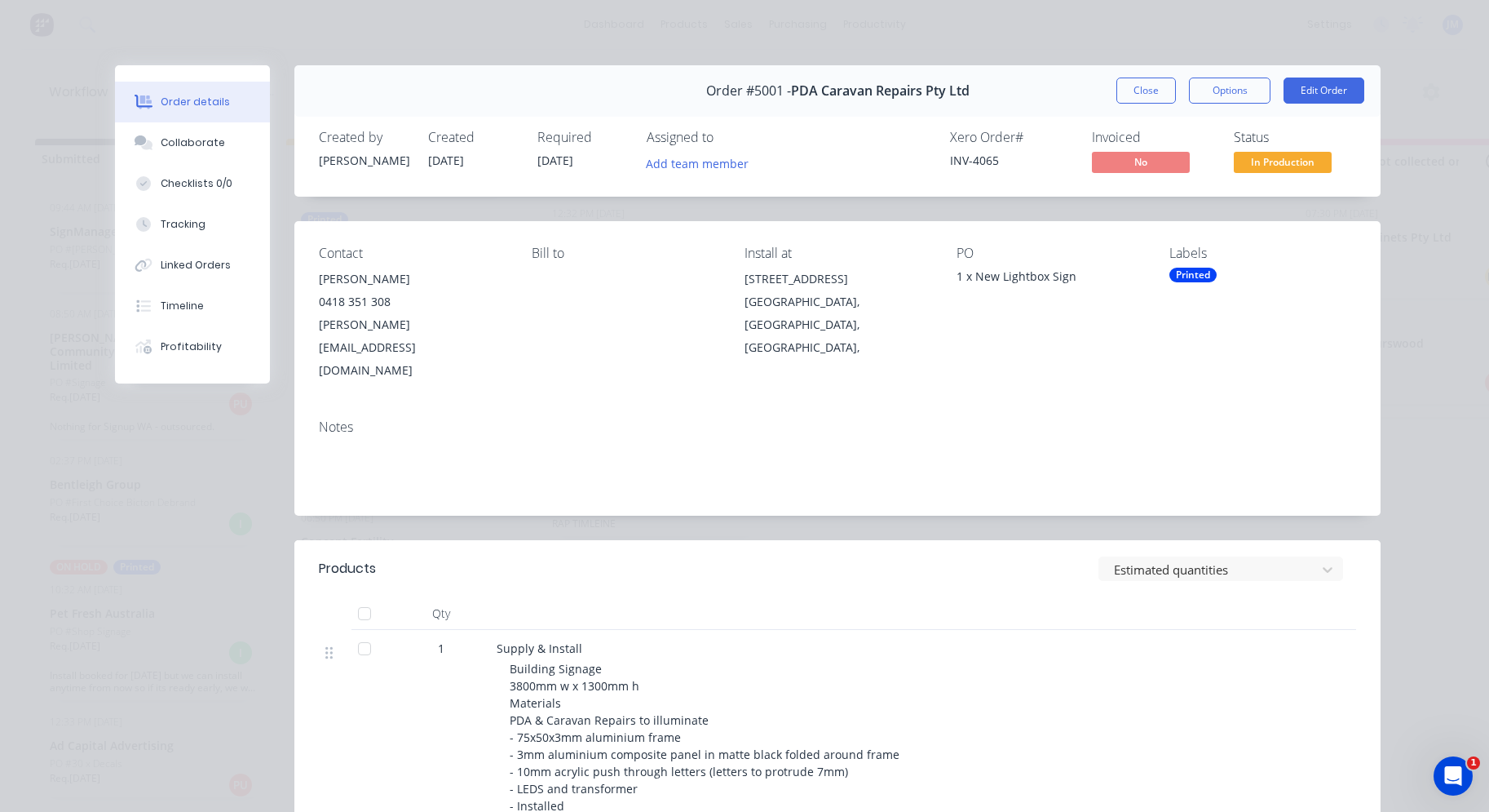
click at [1201, 279] on div "Printed" at bounding box center [1193, 275] width 47 height 14
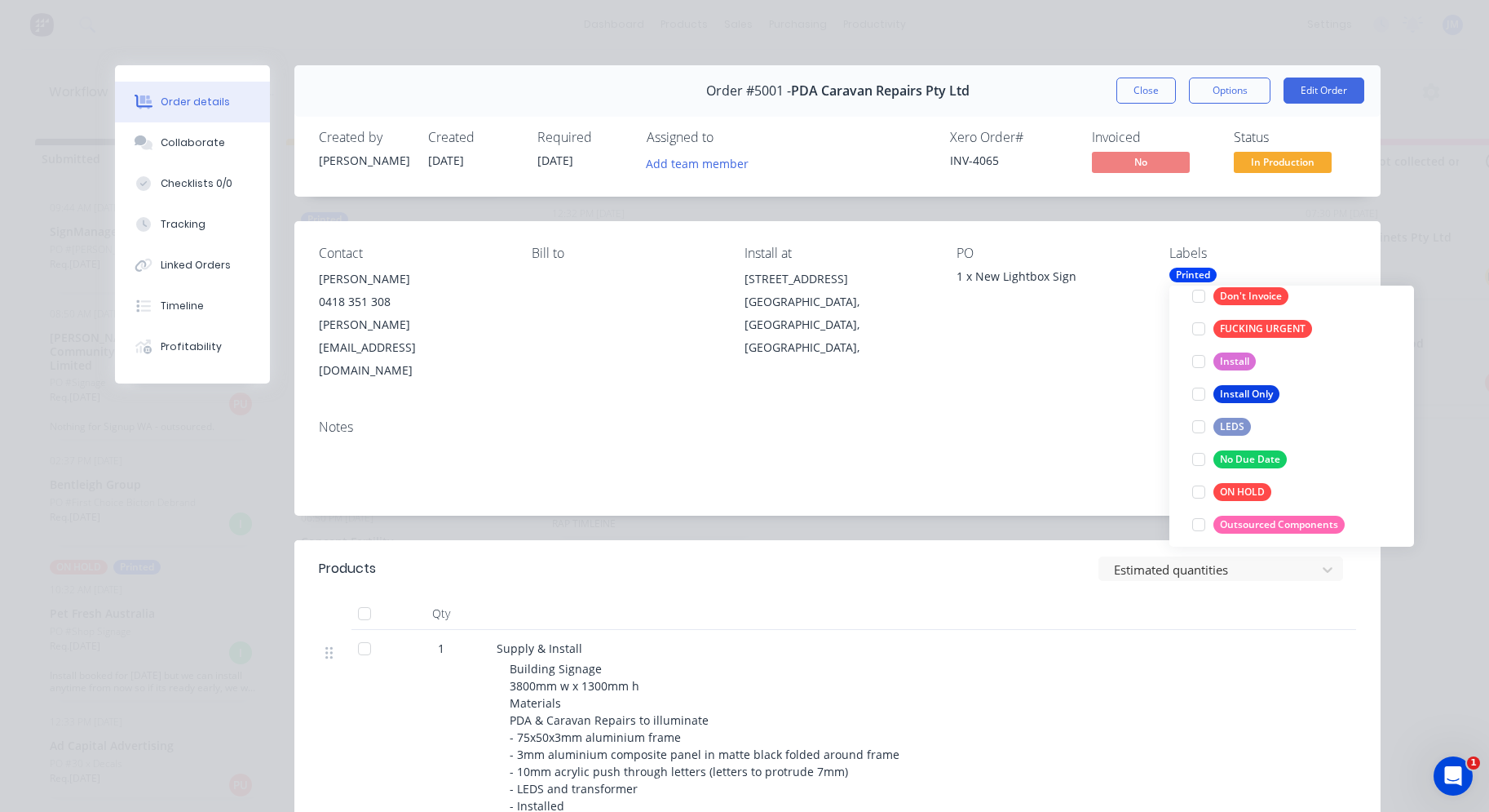
scroll to position [226, 0]
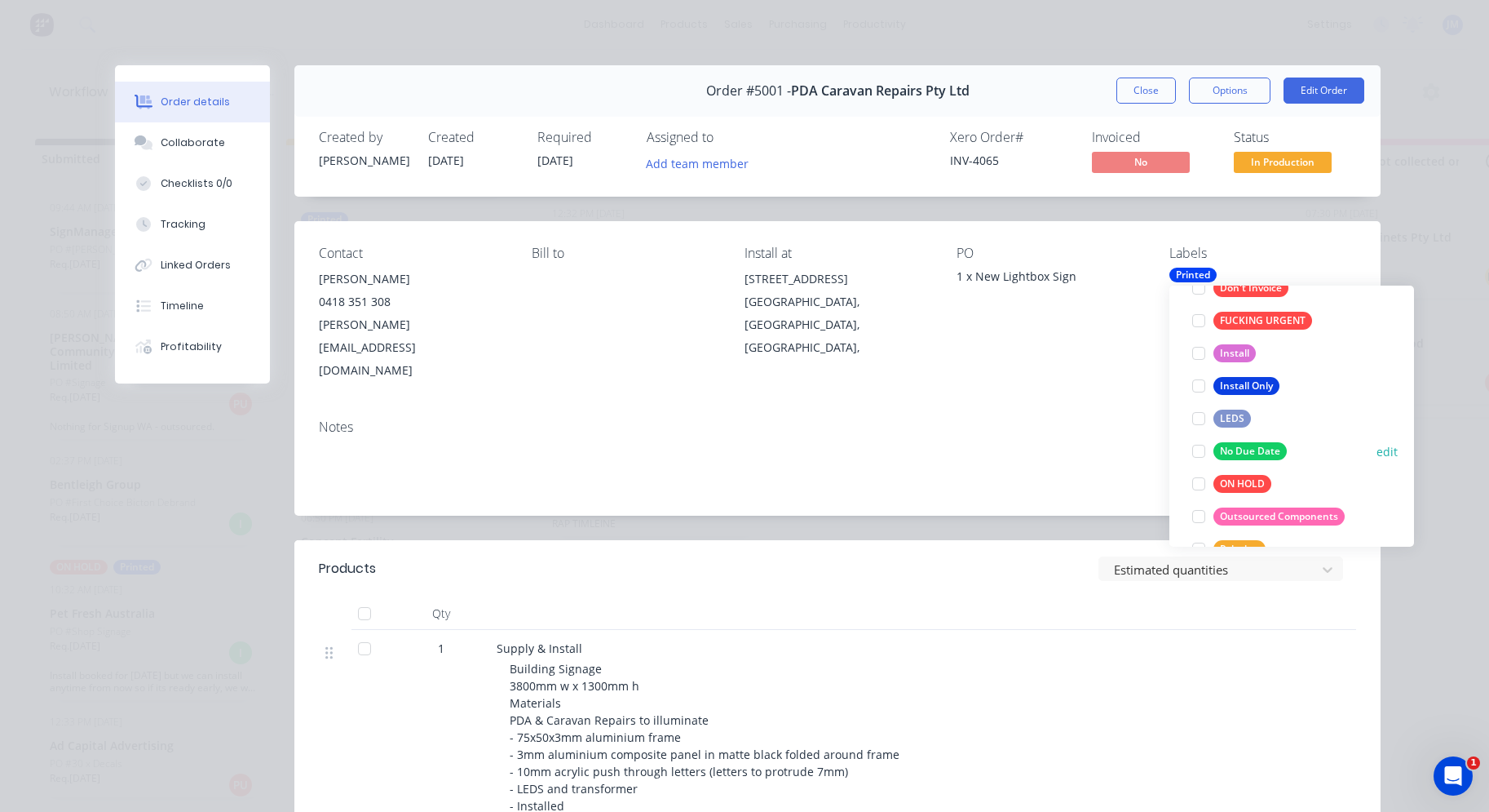
click at [1199, 451] on div at bounding box center [1199, 451] width 32 height 32
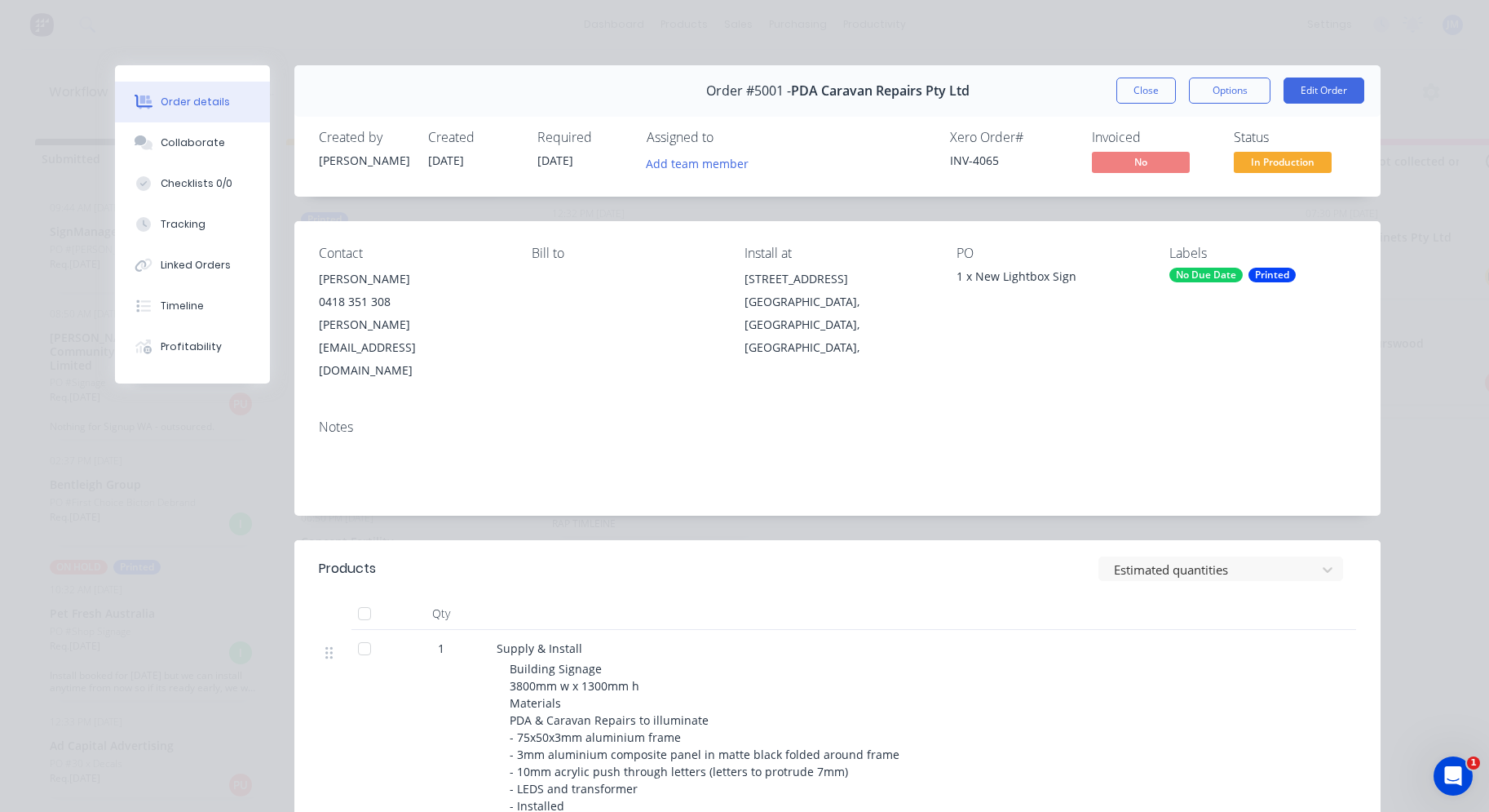
click at [1095, 419] on div "Notes" at bounding box center [838, 427] width 1037 height 15
click at [1148, 89] on button "Close" at bounding box center [1146, 90] width 60 height 26
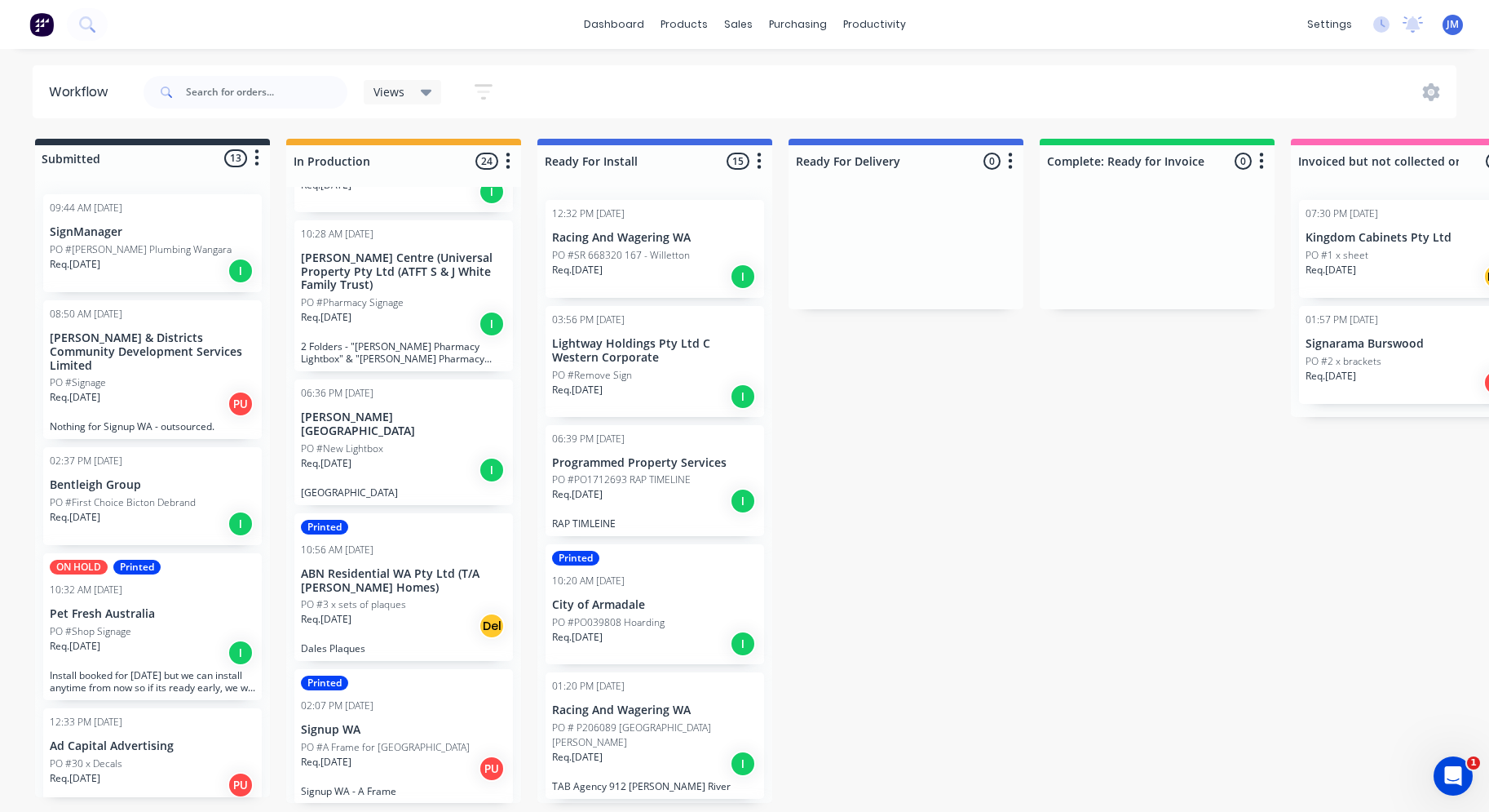
scroll to position [2274, 0]
click at [387, 615] on div "Req. [DATE] Del" at bounding box center [404, 629] width 206 height 28
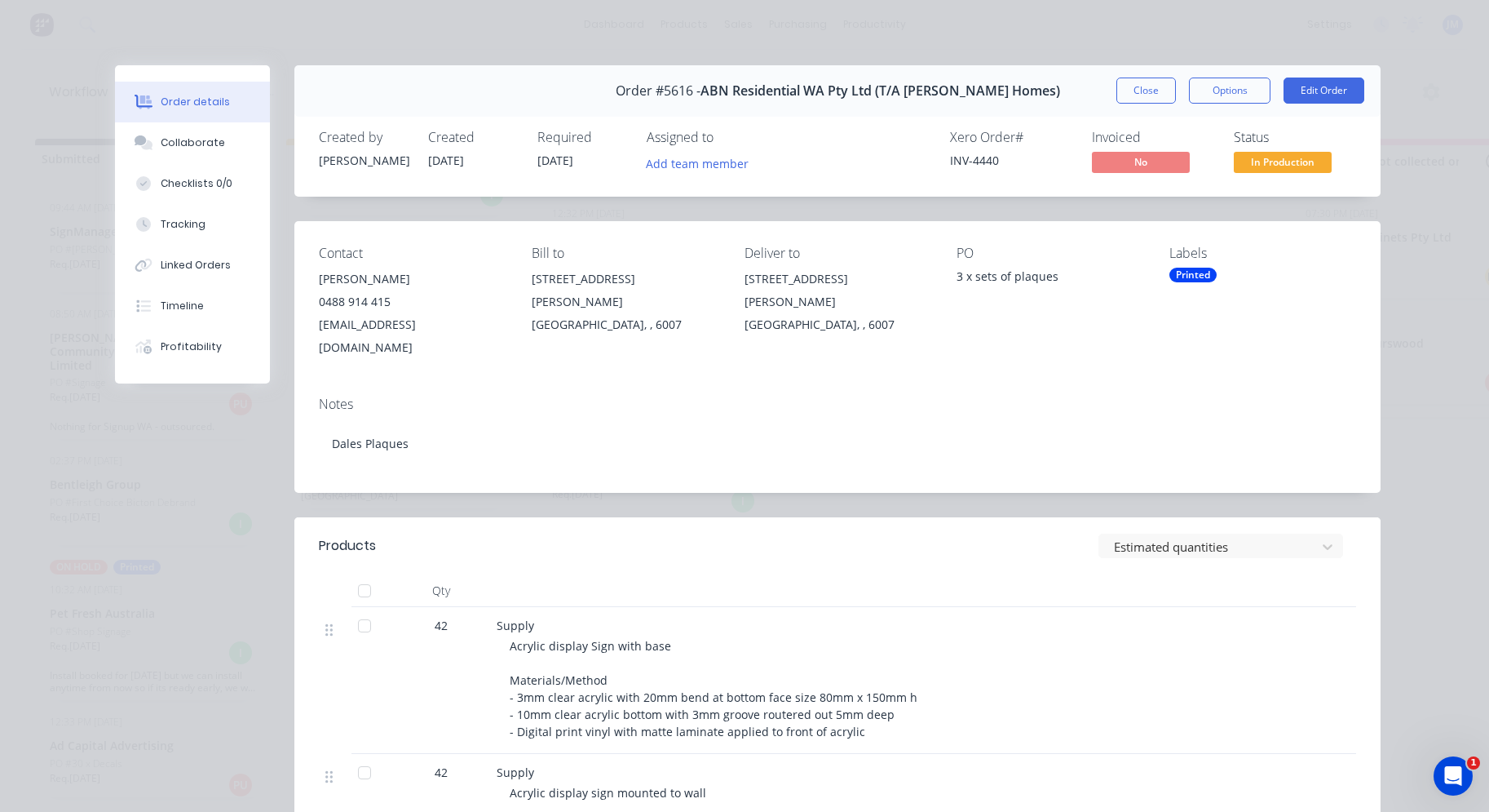
click at [569, 159] on span "[DATE]" at bounding box center [555, 160] width 36 height 15
click at [1310, 97] on button "Edit Order" at bounding box center [1324, 90] width 80 height 26
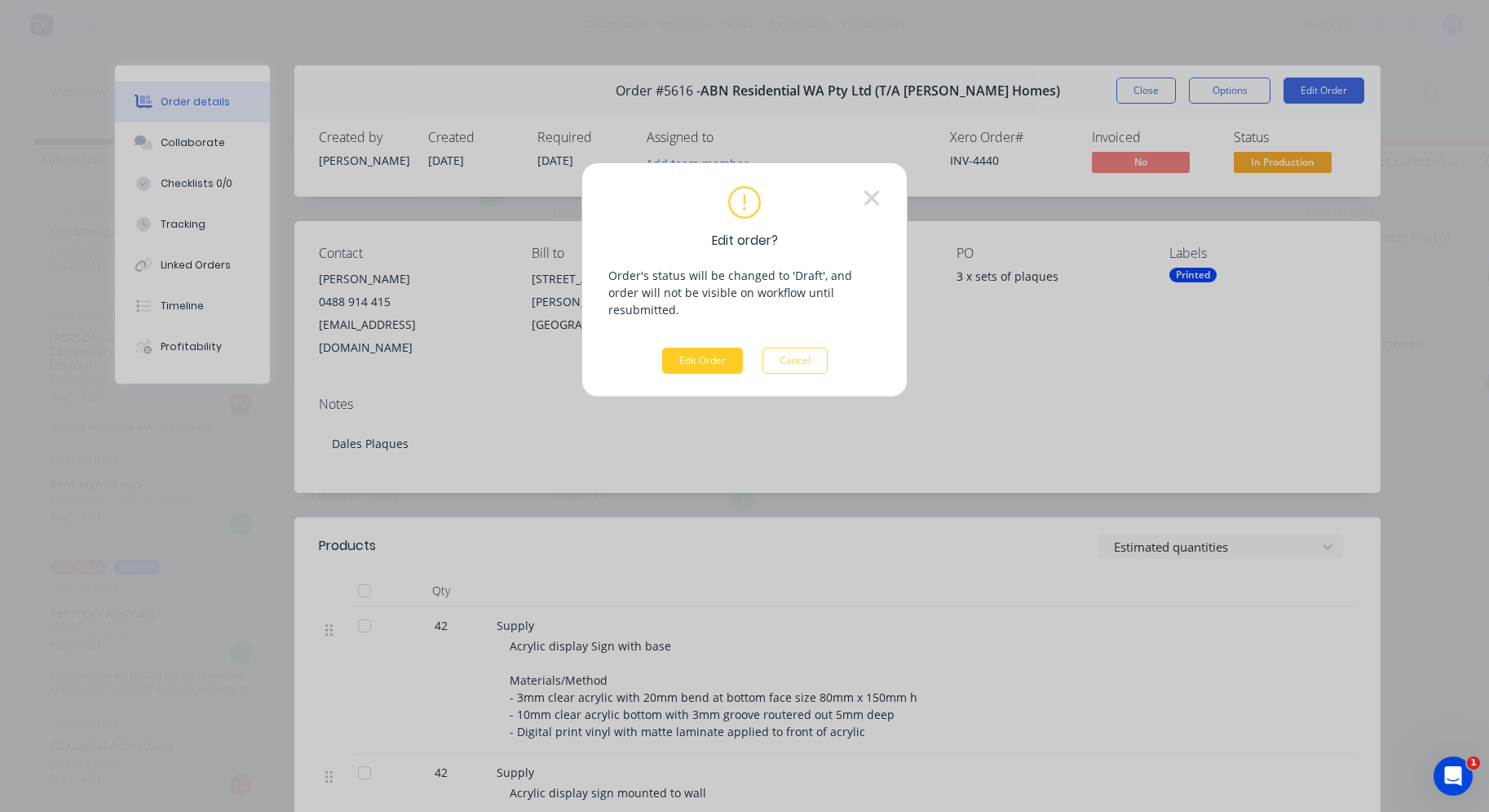
click at [710, 350] on button "Edit Order" at bounding box center [703, 360] width 80 height 26
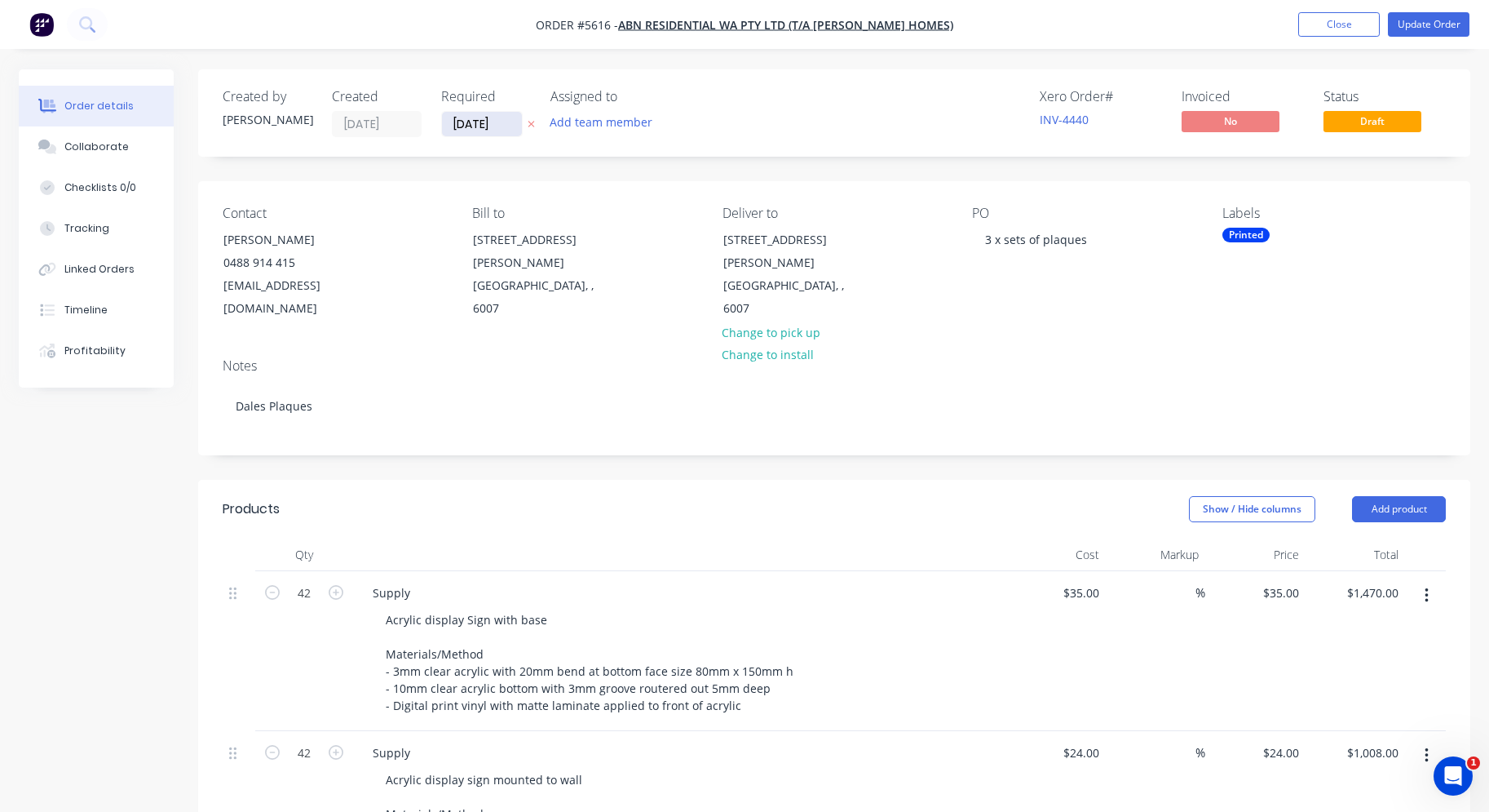
click at [482, 129] on input "[DATE]" at bounding box center [481, 123] width 80 height 24
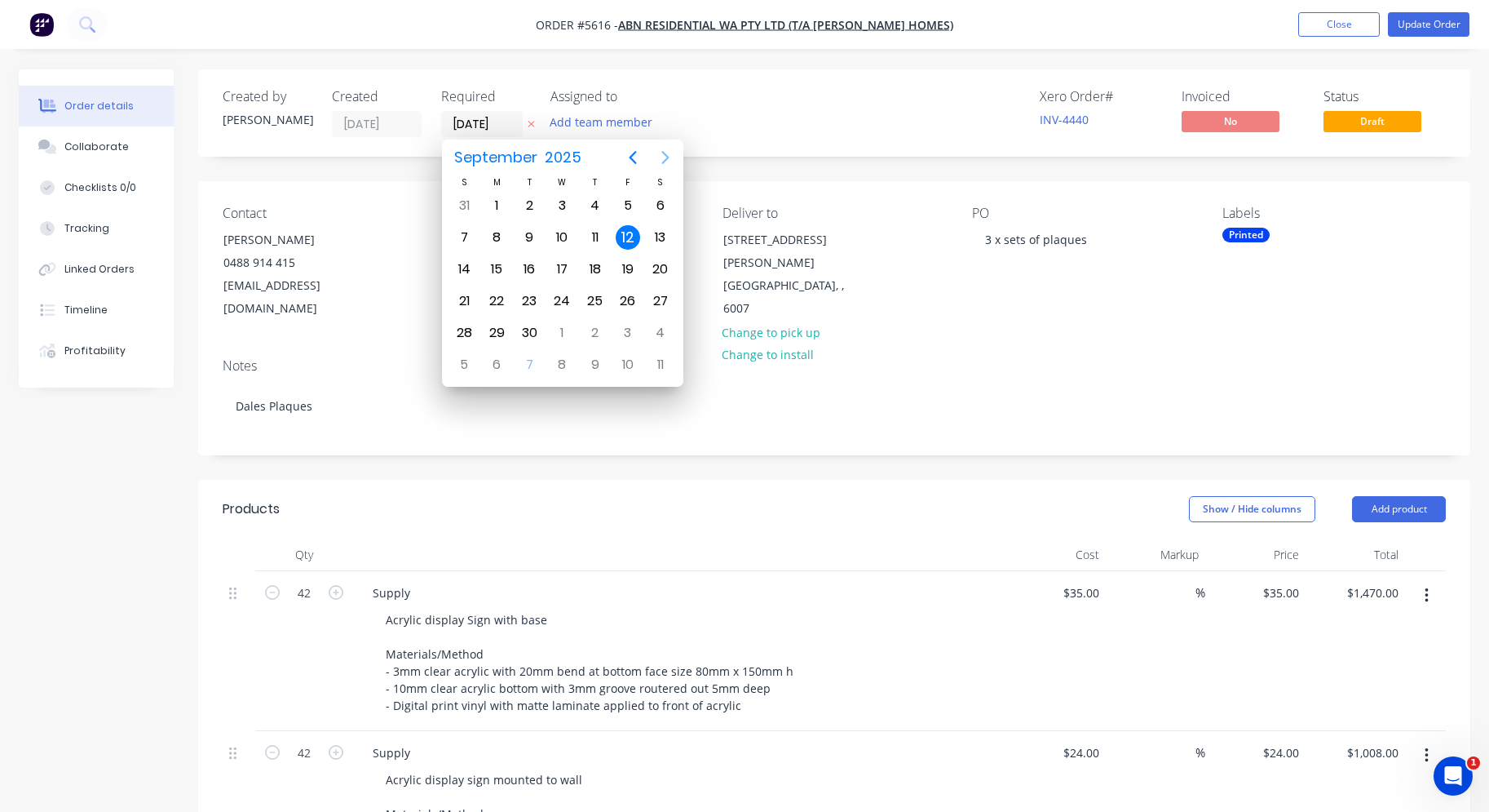
click at [664, 155] on icon "Next page" at bounding box center [665, 157] width 7 height 13
click at [534, 331] on div "28" at bounding box center [529, 332] width 24 height 24
type input "[DATE]"
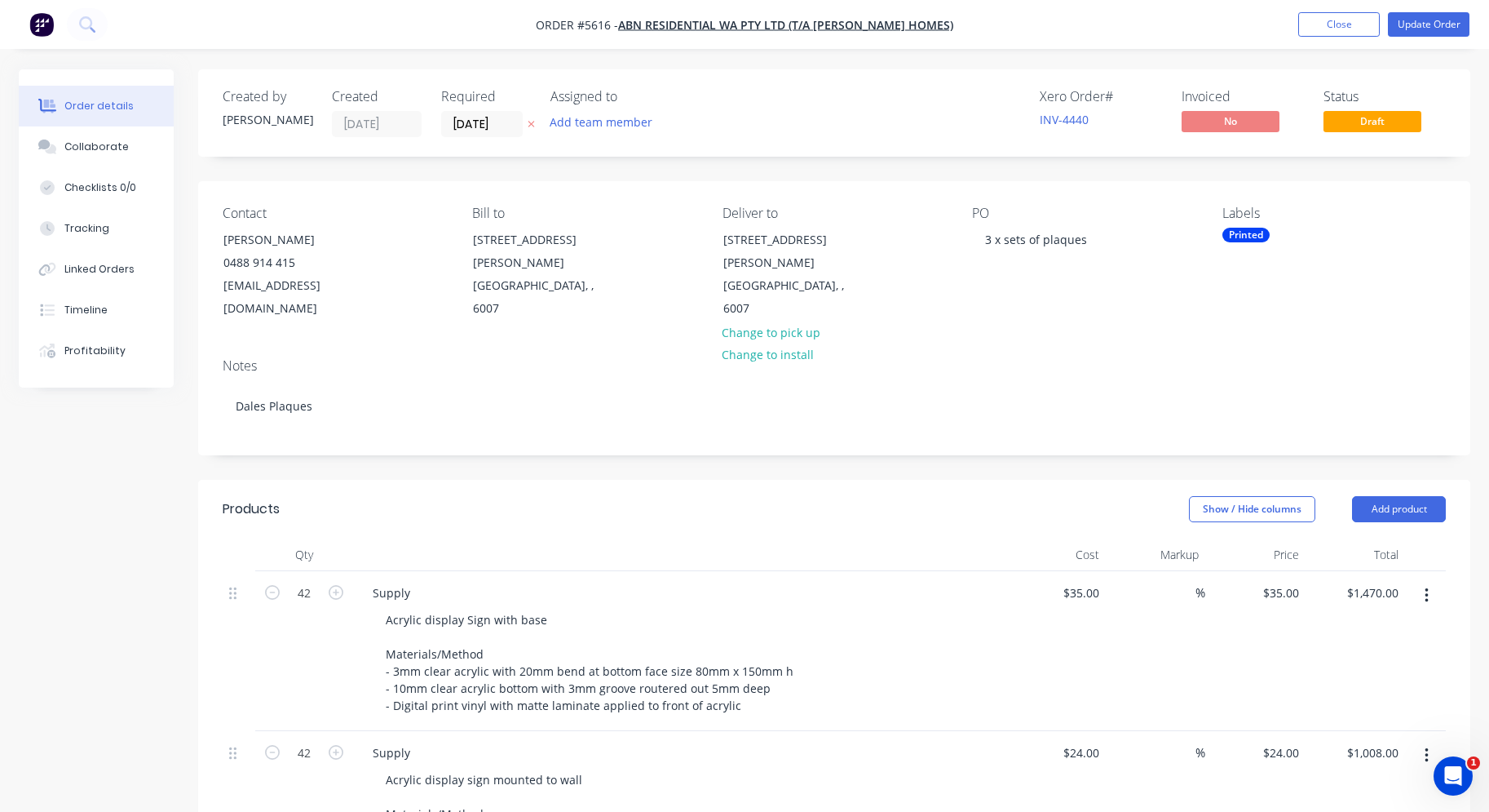
click at [1421, 17] on button "Update Order" at bounding box center [1428, 24] width 81 height 24
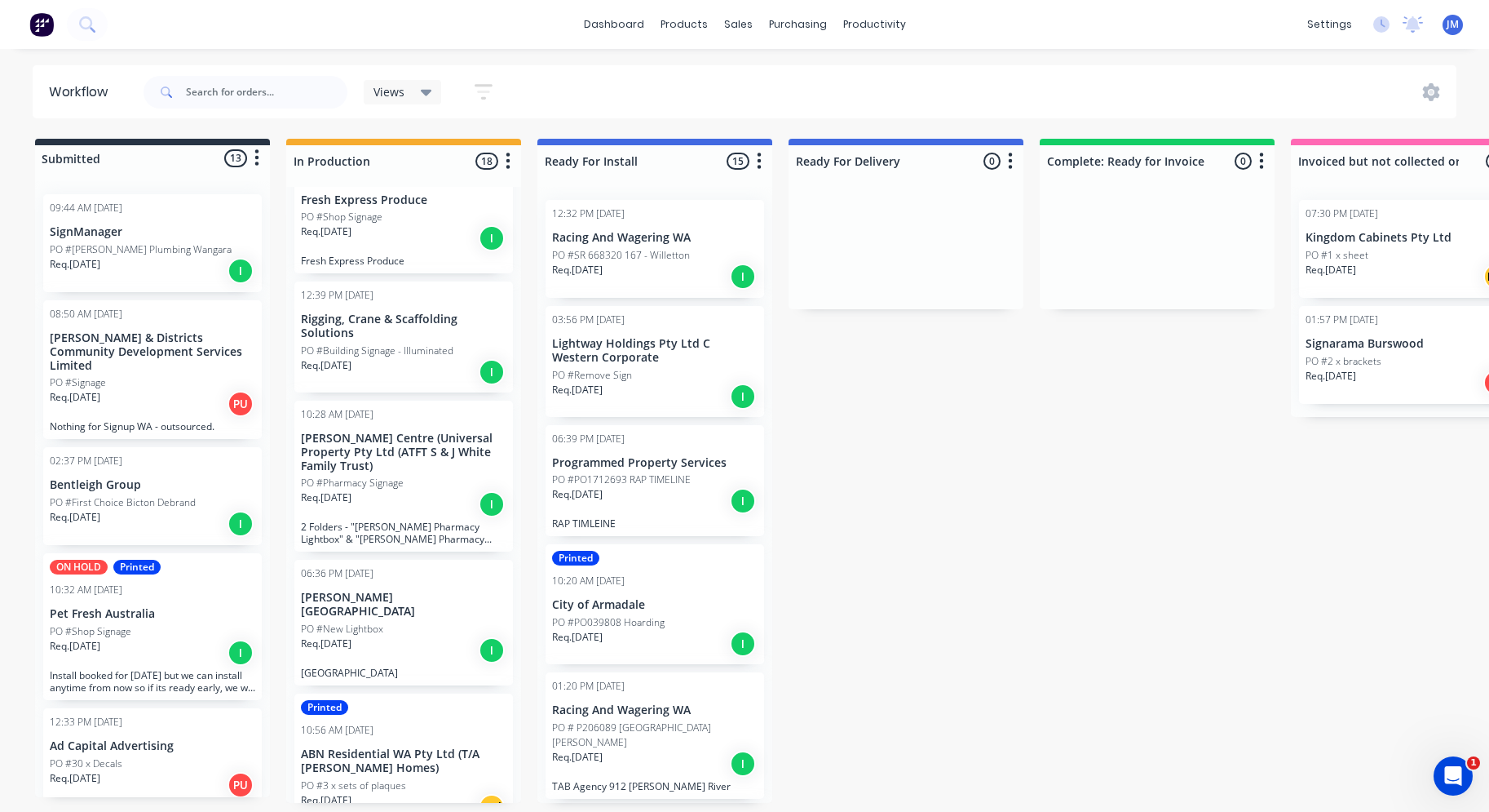
scroll to position [1217, 0]
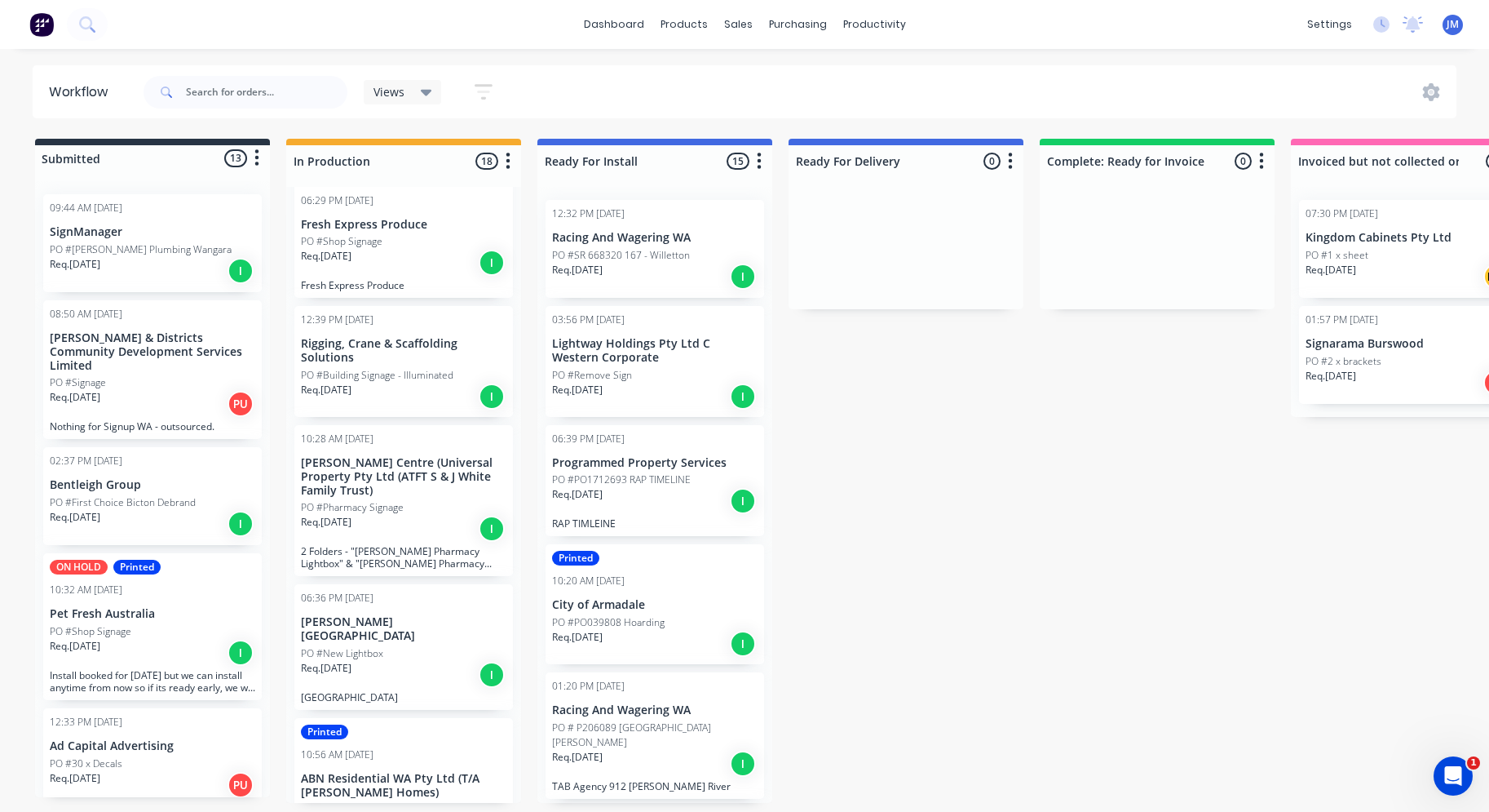
click at [391, 661] on div "Req. [DATE] I" at bounding box center [404, 674] width 206 height 28
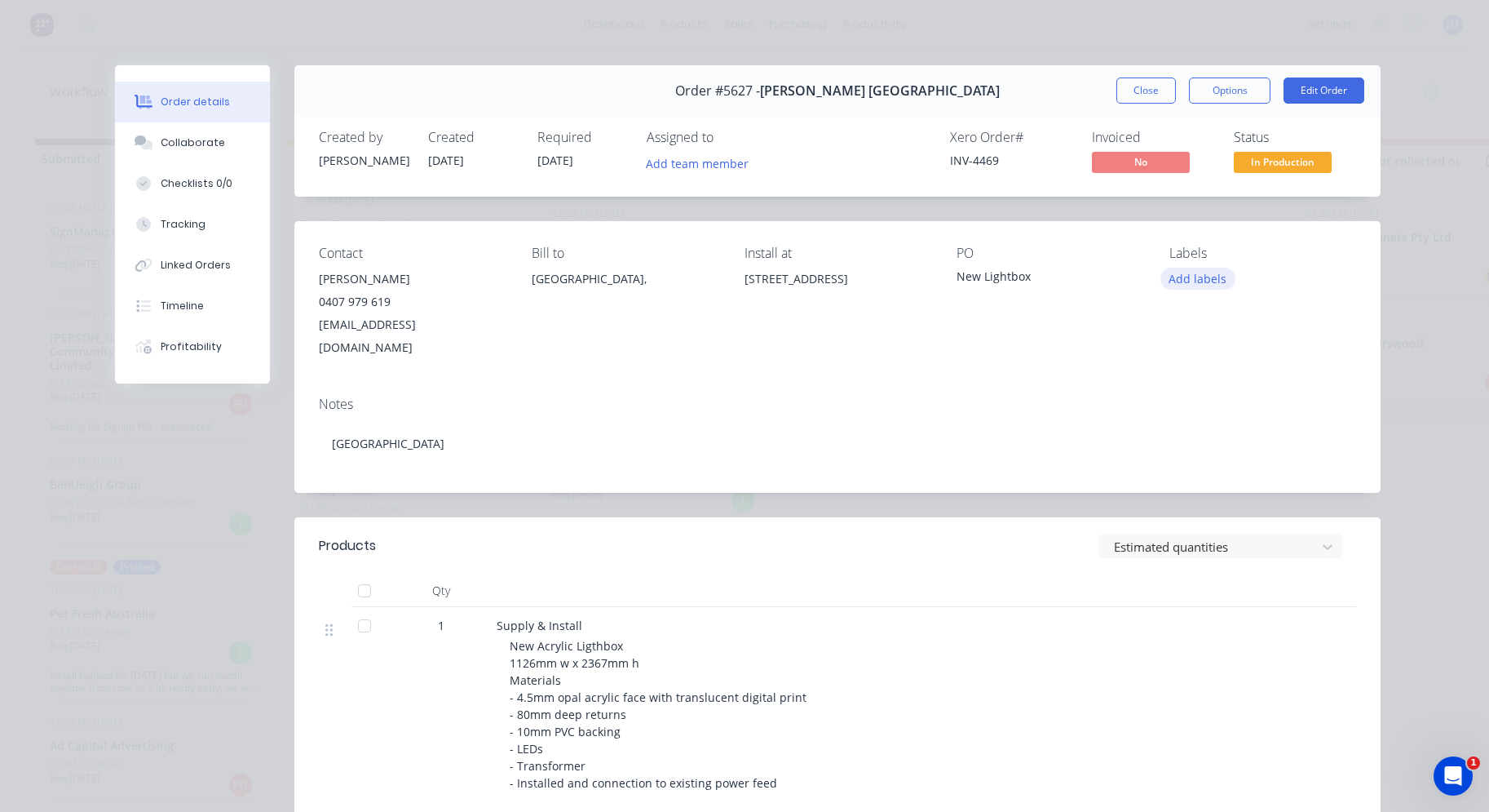
click at [1189, 281] on button "Add labels" at bounding box center [1198, 278] width 75 height 22
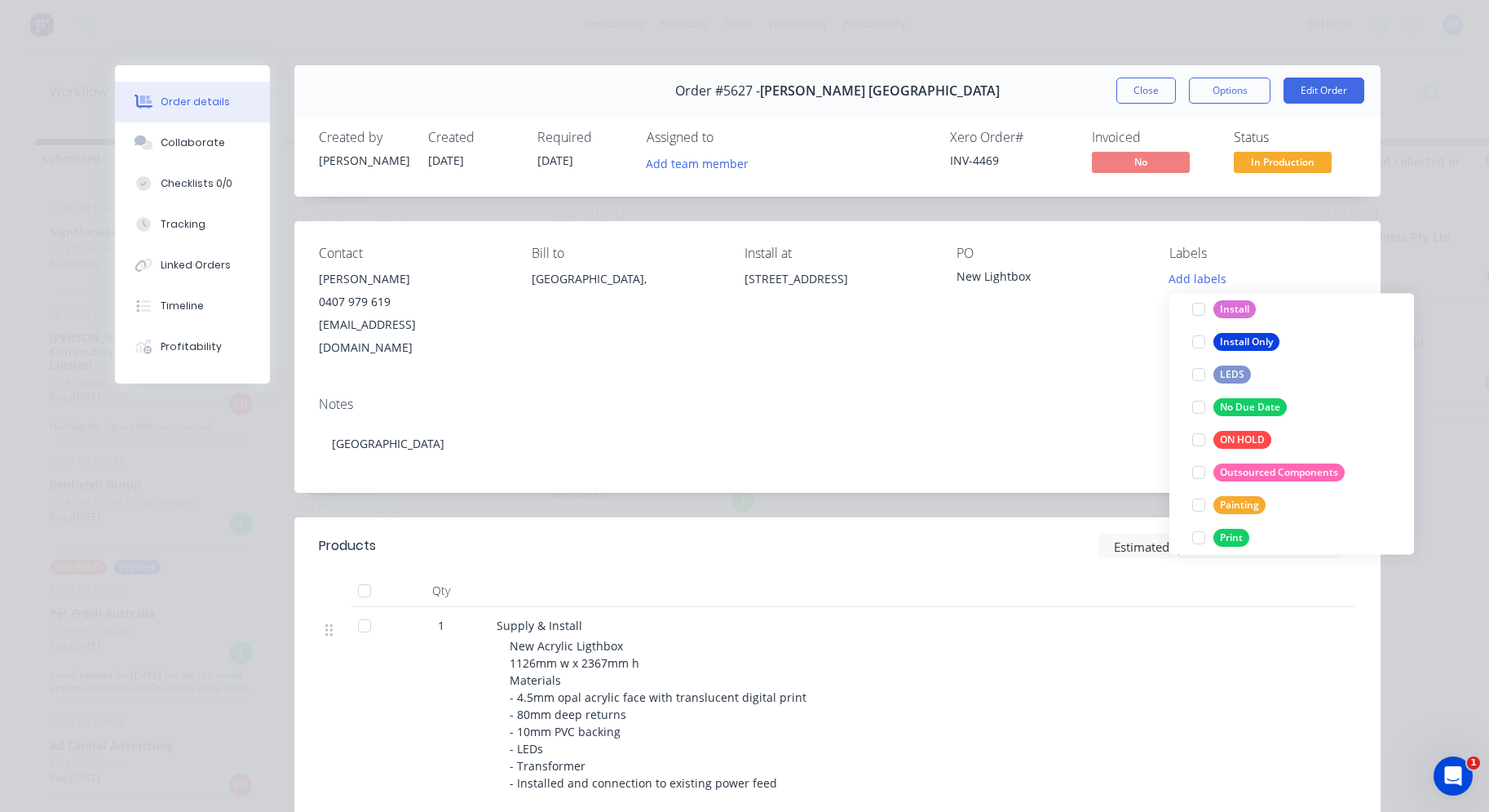
scroll to position [246, 0]
click at [1248, 404] on div "No Due Date" at bounding box center [1250, 406] width 73 height 18
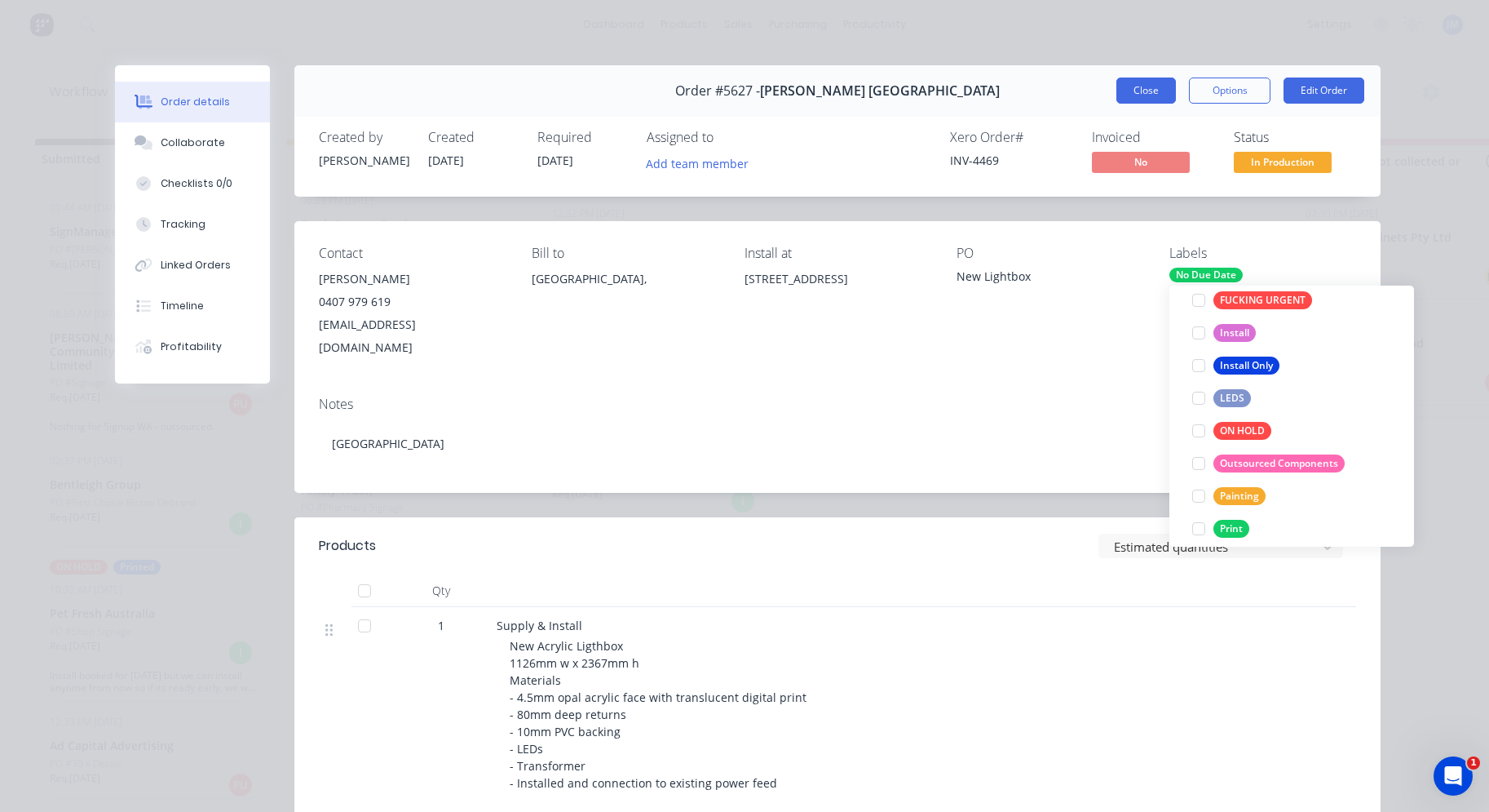
click at [1154, 97] on button "Close" at bounding box center [1146, 90] width 60 height 26
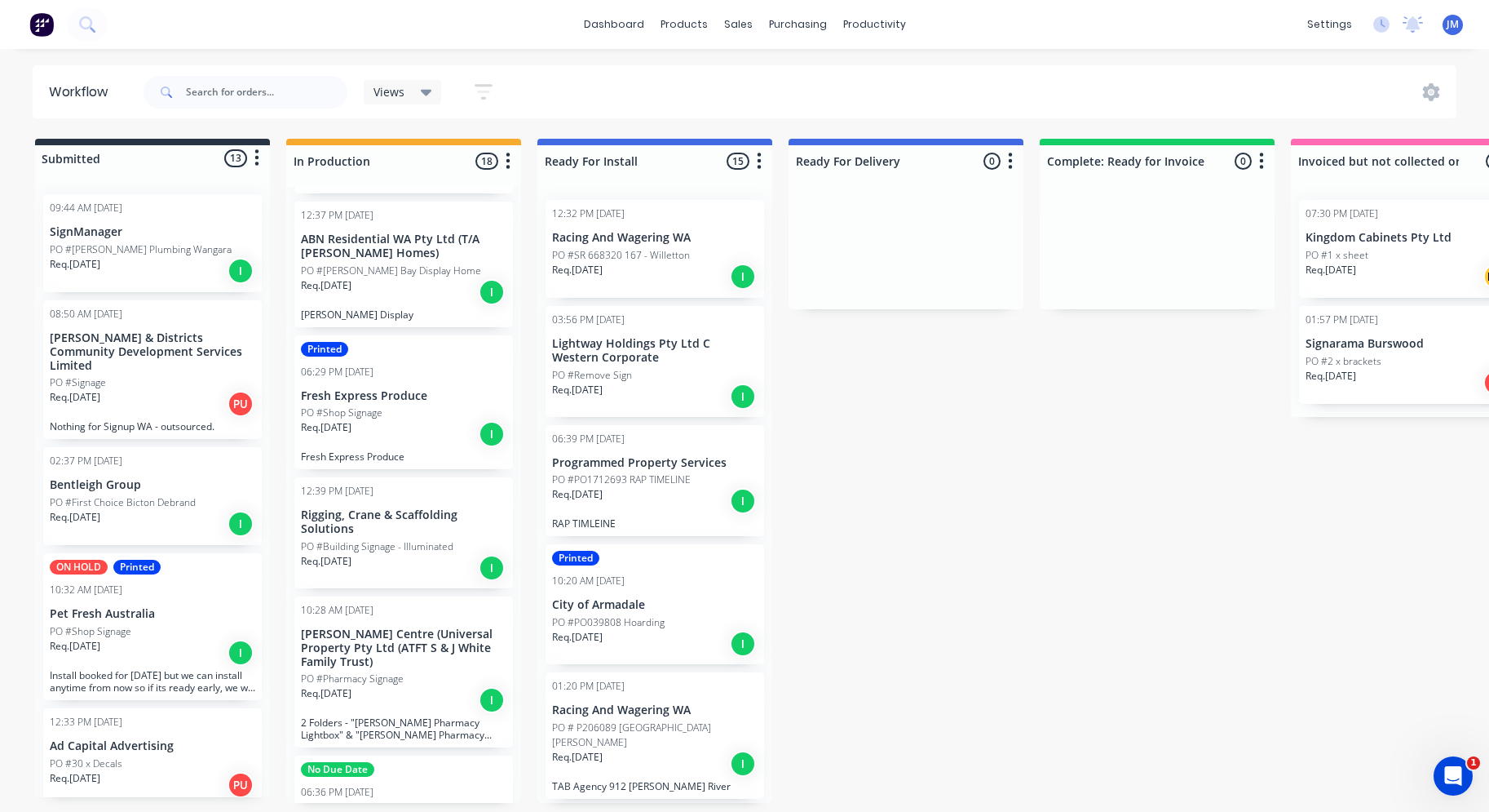
scroll to position [1039, 0]
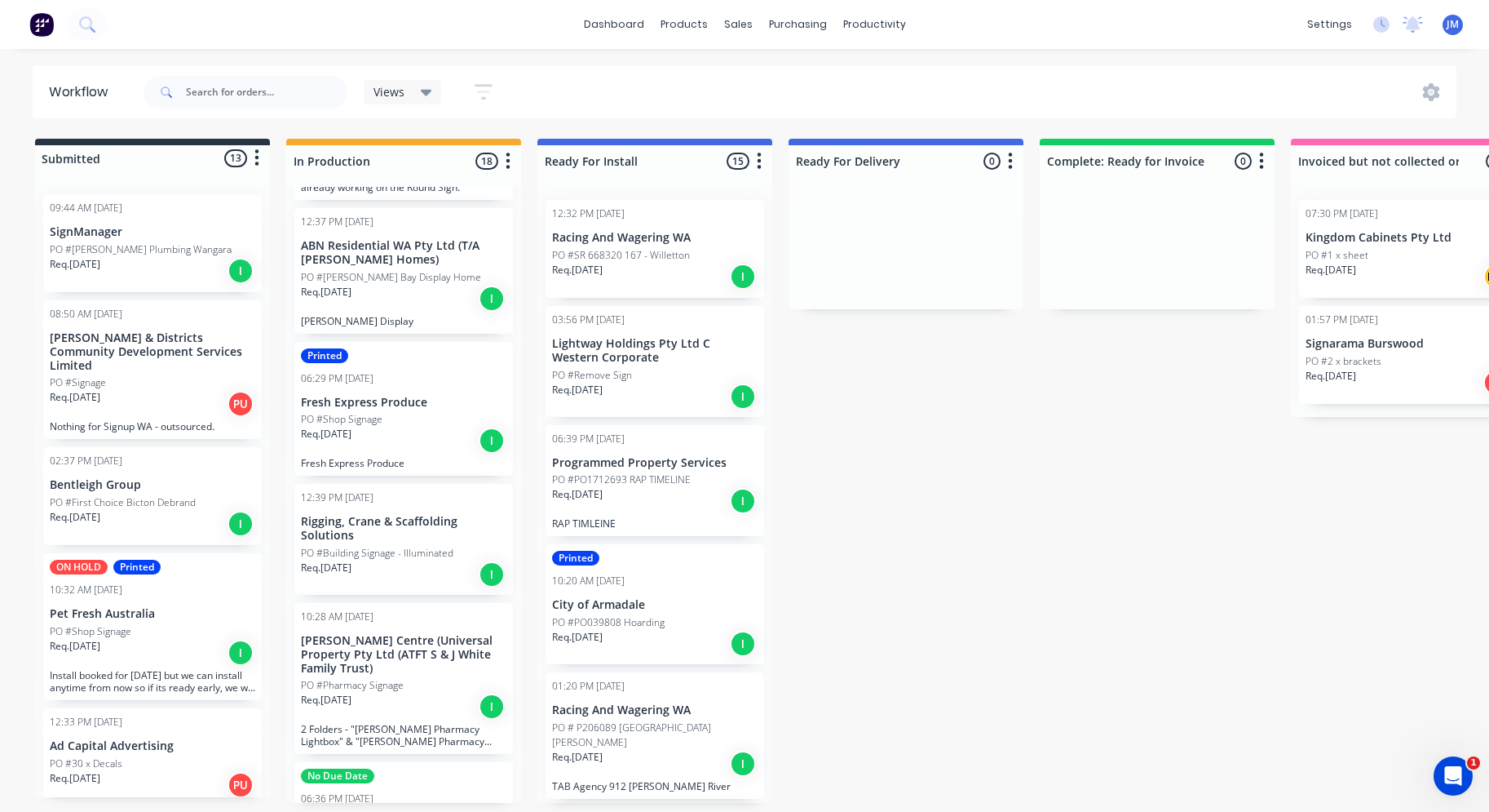
click at [379, 561] on div "Req. [DATE] I" at bounding box center [404, 574] width 206 height 28
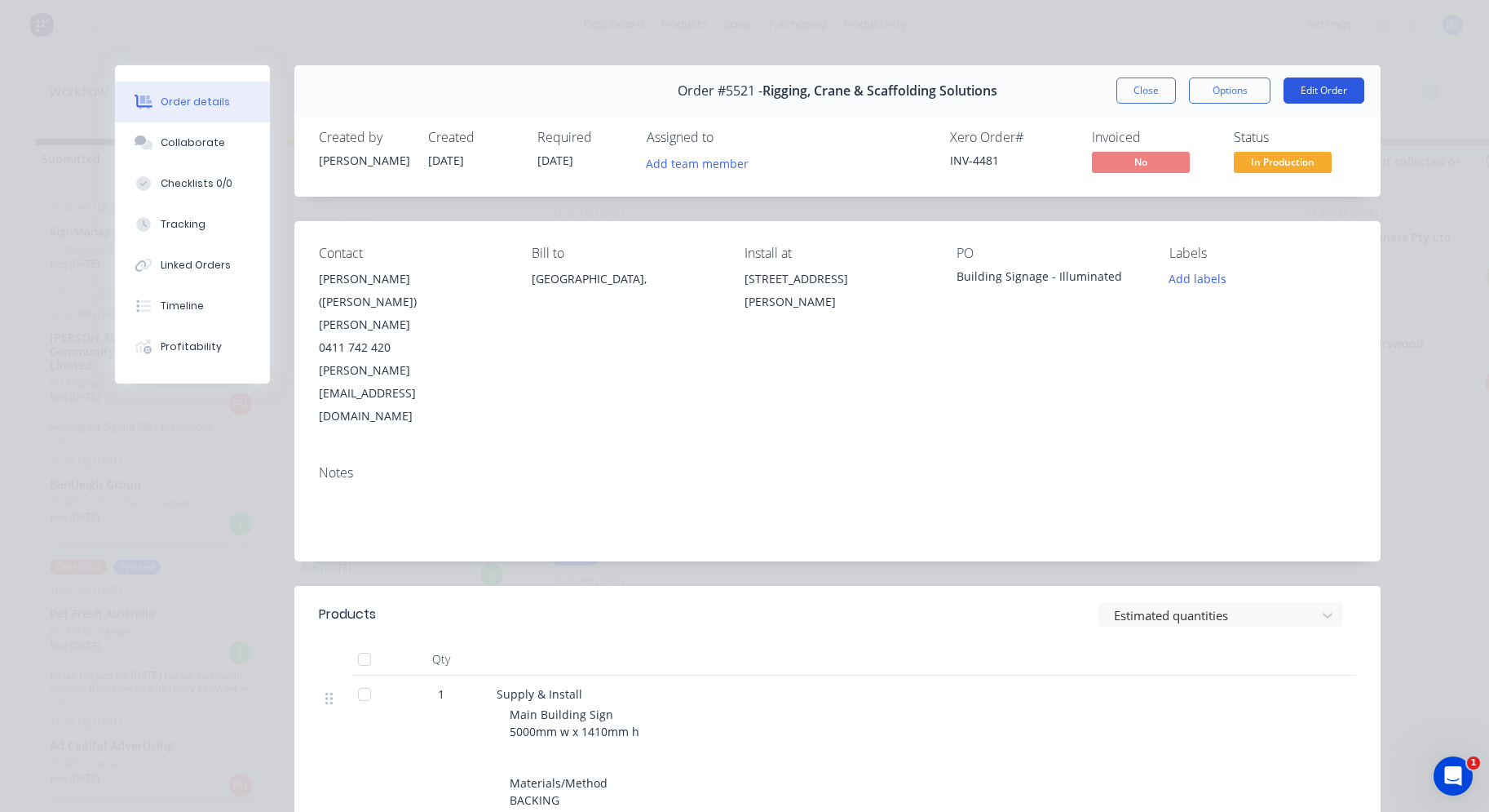
click at [1321, 88] on button "Edit Order" at bounding box center [1324, 90] width 80 height 26
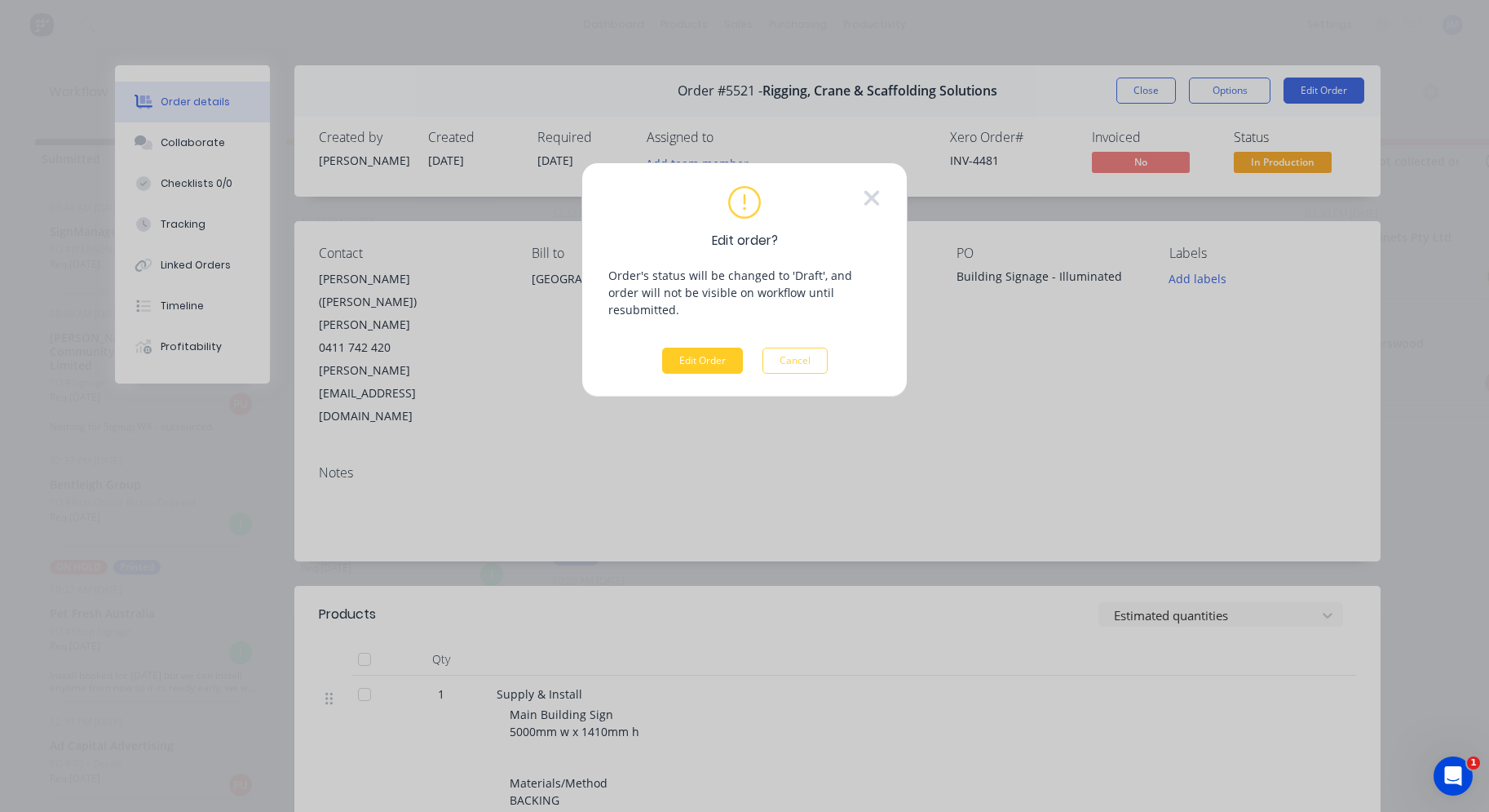
click at [728, 348] on button "Edit Order" at bounding box center [703, 360] width 80 height 26
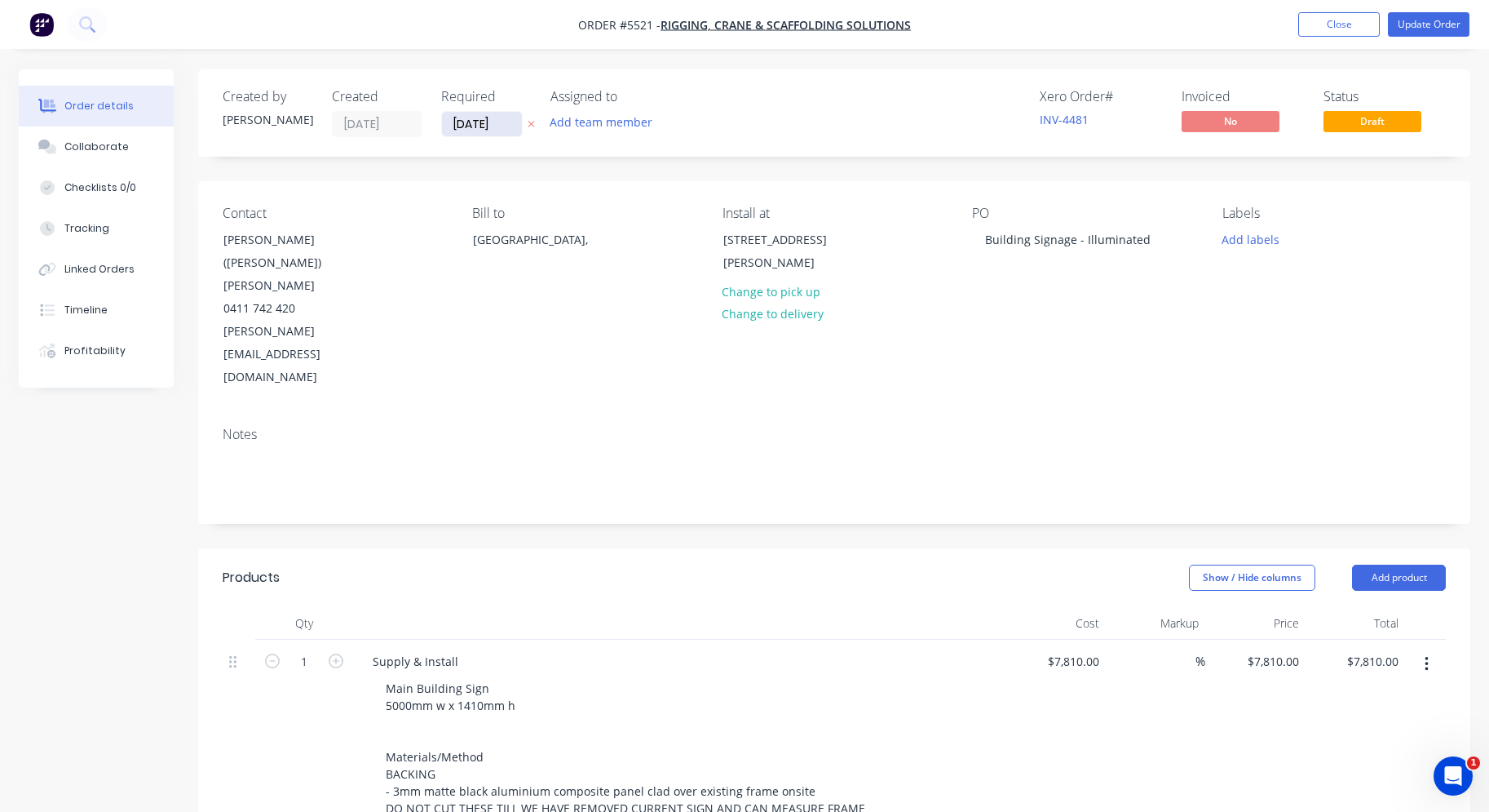
click at [476, 121] on input "[DATE]" at bounding box center [481, 123] width 80 height 24
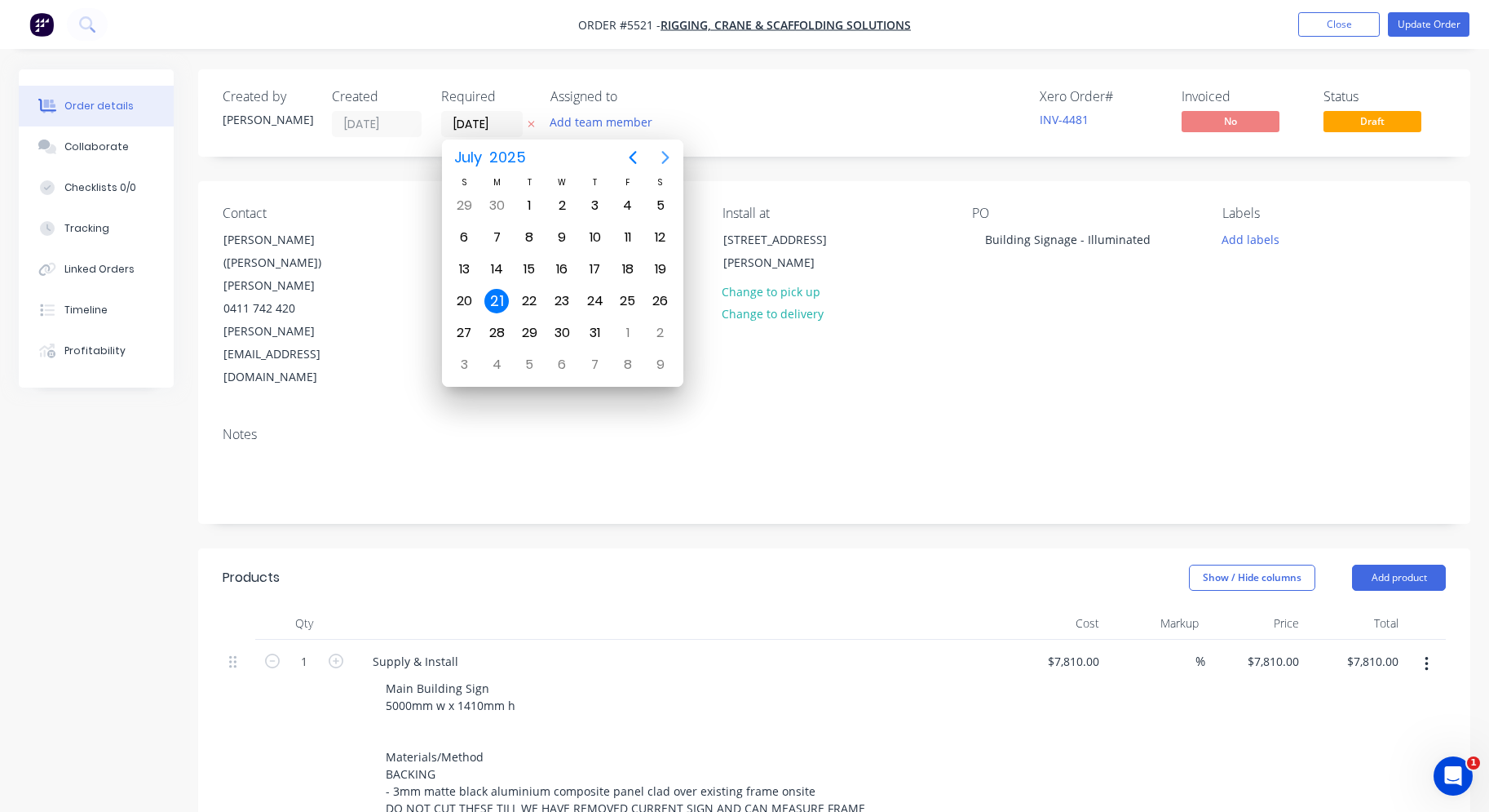
click at [660, 159] on icon "Next page" at bounding box center [665, 157] width 20 height 20
click at [603, 271] on div "16" at bounding box center [595, 268] width 24 height 24
type input "[DATE]"
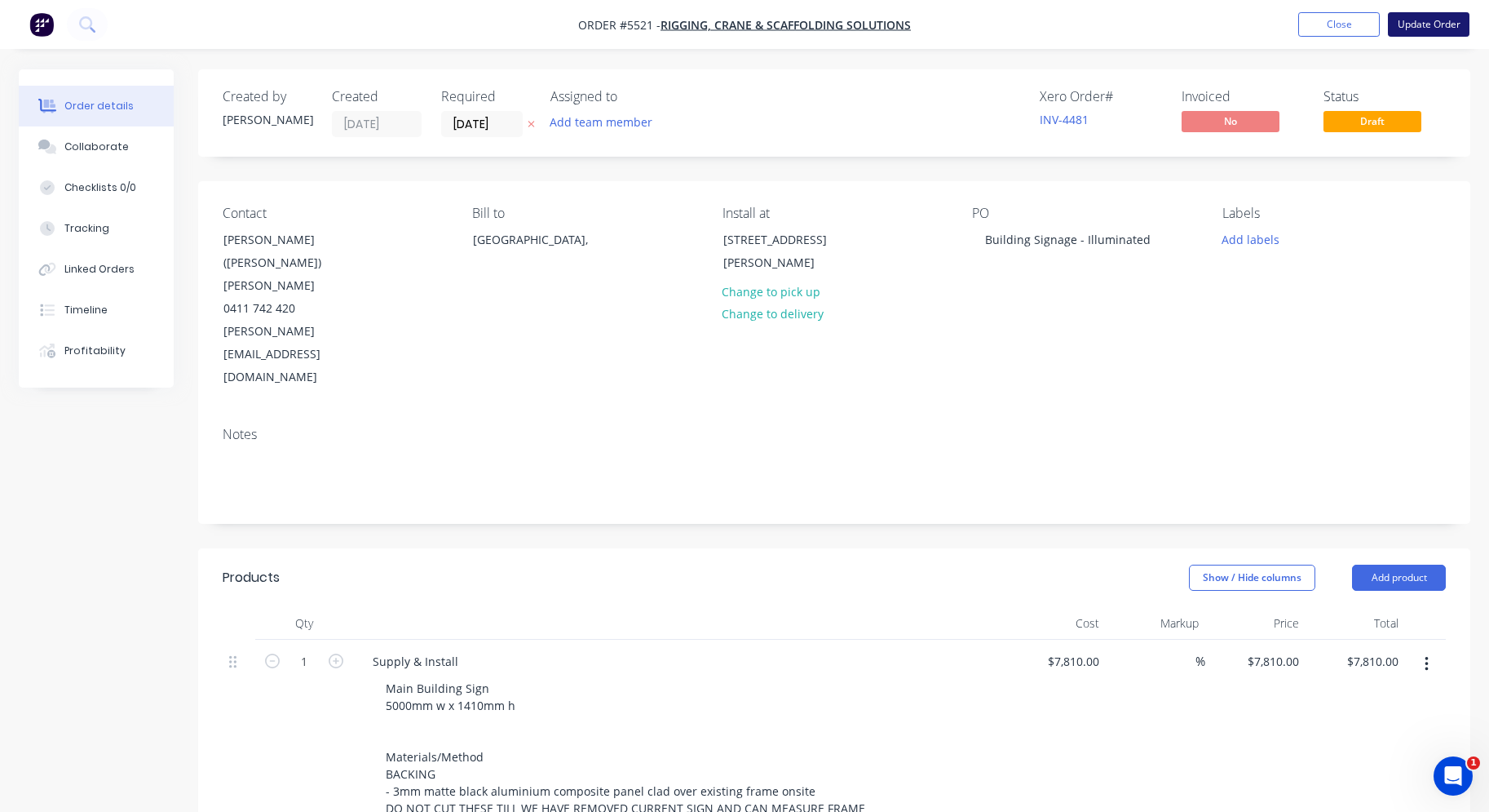
click at [1434, 23] on button "Update Order" at bounding box center [1428, 24] width 81 height 24
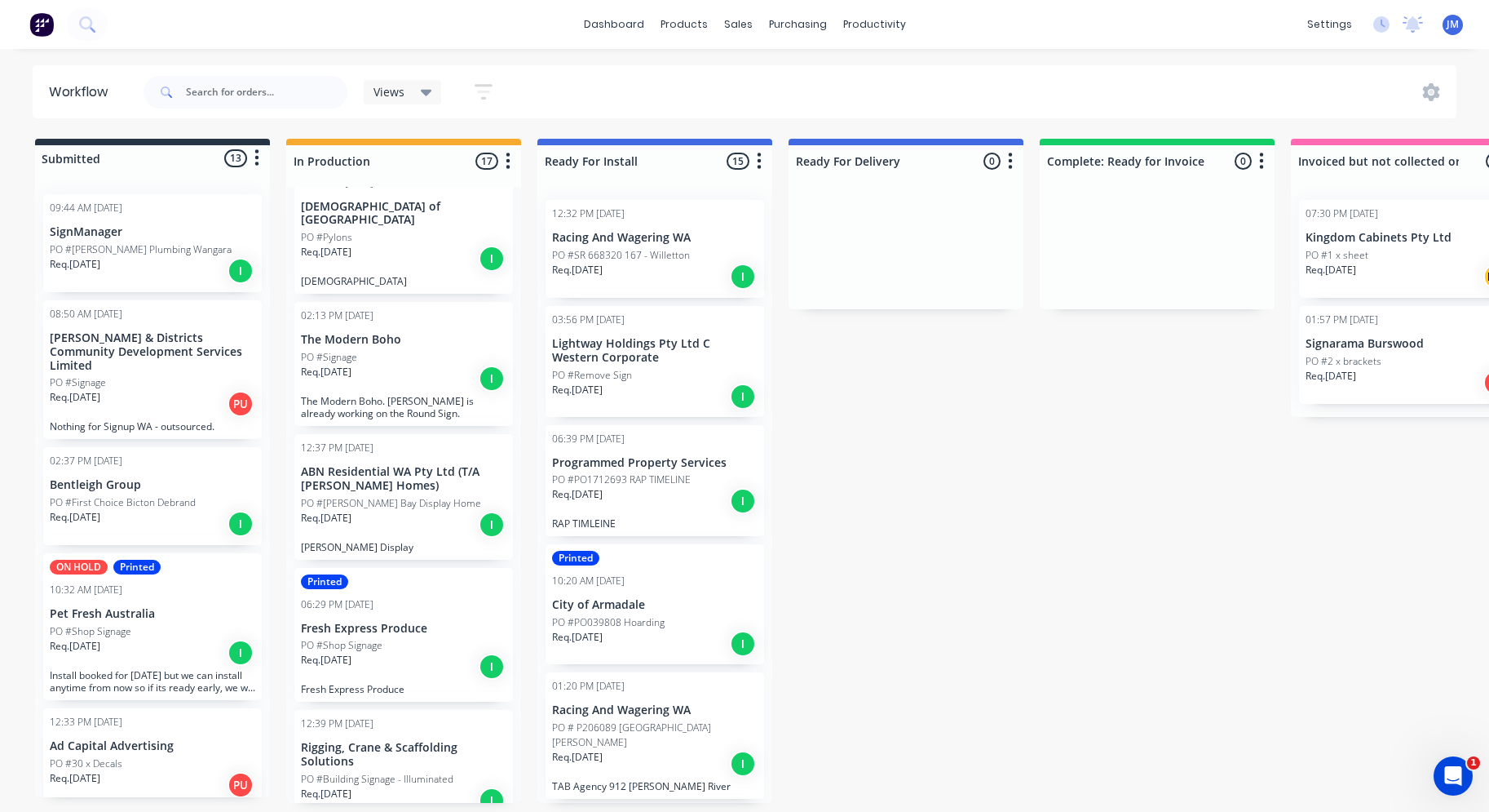
scroll to position [812, 0]
click at [385, 366] on div "Req. [DATE] I" at bounding box center [404, 379] width 206 height 28
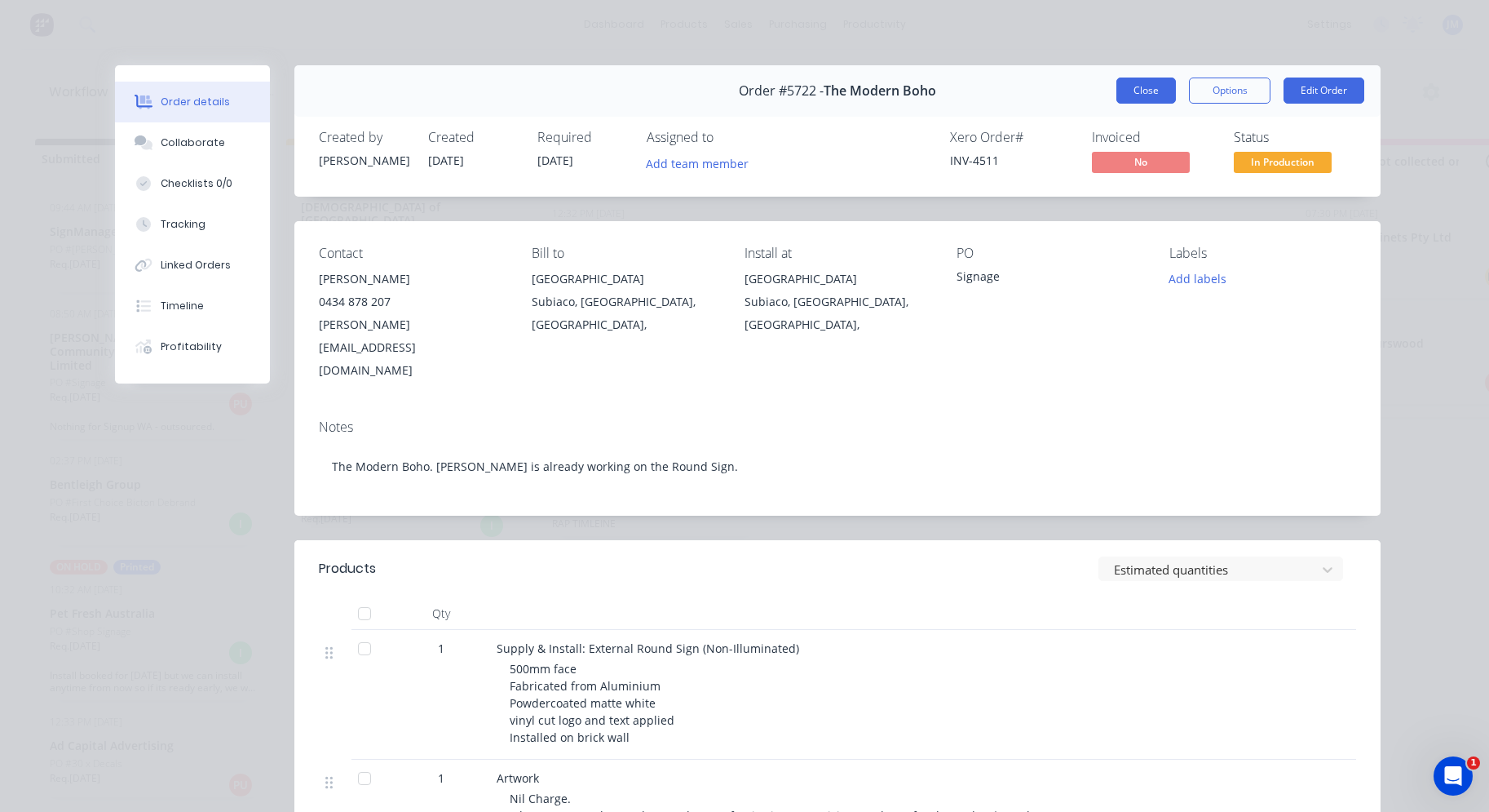
click at [1124, 84] on button "Close" at bounding box center [1146, 90] width 60 height 26
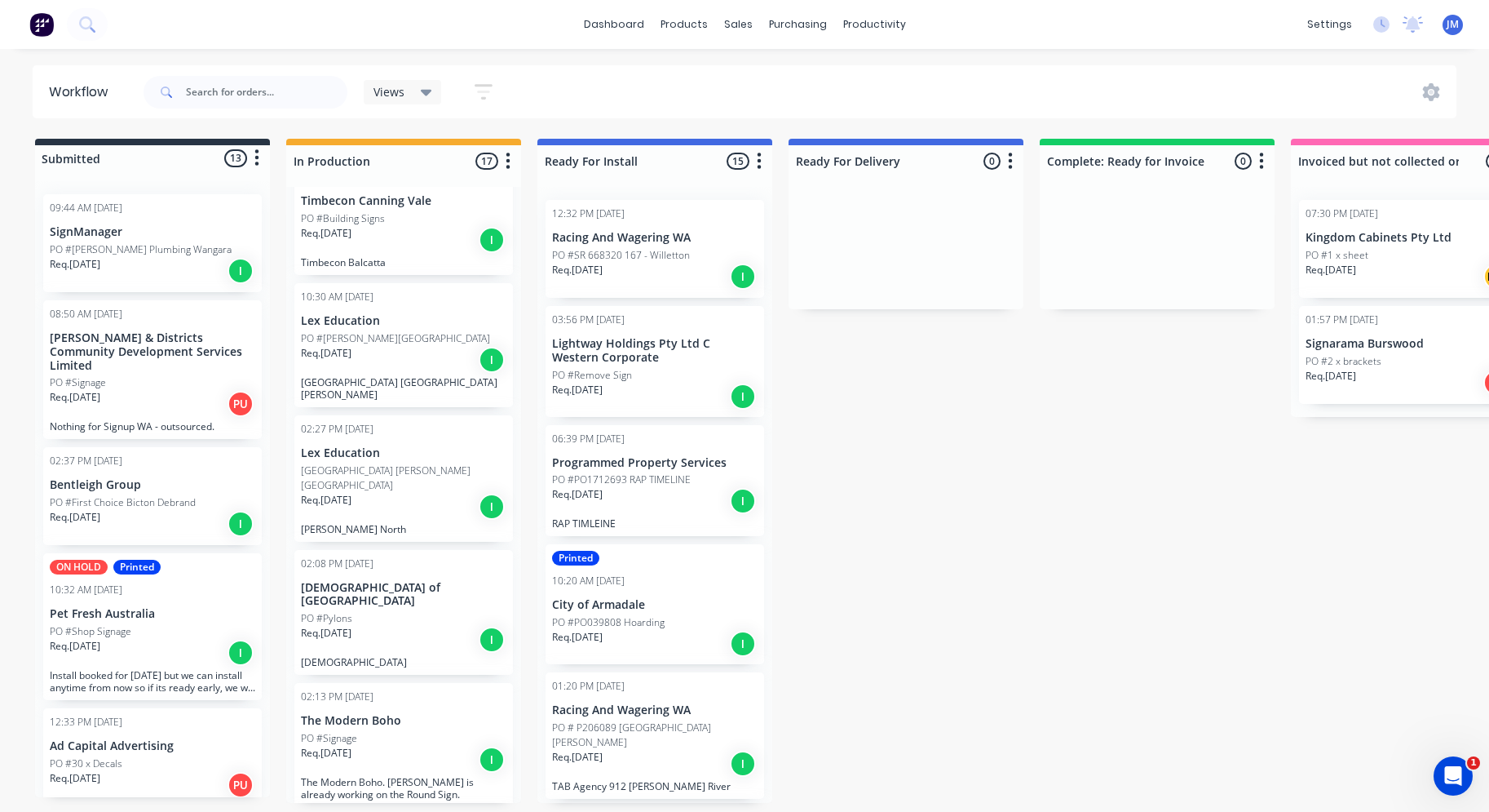
scroll to position [431, 0]
click at [398, 626] on div "Req. [DATE] I" at bounding box center [404, 639] width 206 height 28
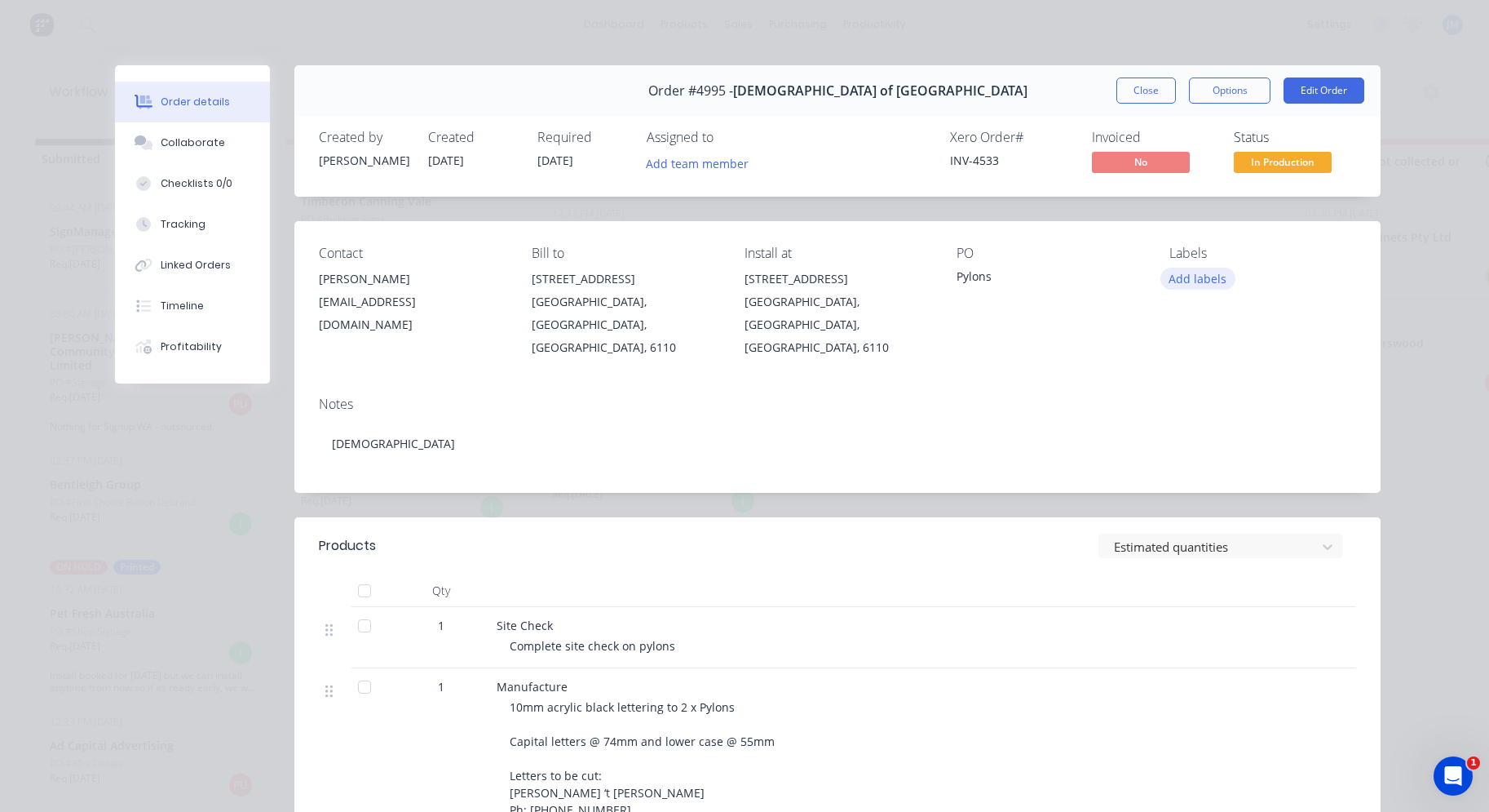
click at [1201, 284] on button "Add labels" at bounding box center [1198, 278] width 75 height 22
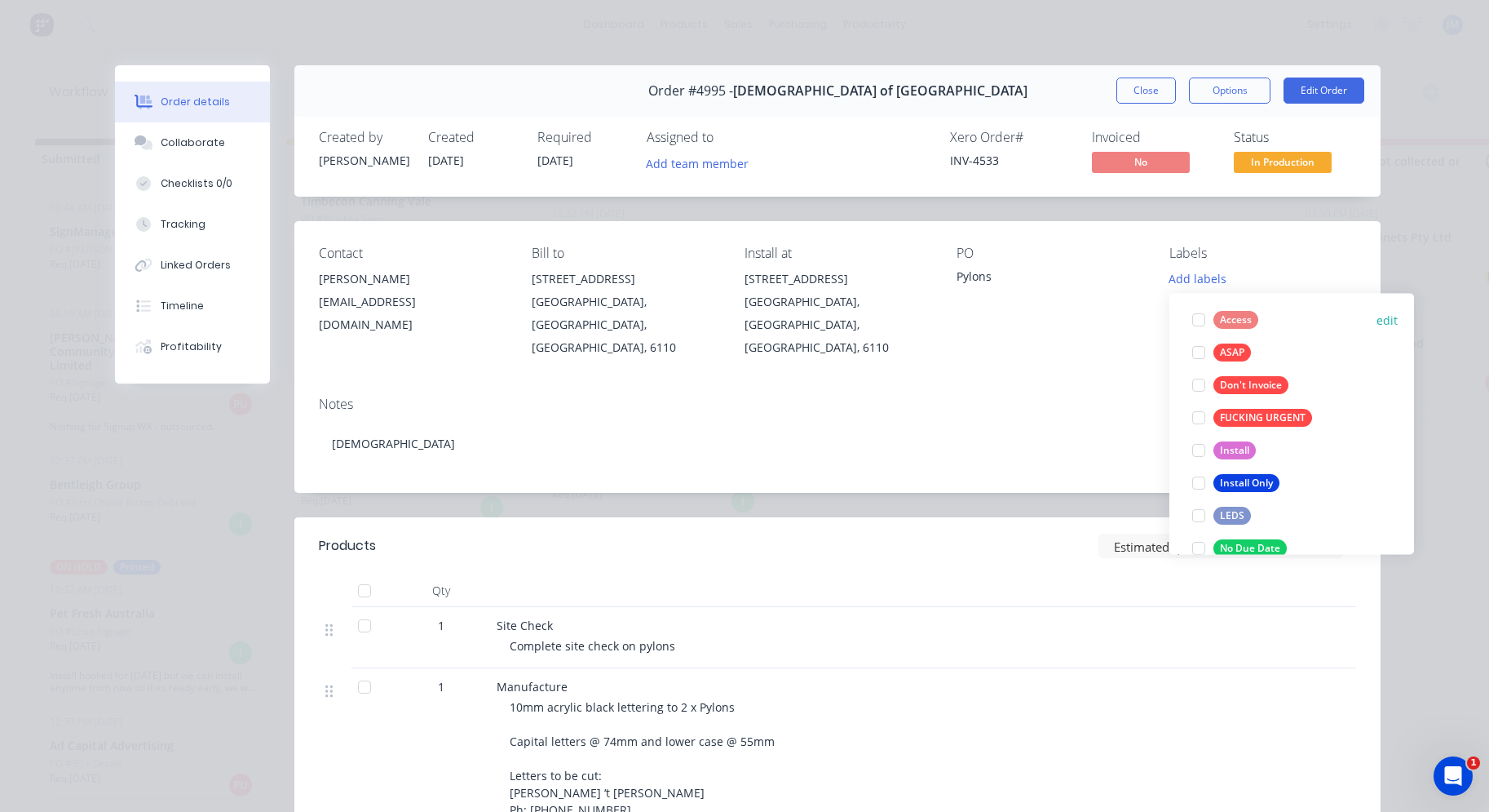
scroll to position [110, 0]
click at [1259, 539] on div "No Due Date" at bounding box center [1250, 543] width 73 height 18
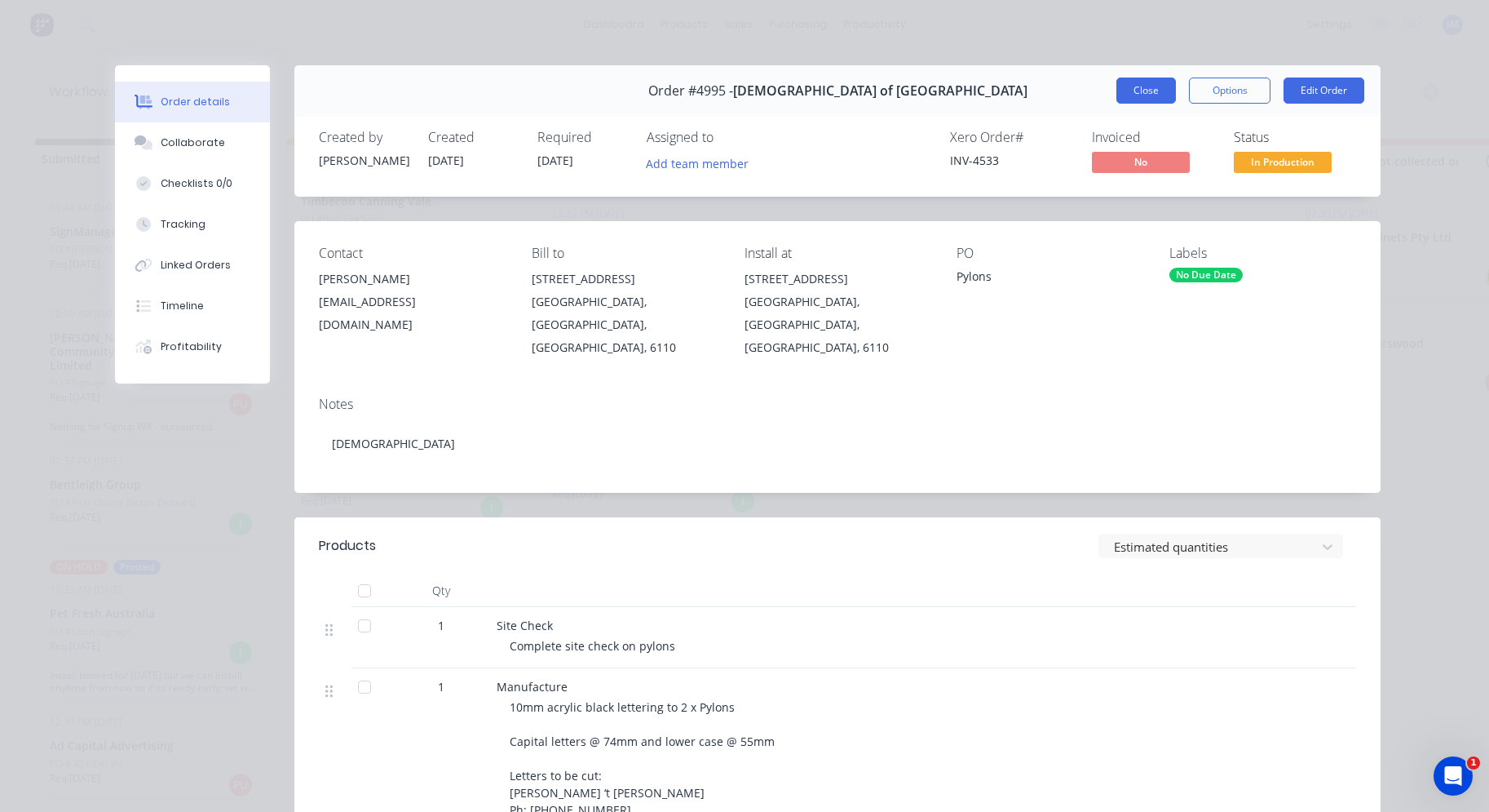
click at [1146, 80] on button "Close" at bounding box center [1146, 90] width 60 height 26
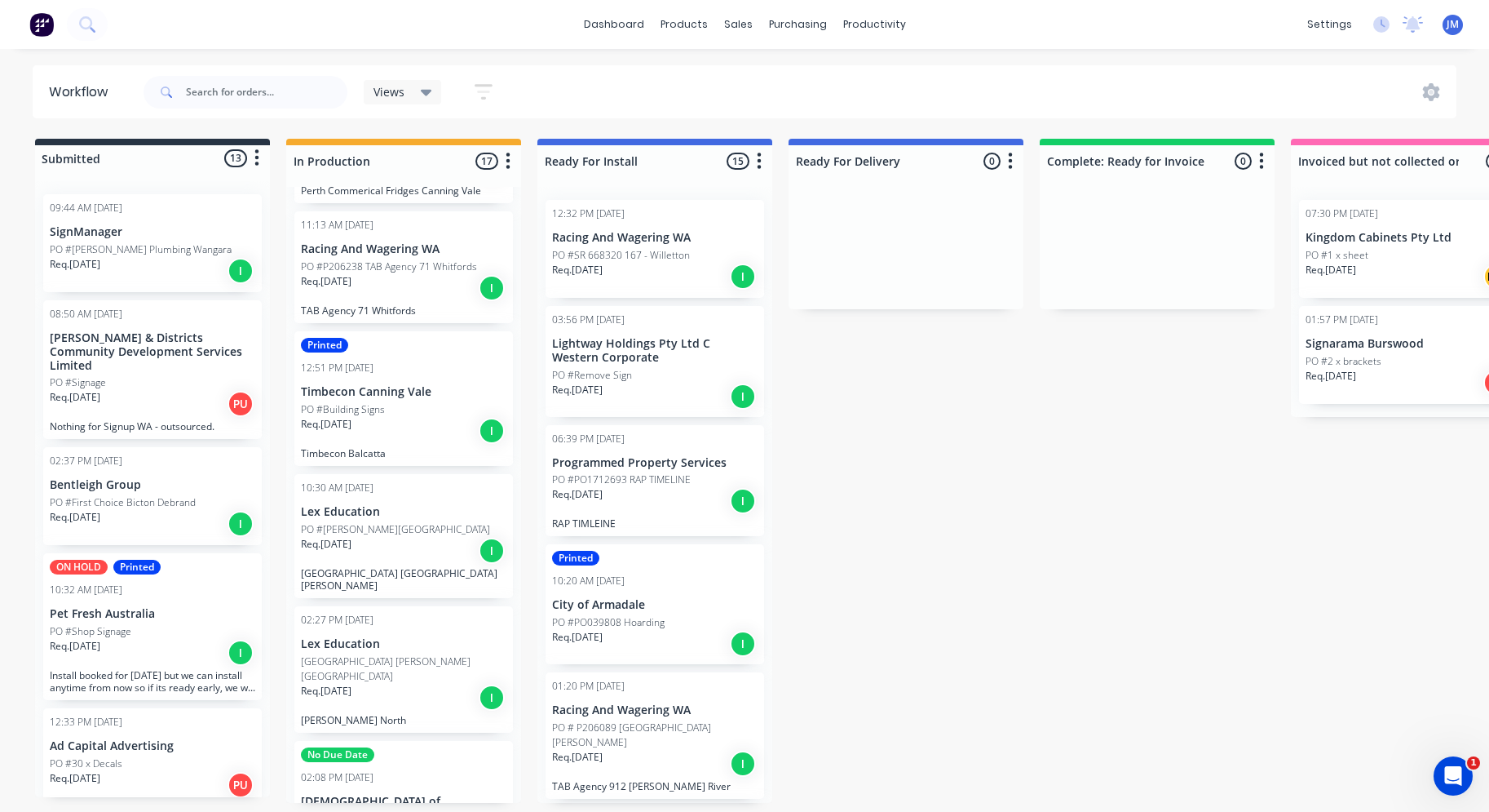
scroll to position [237, 0]
click at [376, 452] on p "Timbecon Balcatta" at bounding box center [404, 458] width 206 height 13
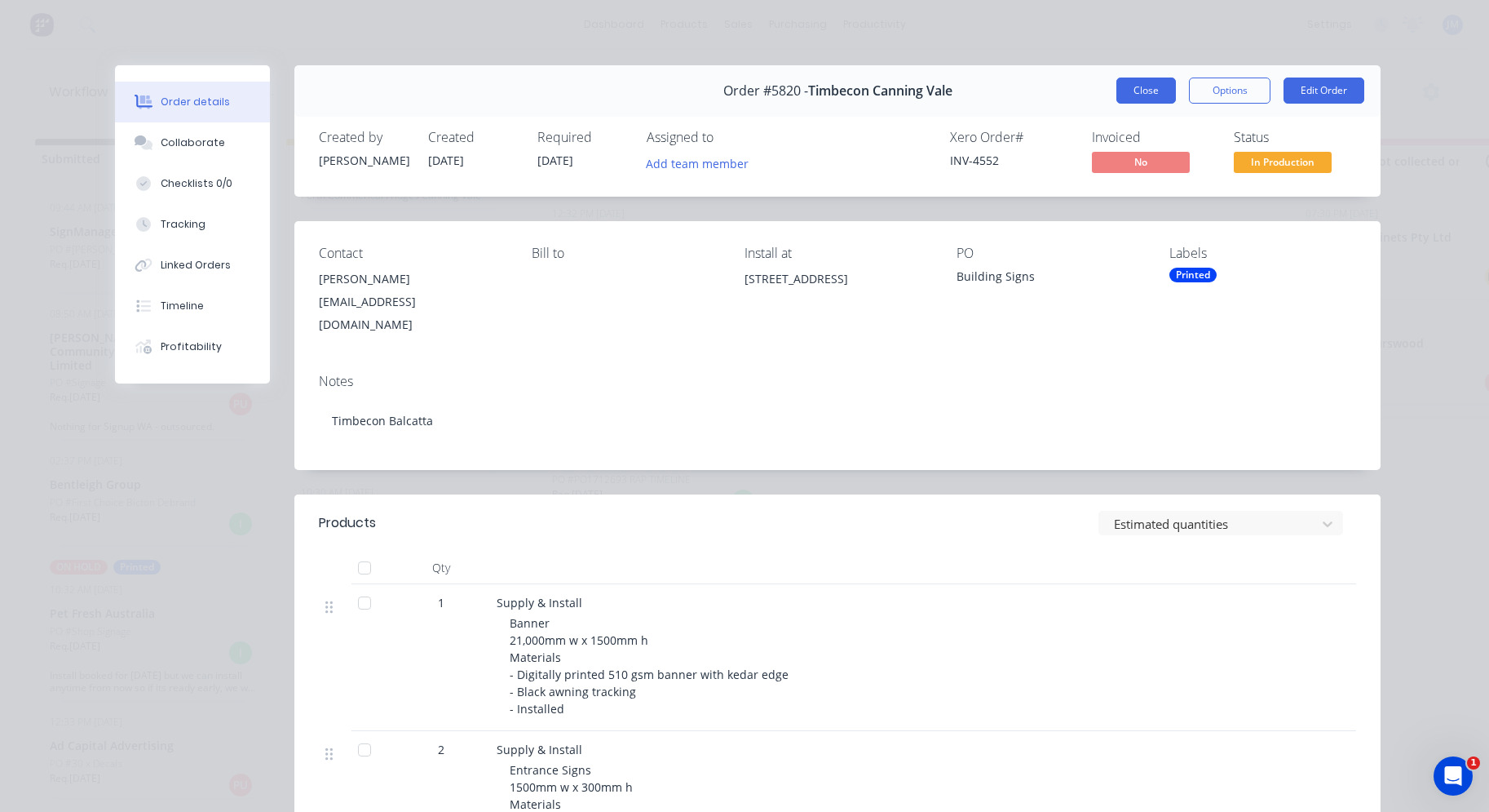
click at [1157, 99] on button "Close" at bounding box center [1146, 90] width 60 height 26
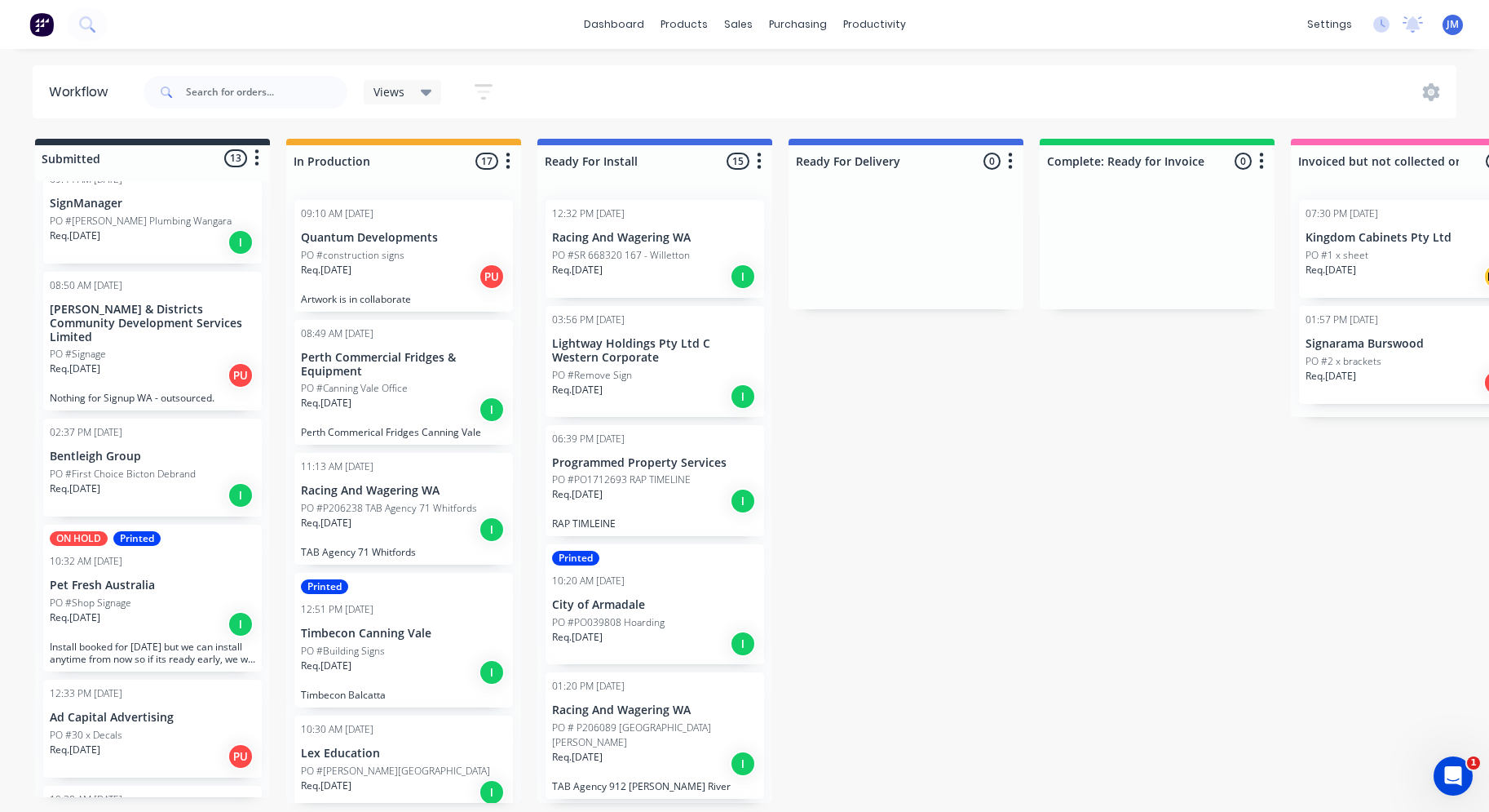
scroll to position [0, 0]
